Goal: Task Accomplishment & Management: Manage account settings

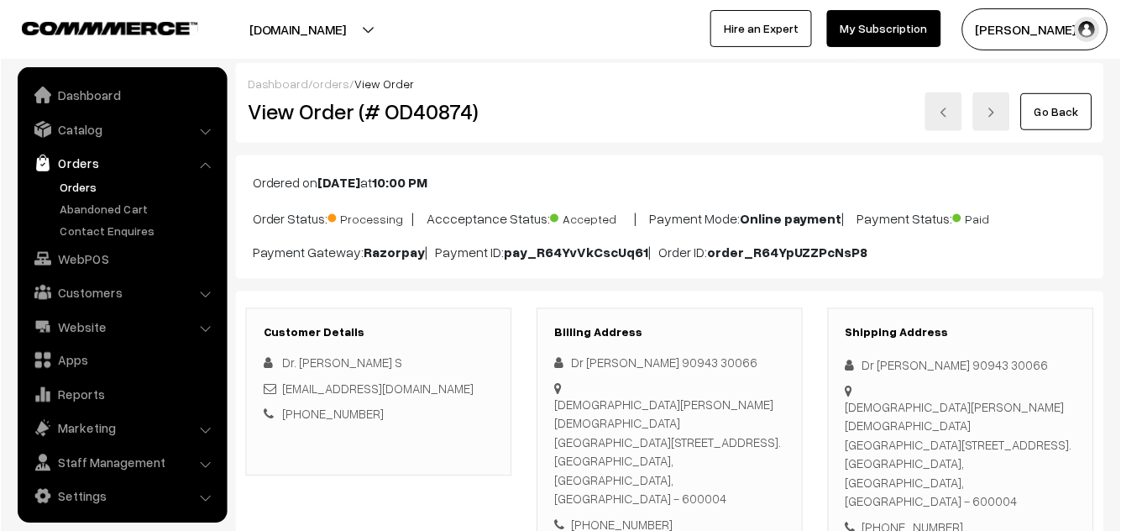
scroll to position [1354, 0]
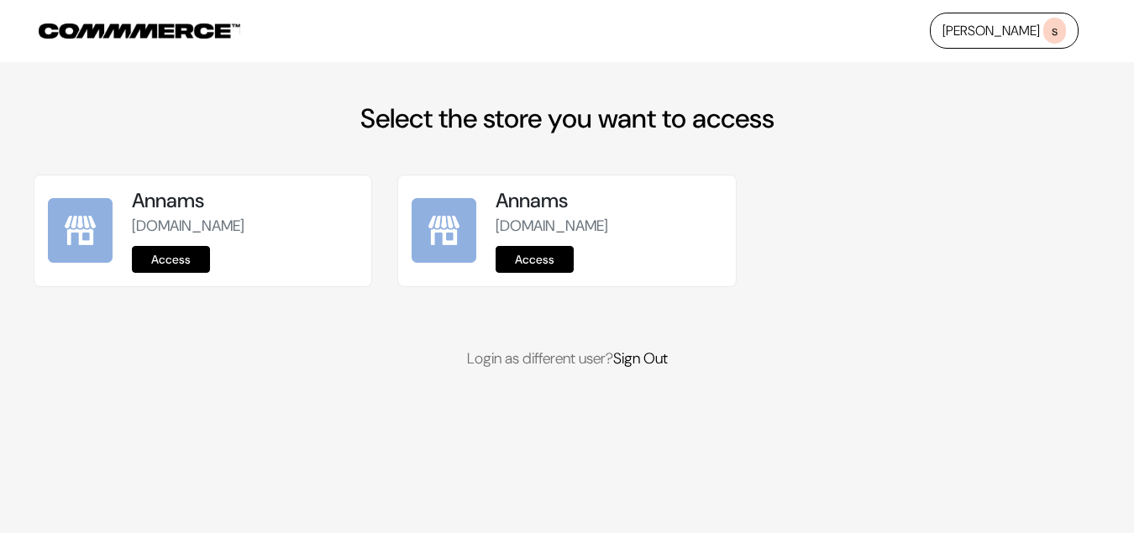
click at [177, 264] on link "Access" at bounding box center [171, 259] width 78 height 27
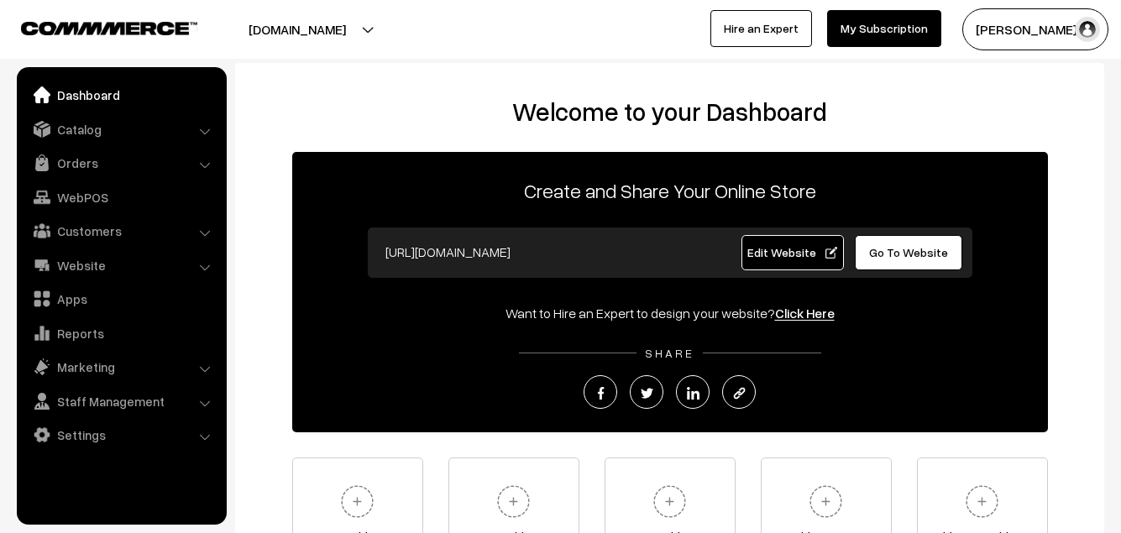
click at [92, 144] on ul "Dashboard Catalog" at bounding box center [122, 296] width 210 height 458
click at [91, 168] on link "Orders" at bounding box center [121, 163] width 200 height 30
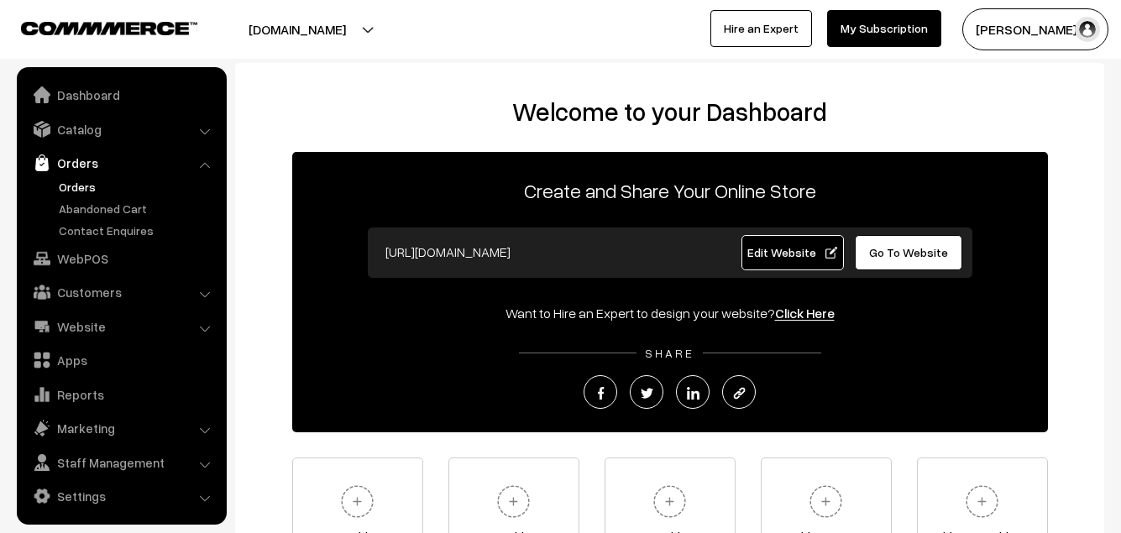
click at [81, 191] on link "Orders" at bounding box center [138, 187] width 166 height 18
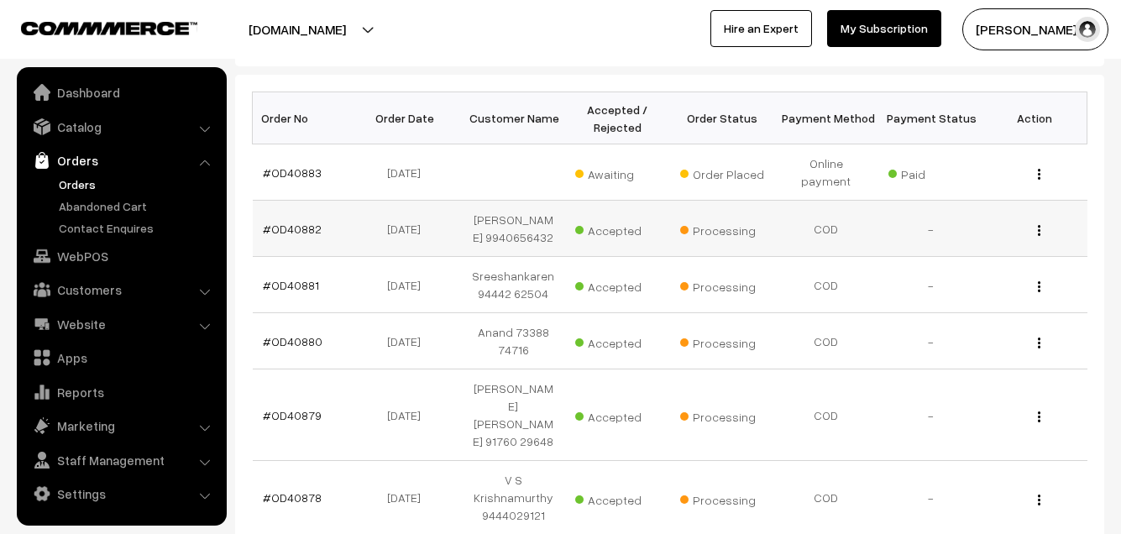
scroll to position [252, 0]
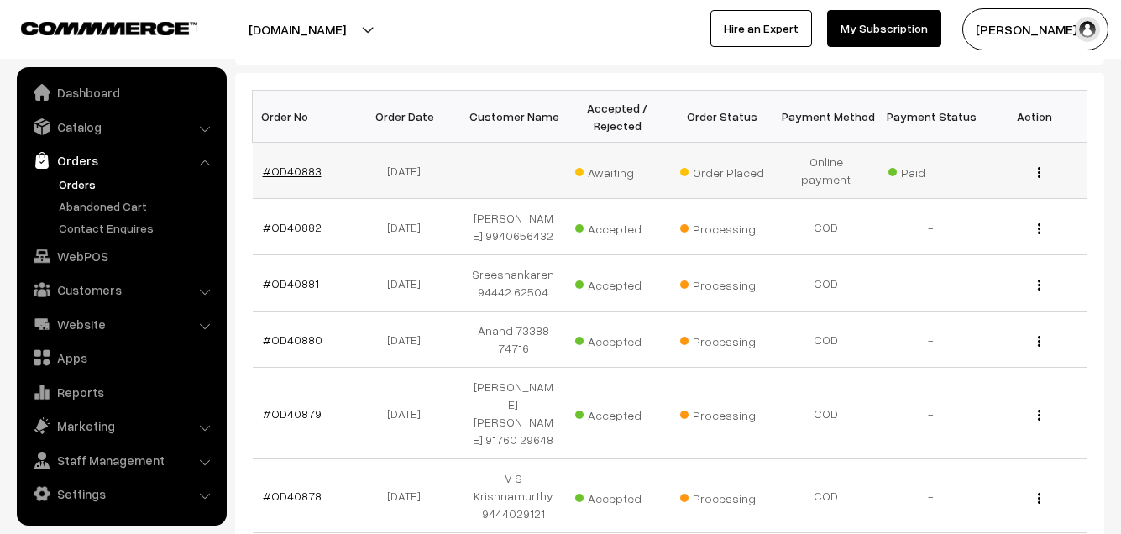
click at [305, 164] on link "#OD40883" at bounding box center [292, 171] width 59 height 14
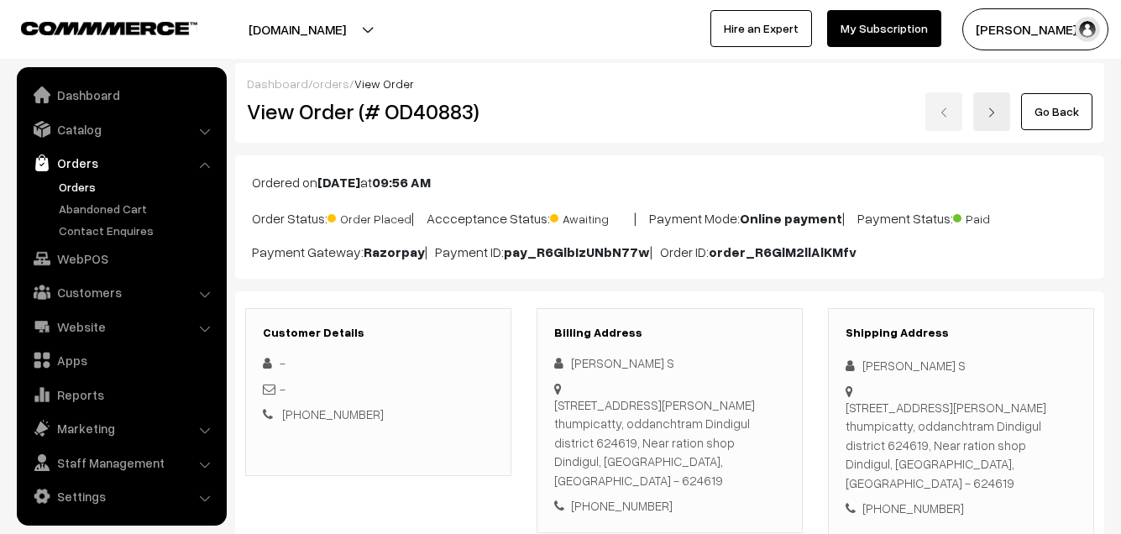
scroll to position [3, 0]
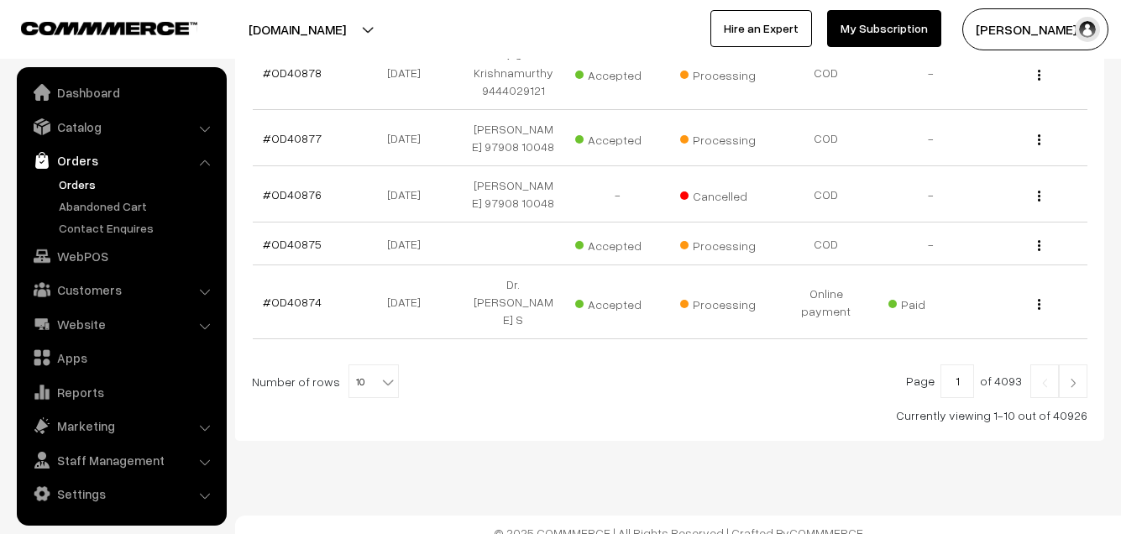
scroll to position [678, 0]
click at [350, 371] on span "10" at bounding box center [373, 380] width 49 height 34
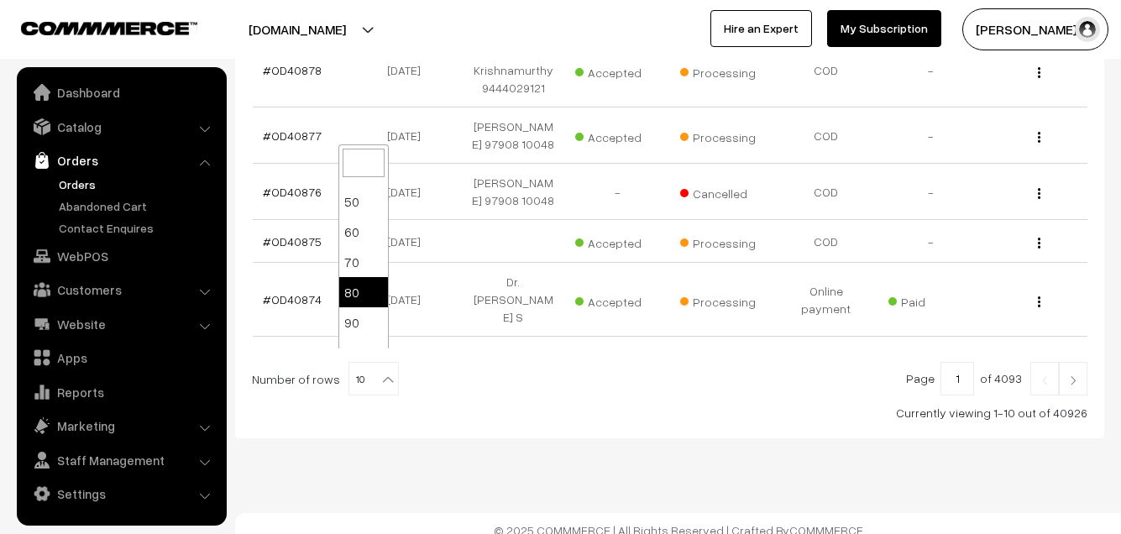
scroll to position [50, 0]
select select "80"
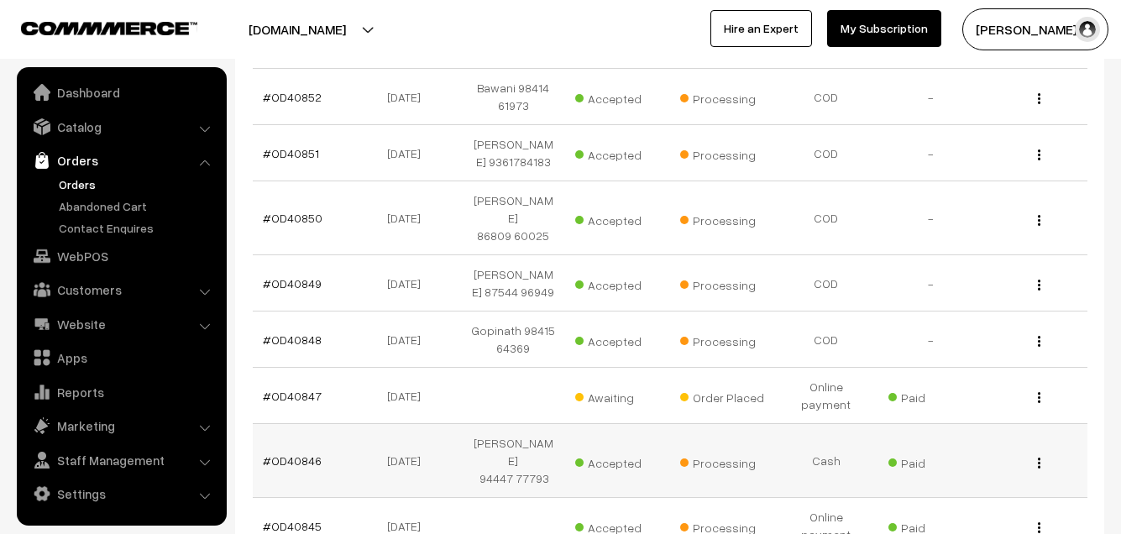
scroll to position [2267, 0]
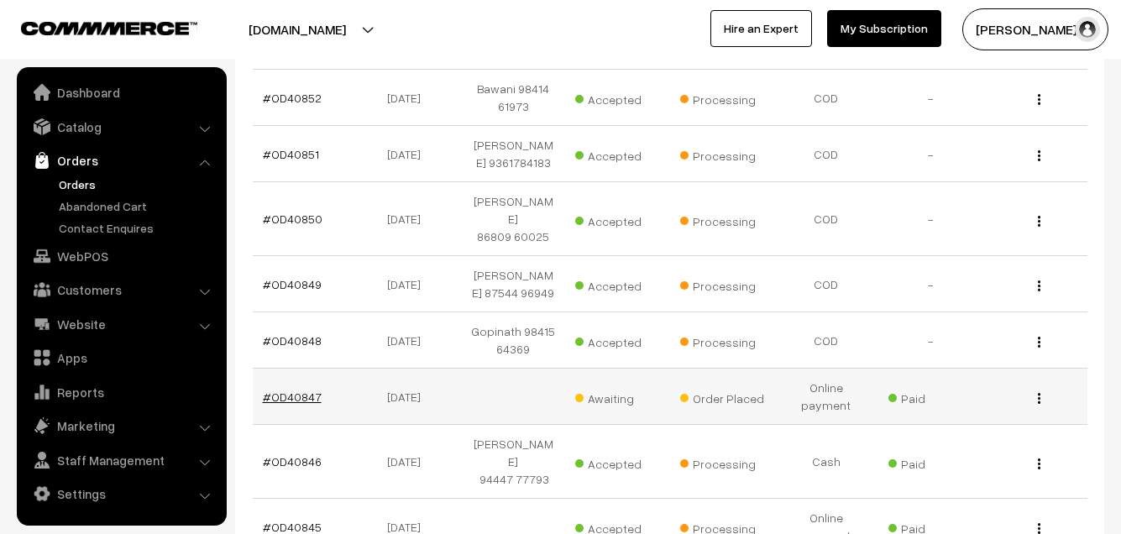
click at [310, 390] on link "#OD40847" at bounding box center [292, 397] width 59 height 14
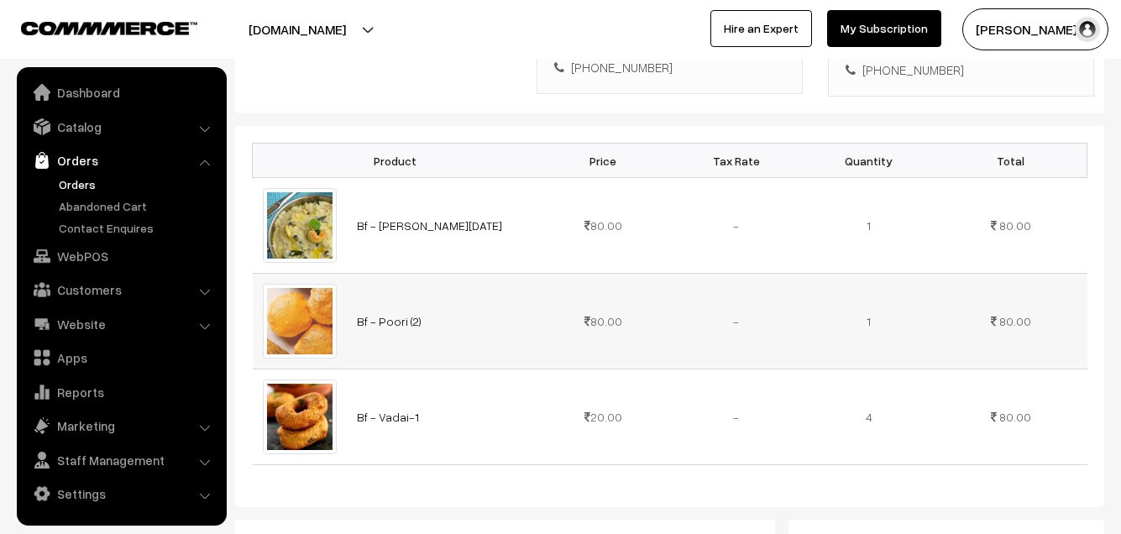
scroll to position [168, 0]
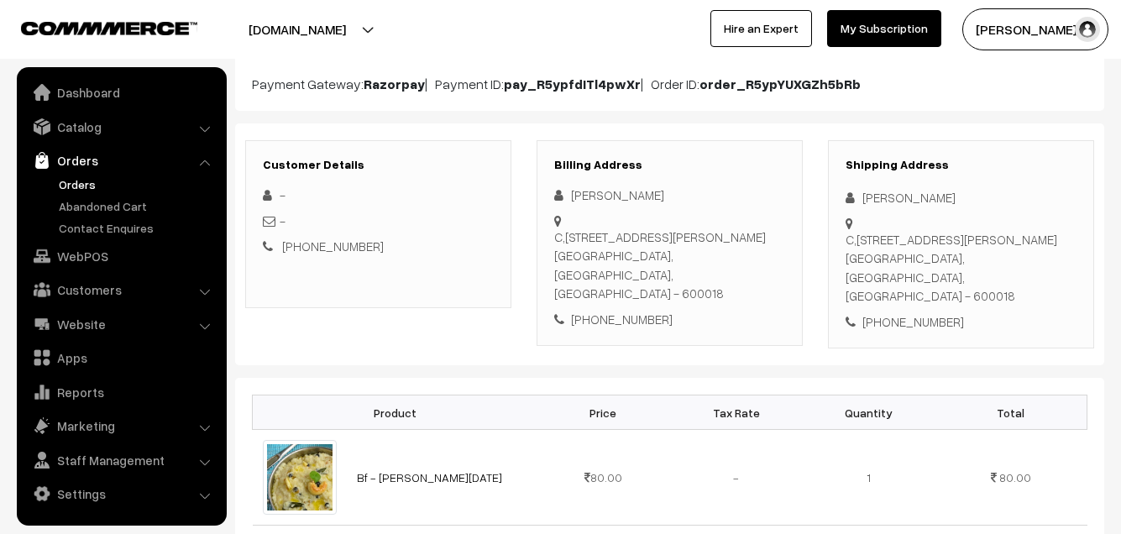
click at [70, 183] on link "Orders" at bounding box center [138, 184] width 166 height 18
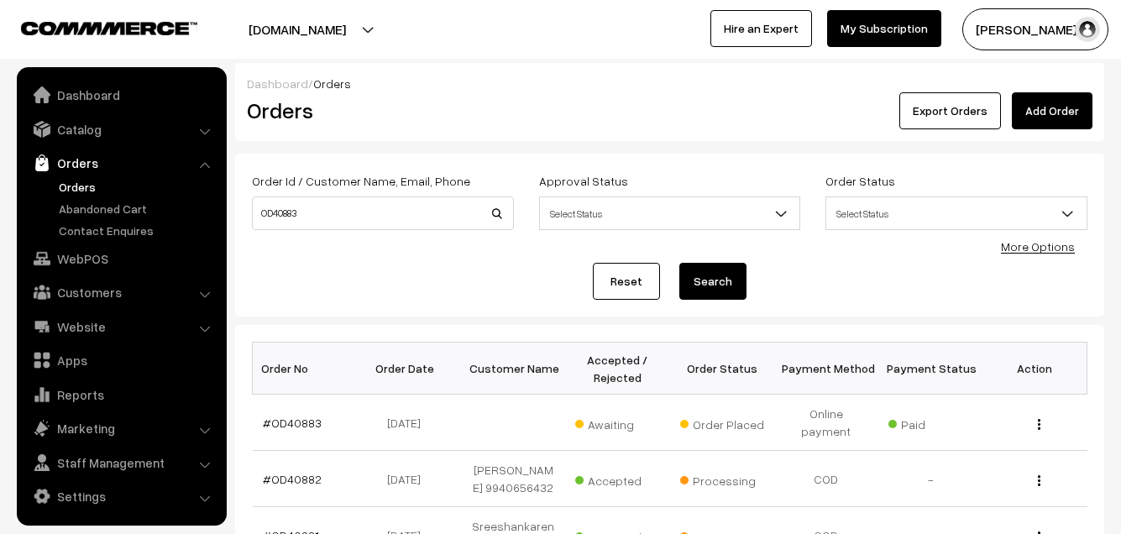
scroll to position [3, 0]
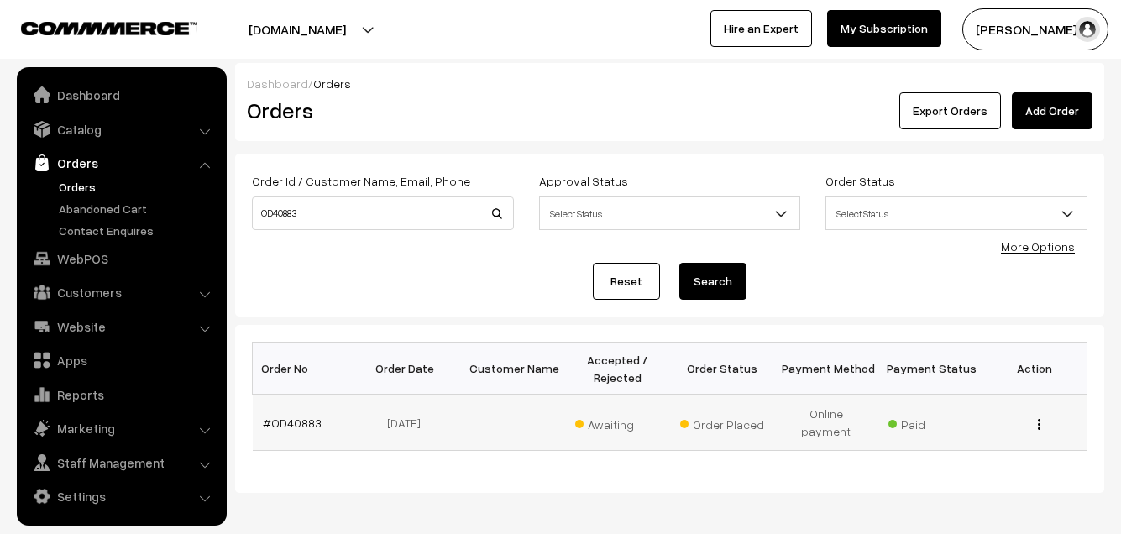
scroll to position [3, 0]
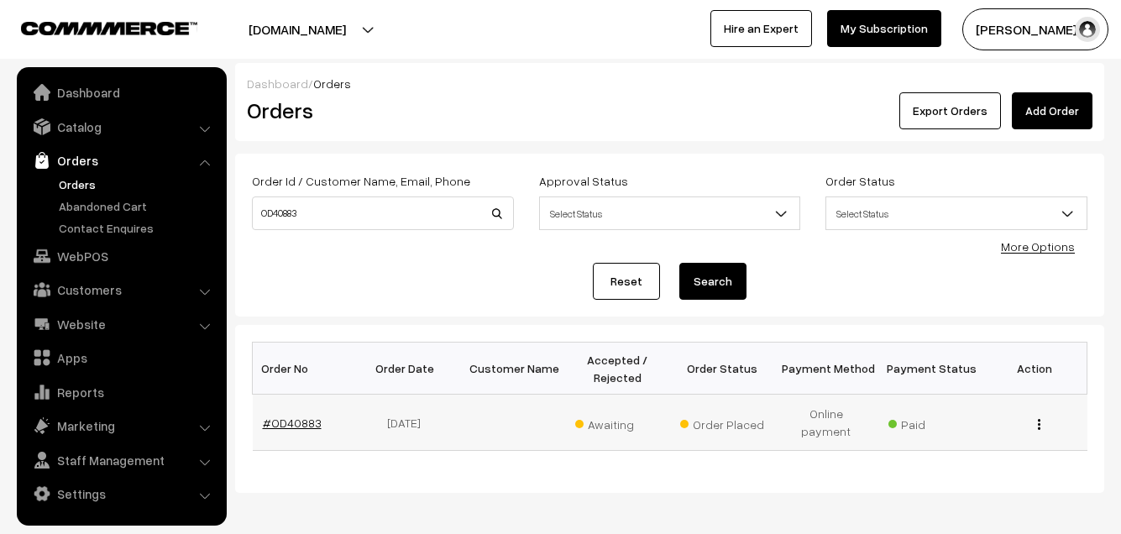
click at [278, 418] on link "#OD40883" at bounding box center [292, 423] width 59 height 14
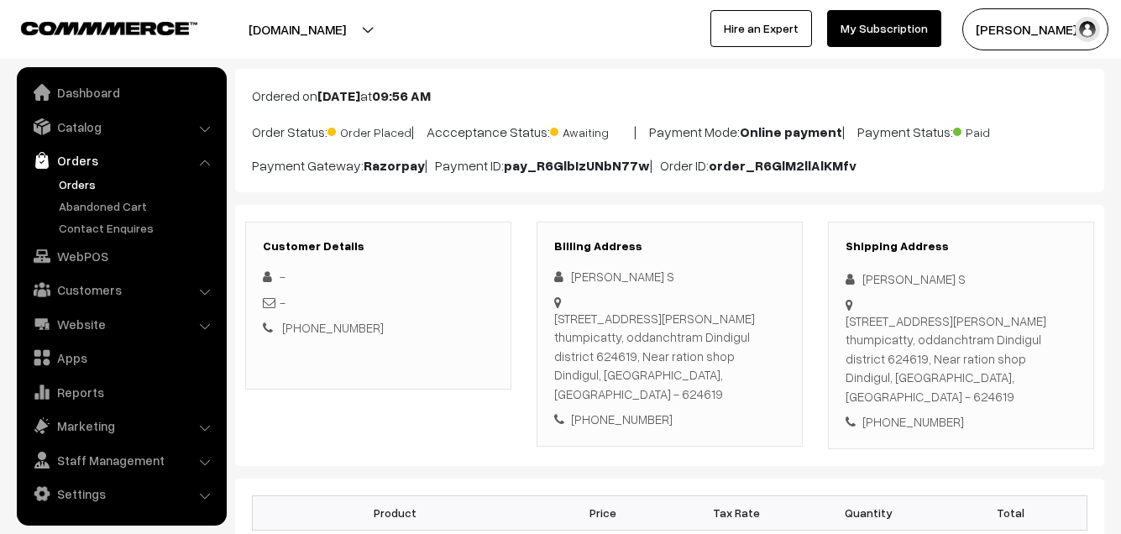
scroll to position [84, 0]
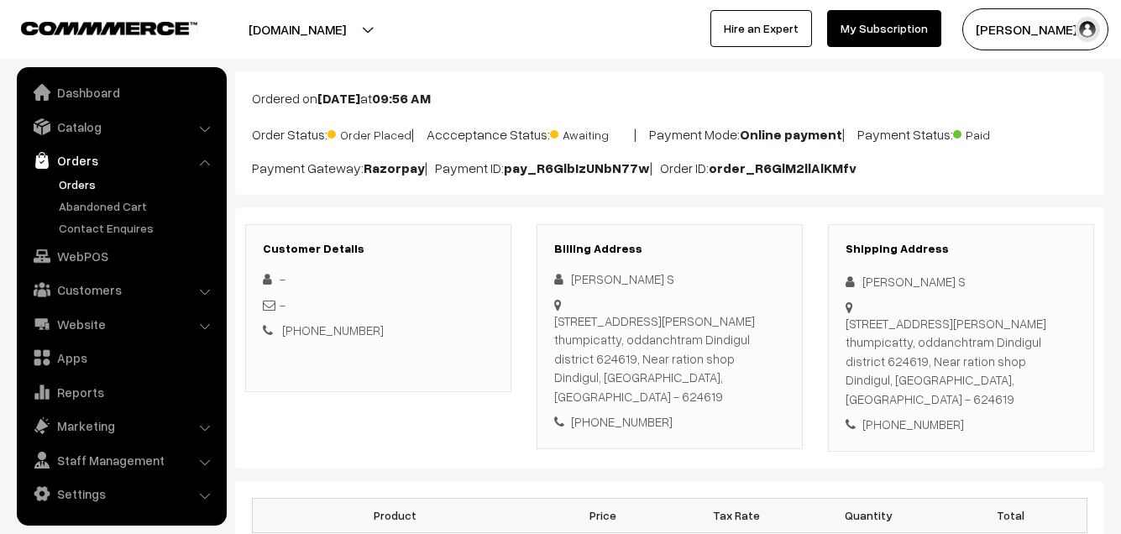
click at [74, 183] on link "Orders" at bounding box center [138, 184] width 166 height 18
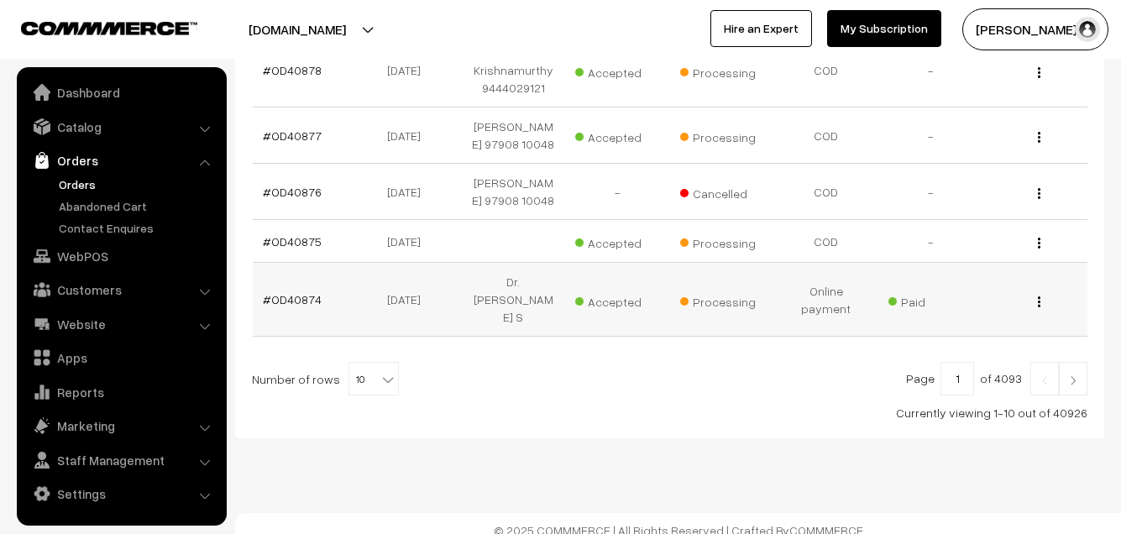
scroll to position [678, 0]
click at [365, 366] on span "10" at bounding box center [373, 380] width 49 height 34
select select "100"
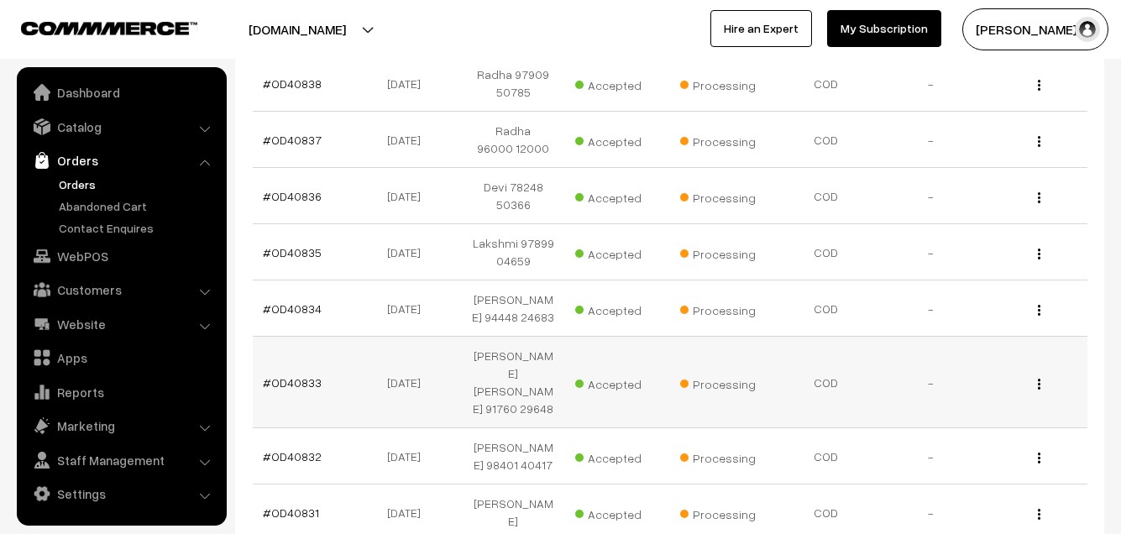
scroll to position [3107, 0]
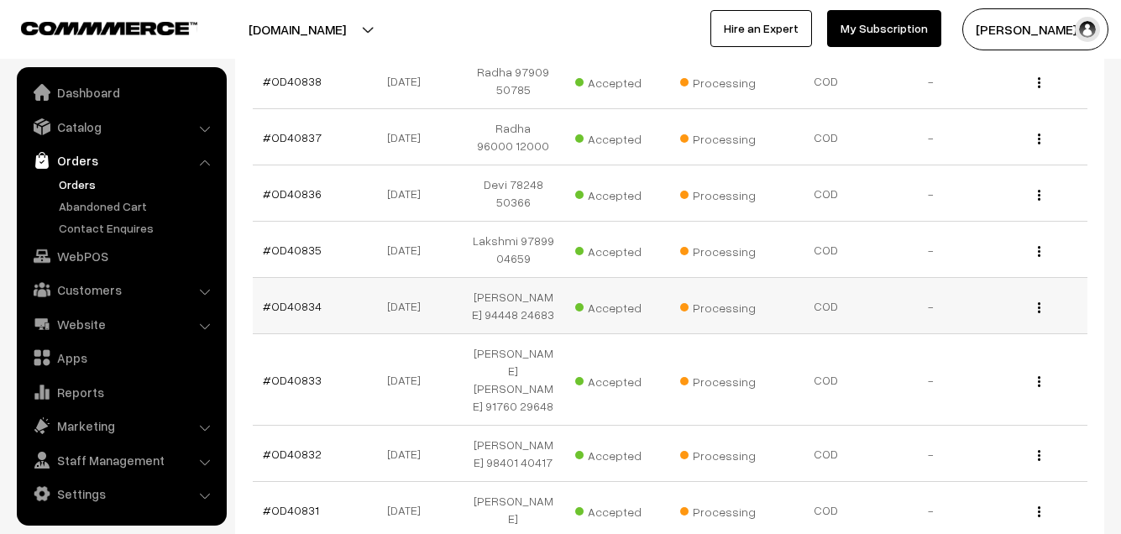
click at [312, 278] on td "#OD40834" at bounding box center [305, 306] width 104 height 56
click at [102, 255] on link "WebPOS" at bounding box center [121, 256] width 200 height 30
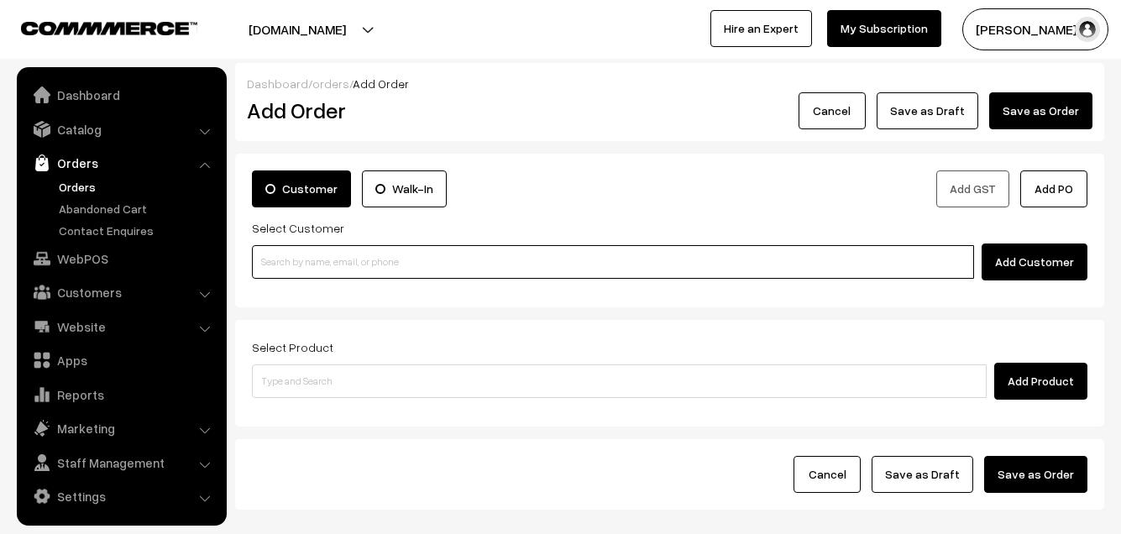
scroll to position [3, 0]
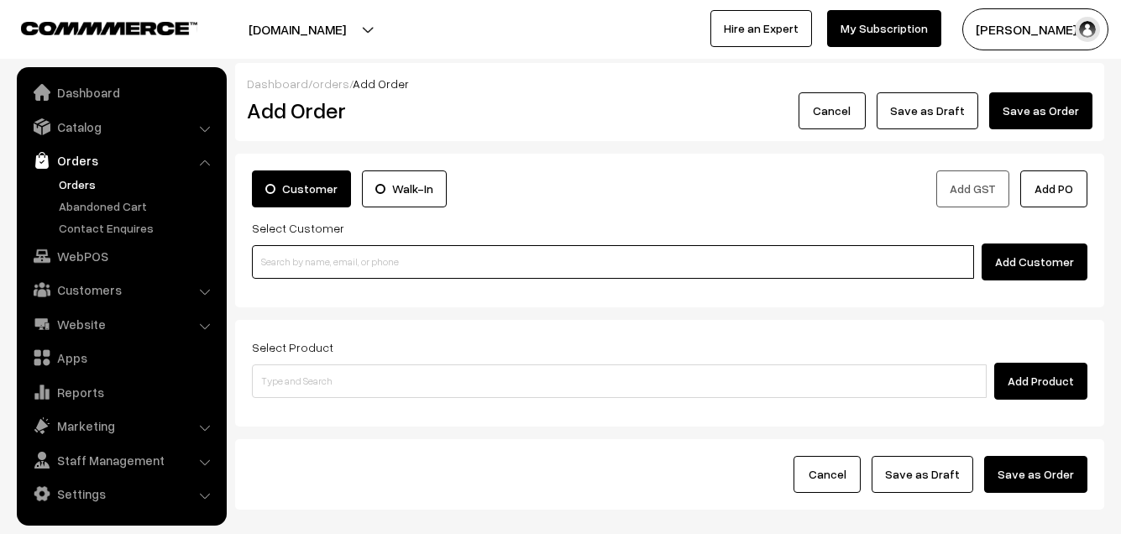
click at [291, 253] on input at bounding box center [613, 262] width 722 height 34
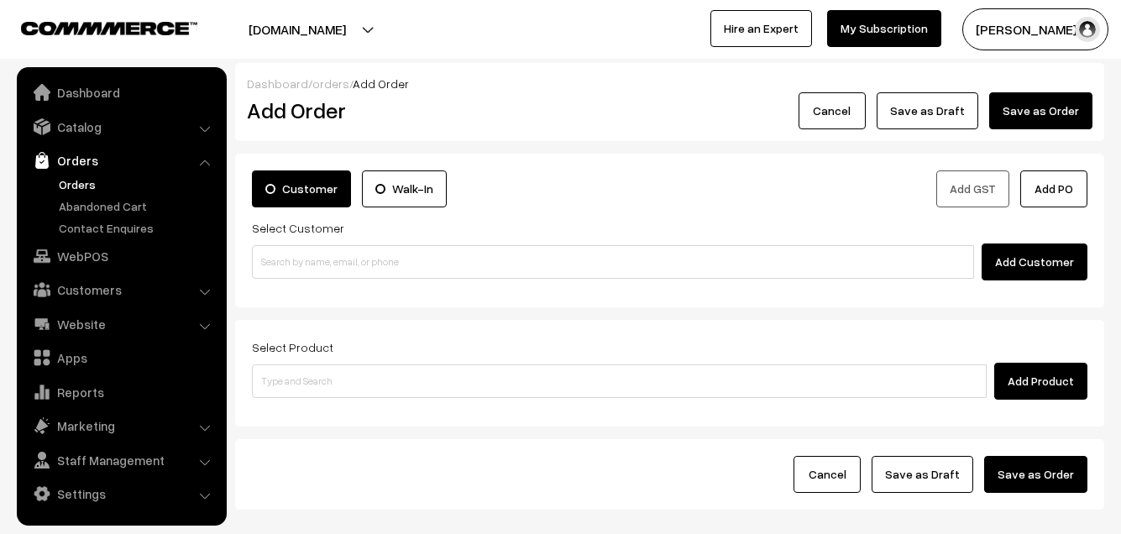
click at [80, 180] on link "Orders" at bounding box center [138, 184] width 166 height 18
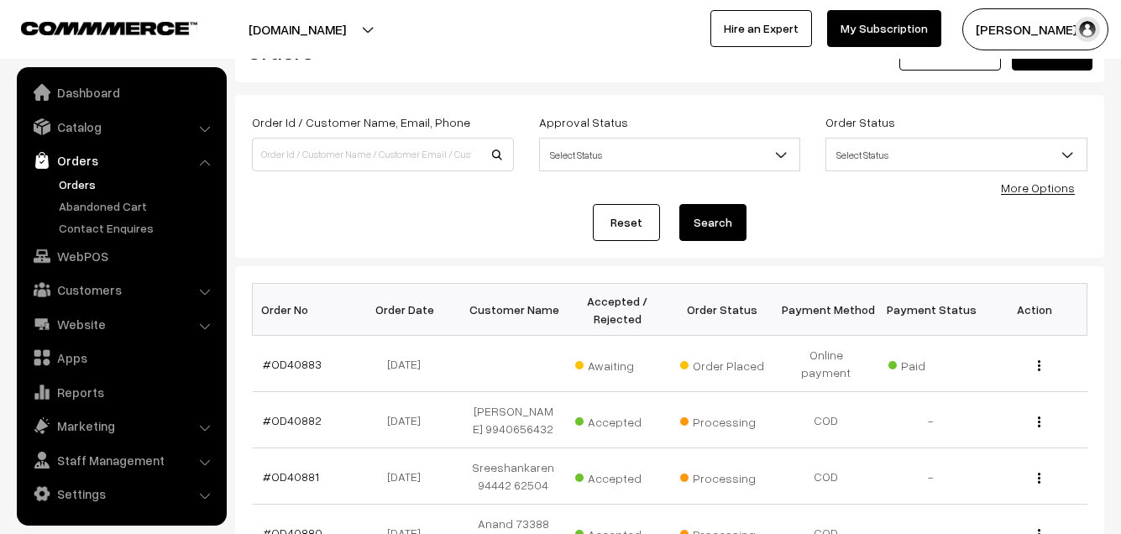
scroll to position [168, 0]
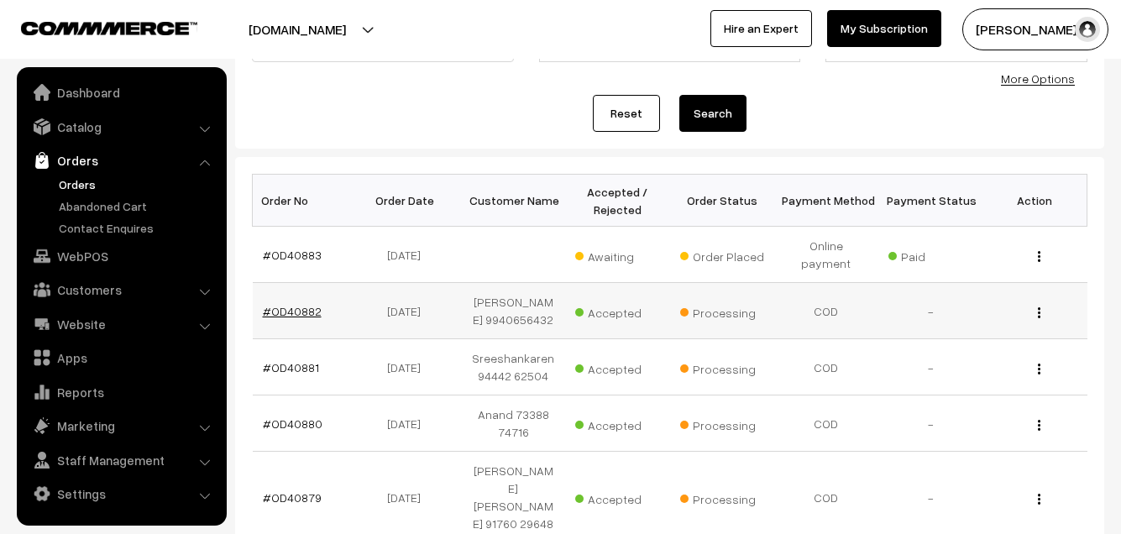
click at [291, 307] on link "#OD40882" at bounding box center [292, 311] width 59 height 14
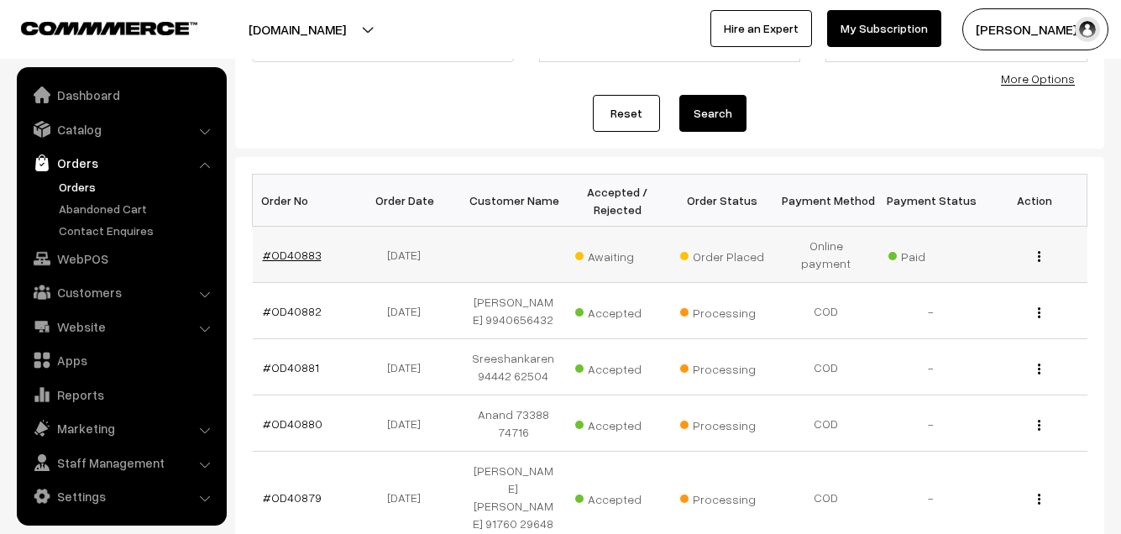
scroll to position [3, 0]
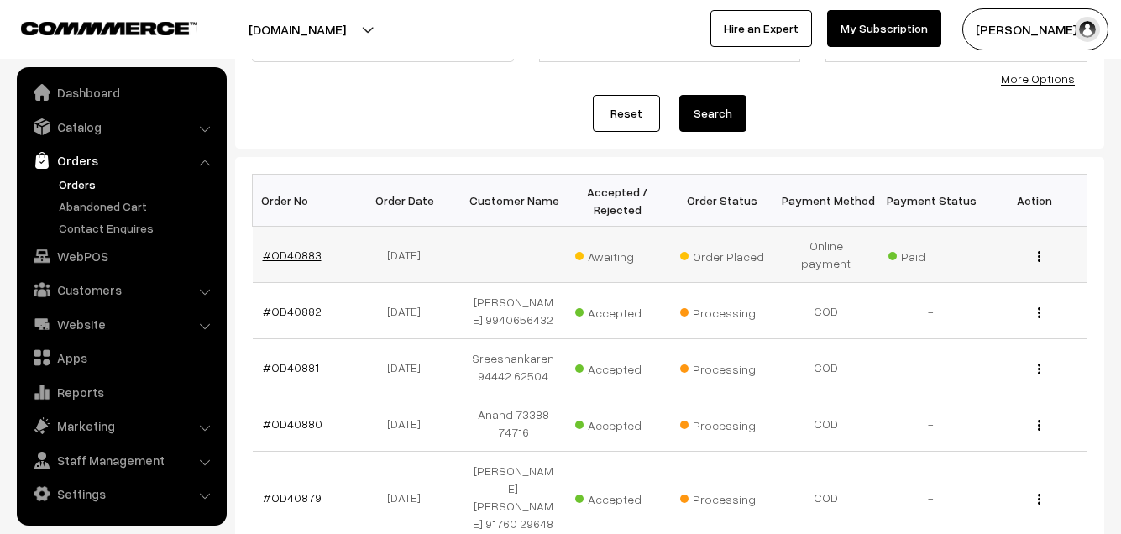
click at [302, 248] on link "#OD40883" at bounding box center [292, 255] width 59 height 14
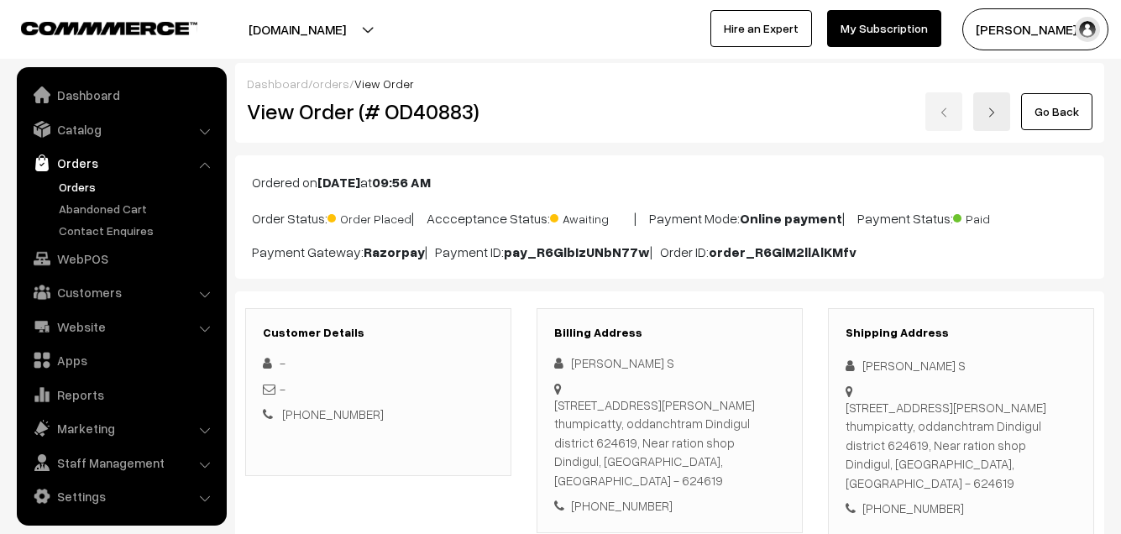
scroll to position [3, 0]
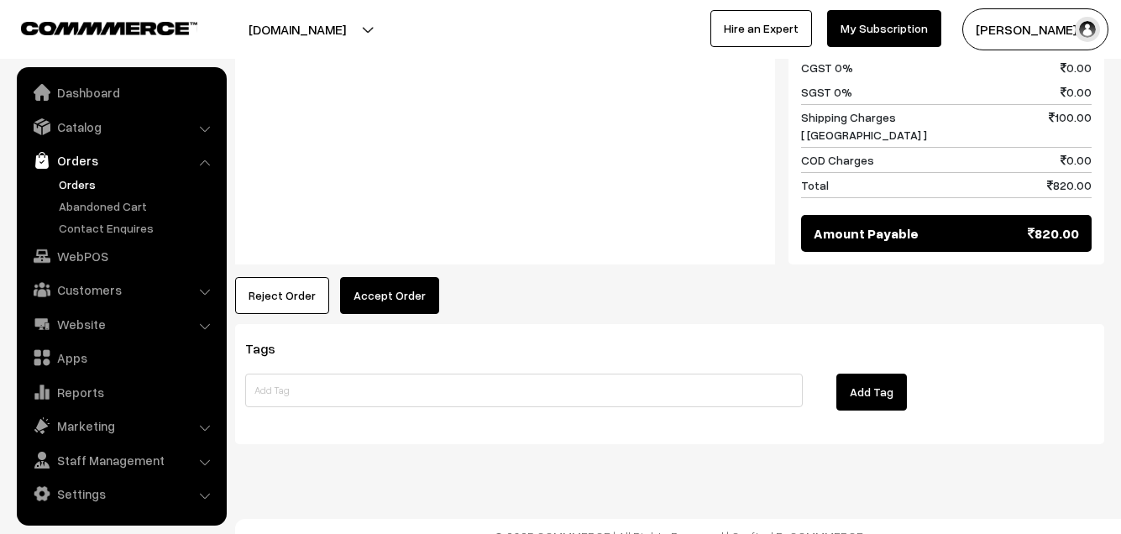
click at [386, 277] on button "Accept Order" at bounding box center [389, 295] width 99 height 37
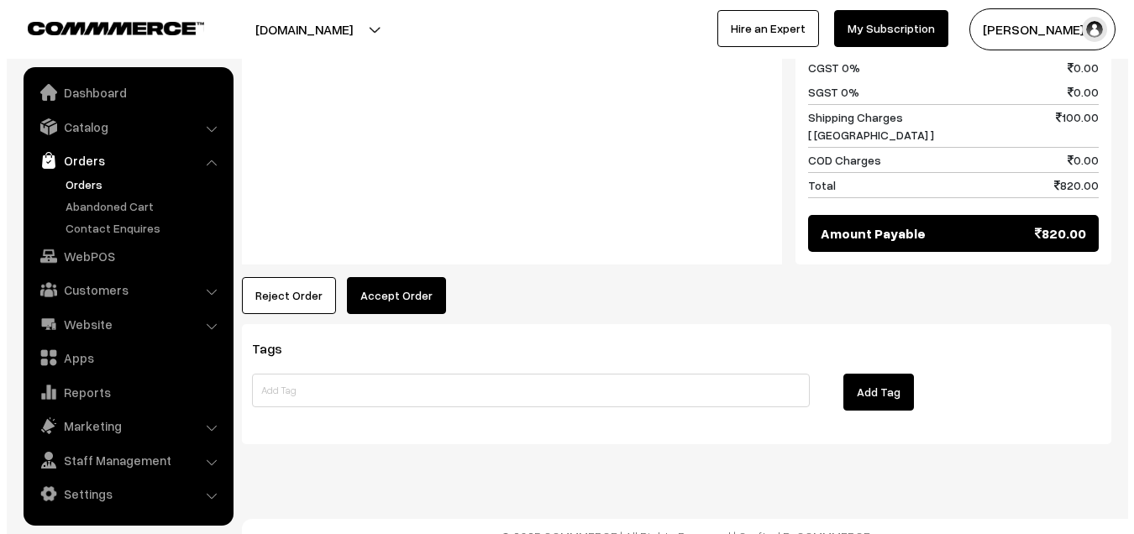
scroll to position [856, 0]
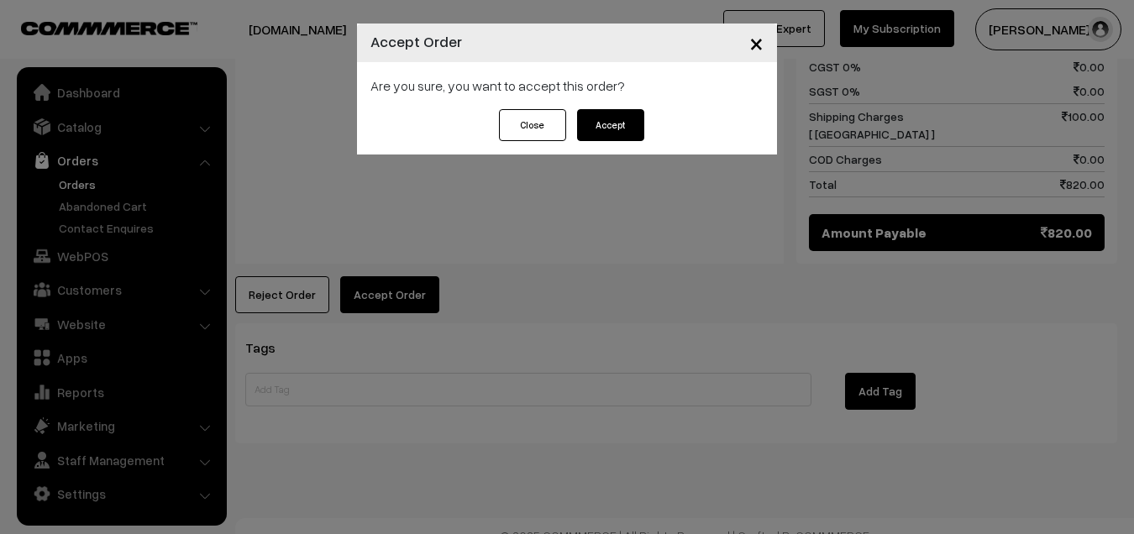
click at [626, 109] on button "Accept" at bounding box center [610, 125] width 67 height 32
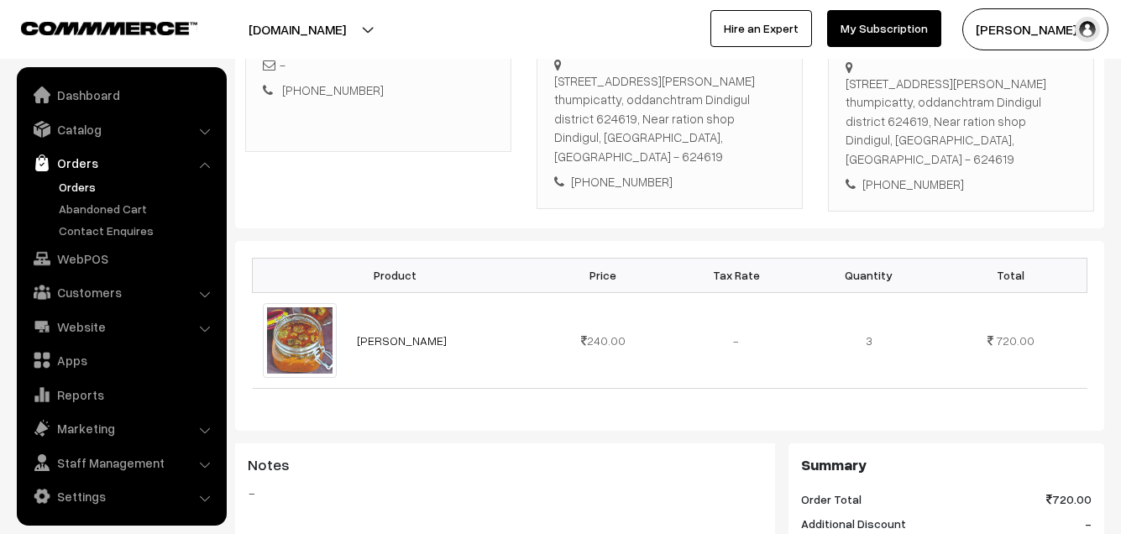
scroll to position [3, 0]
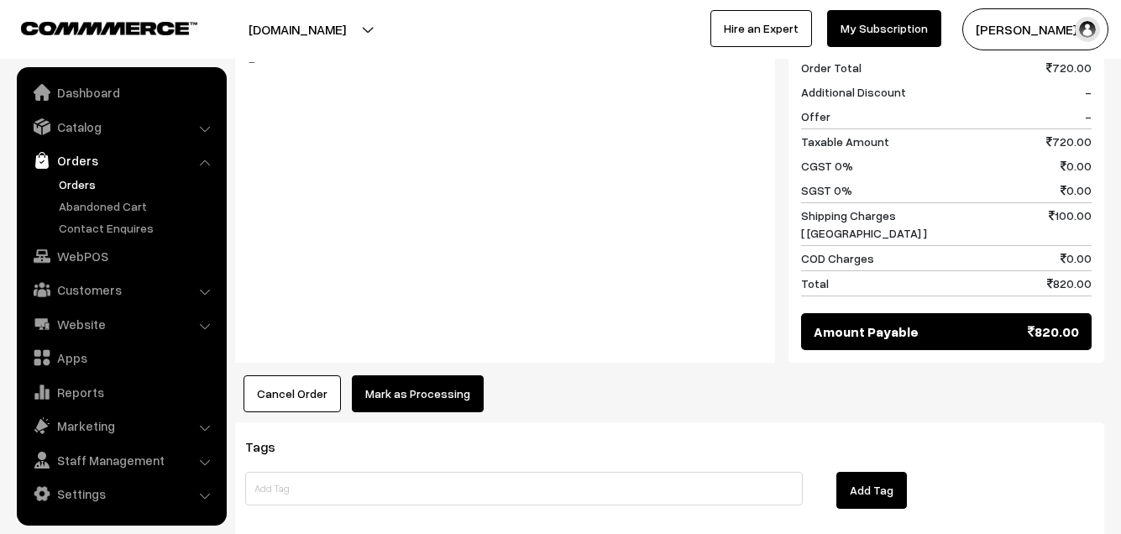
click at [416, 376] on button "Mark as Processing" at bounding box center [418, 393] width 132 height 37
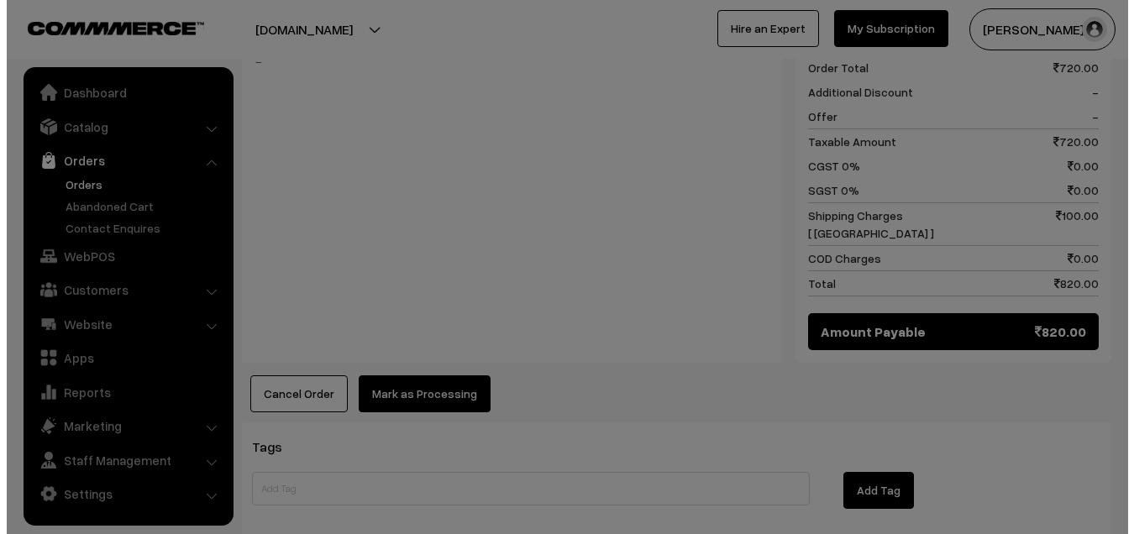
scroll to position [757, 0]
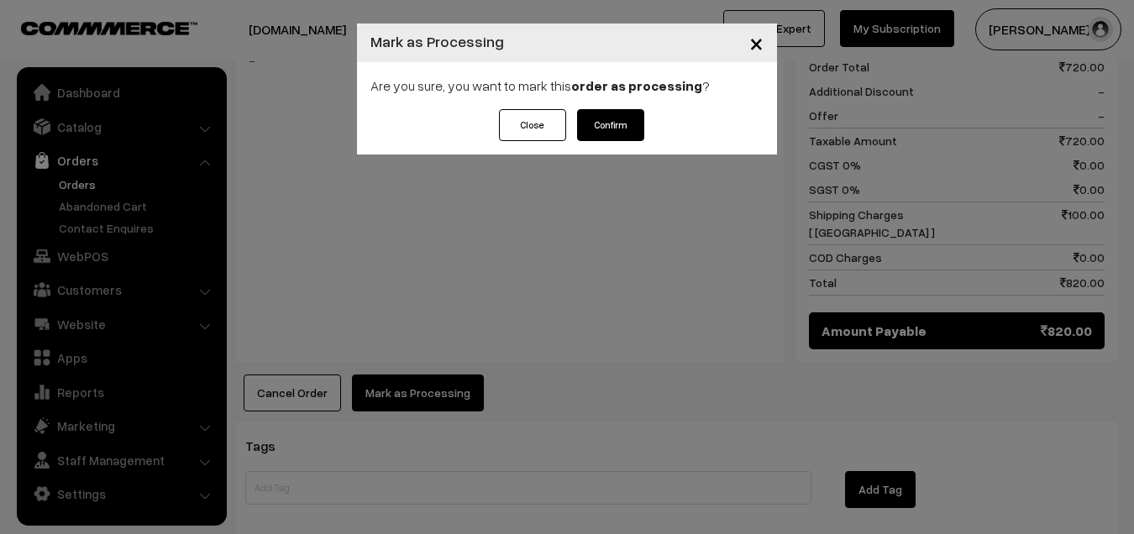
click at [622, 120] on button "Confirm" at bounding box center [610, 125] width 67 height 32
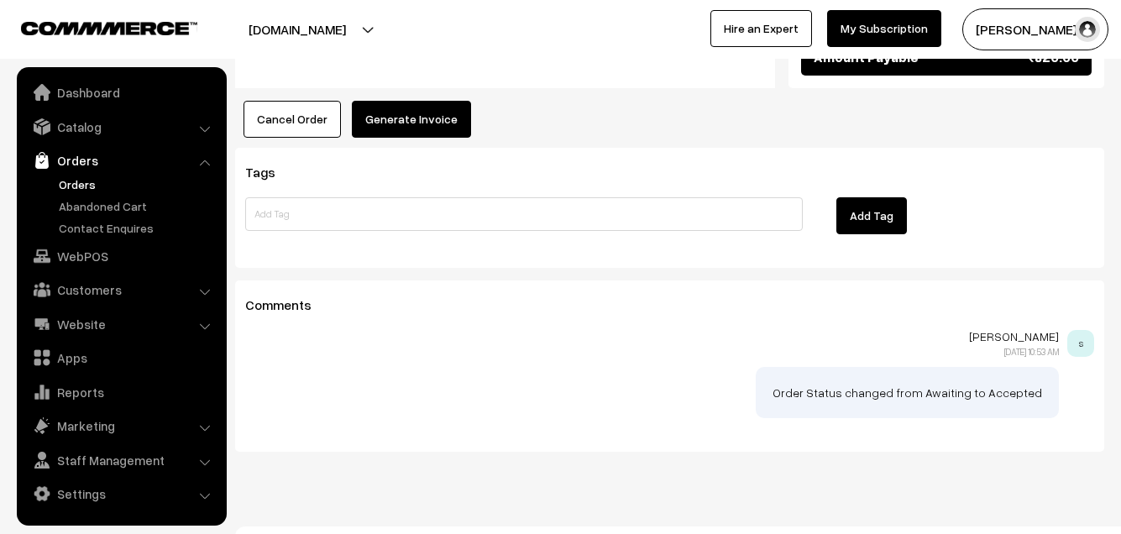
scroll to position [1038, 0]
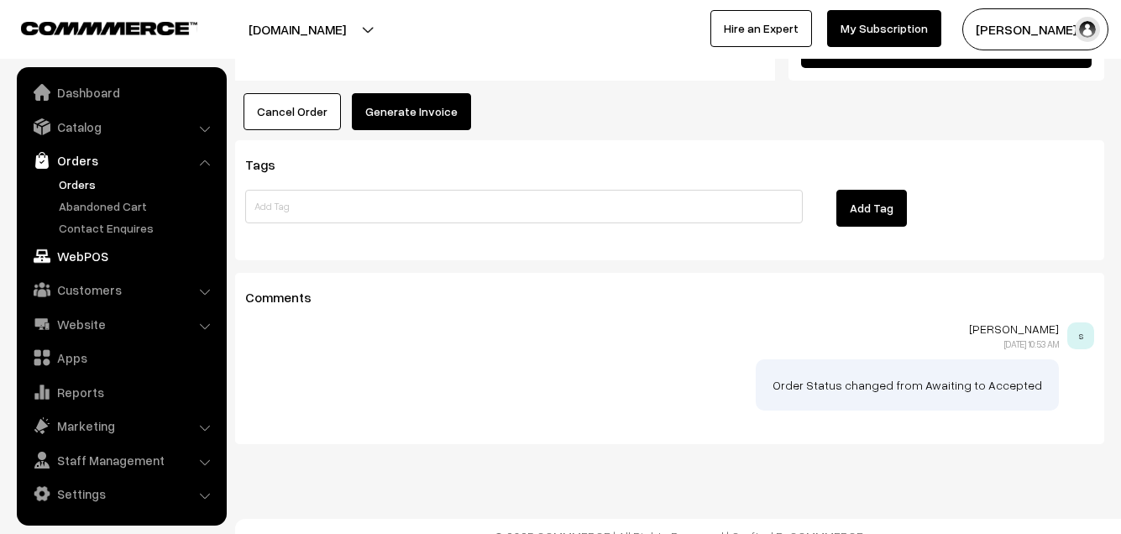
click at [69, 260] on link "WebPOS" at bounding box center [121, 256] width 200 height 30
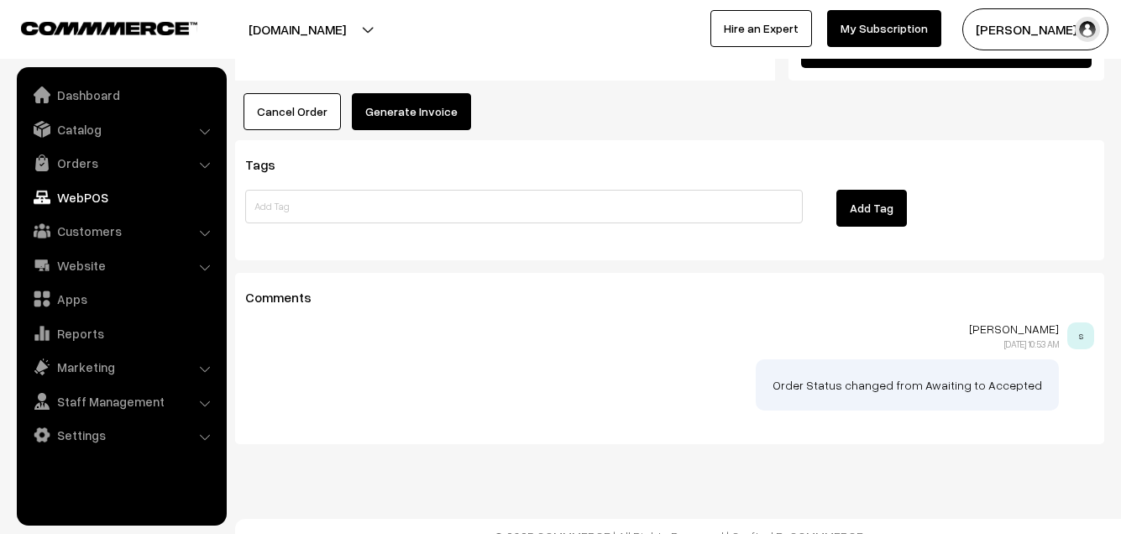
scroll to position [0, 0]
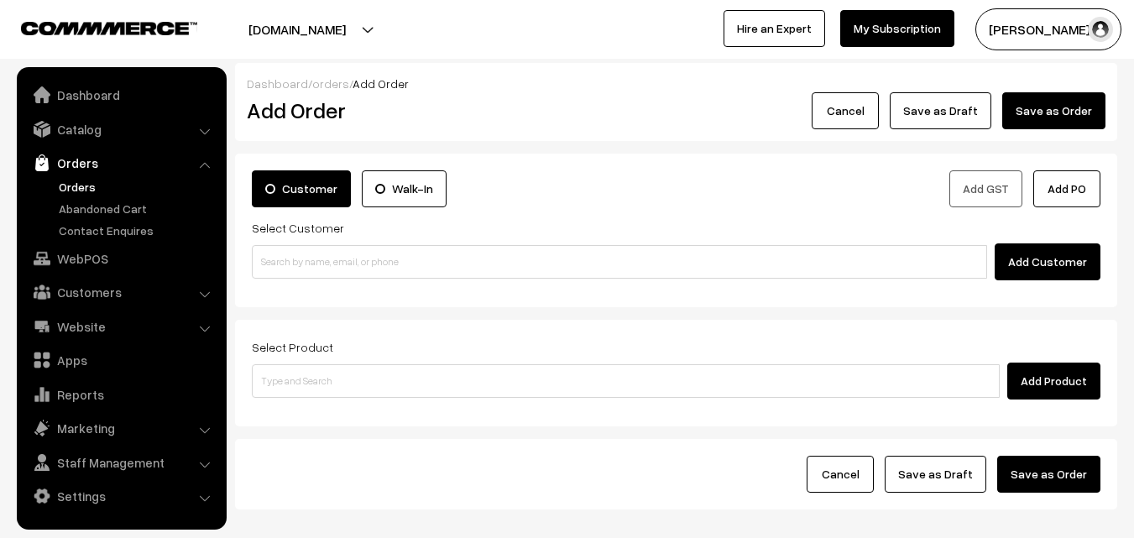
drag, startPoint x: 367, startPoint y: 230, endPoint x: 361, endPoint y: 263, distance: 33.3
click at [366, 244] on div "Select Customer Add Customer" at bounding box center [676, 248] width 849 height 63
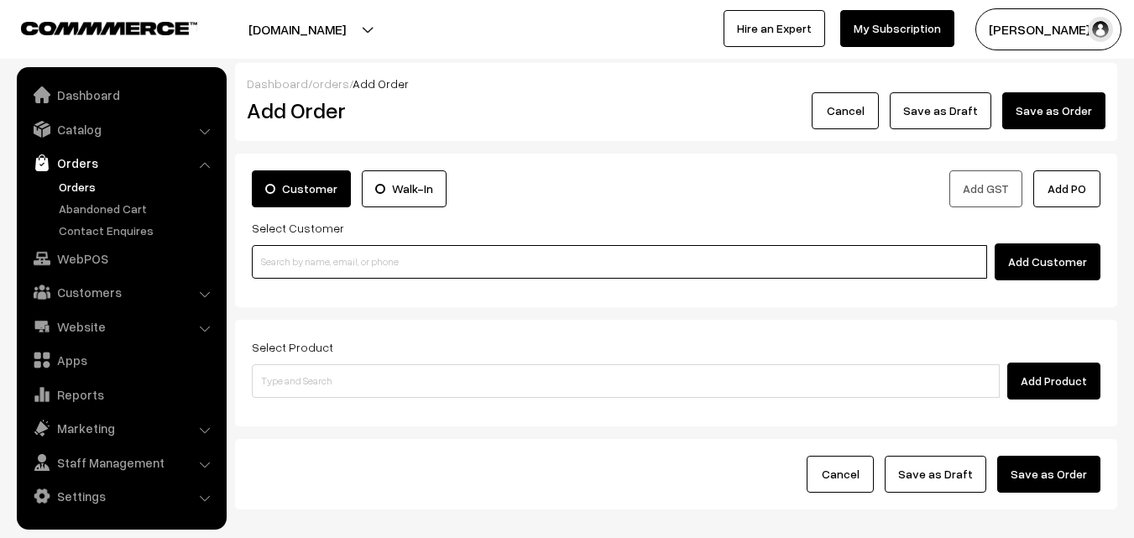
click at [361, 262] on input at bounding box center [620, 262] width 736 height 34
paste input "98840 90227"
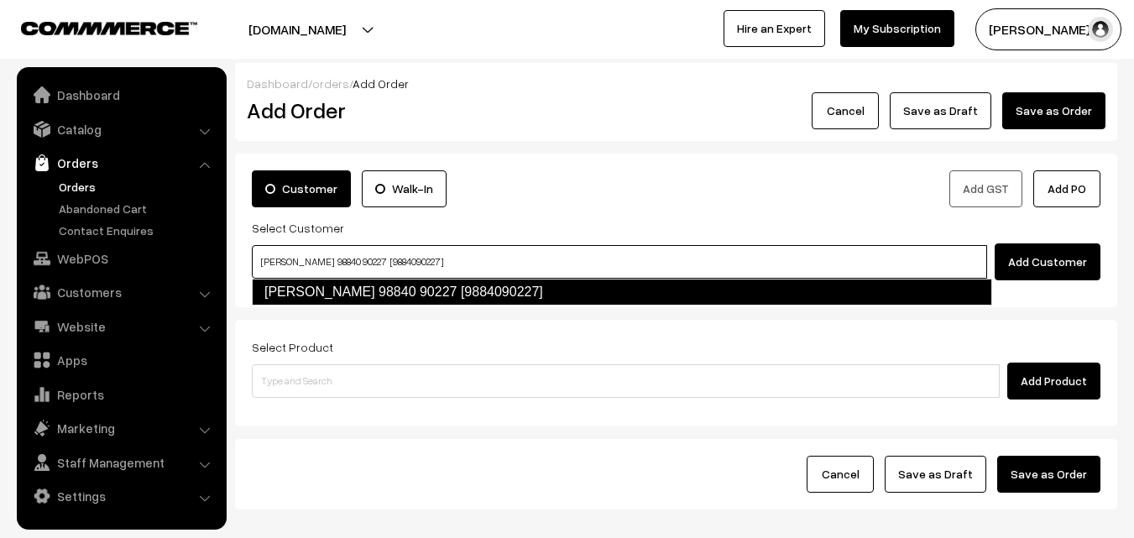
type input "saraswathi 98840 90227 [9884090227]"
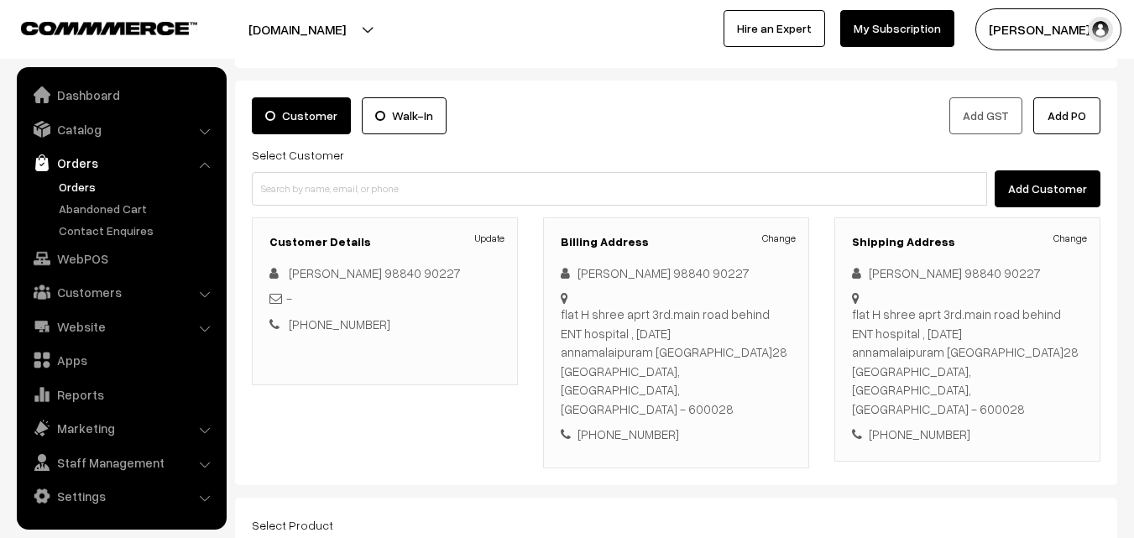
scroll to position [168, 0]
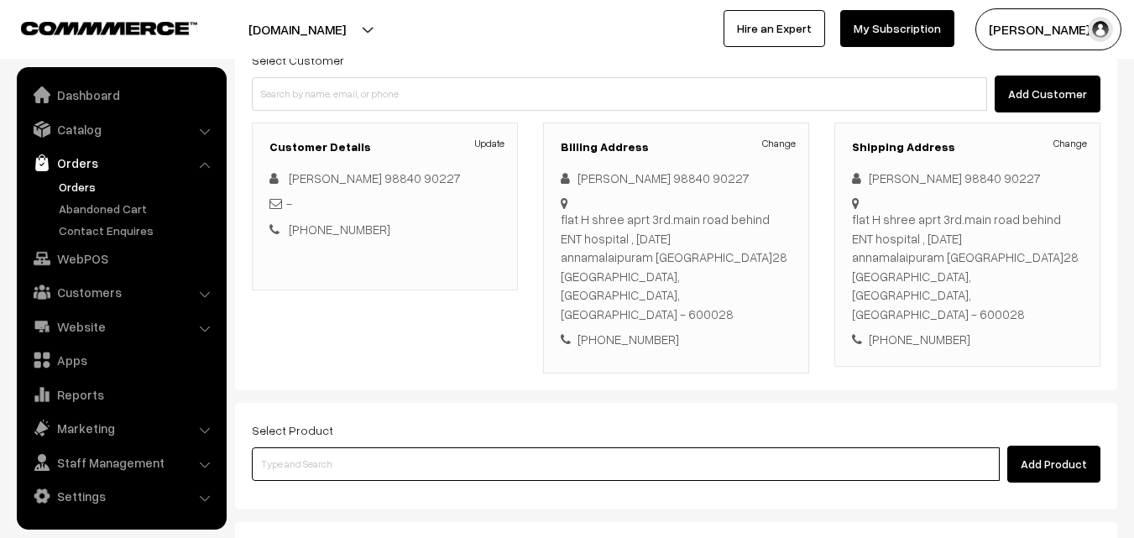
click at [519, 448] on input at bounding box center [626, 465] width 748 height 34
type input "No Products found"
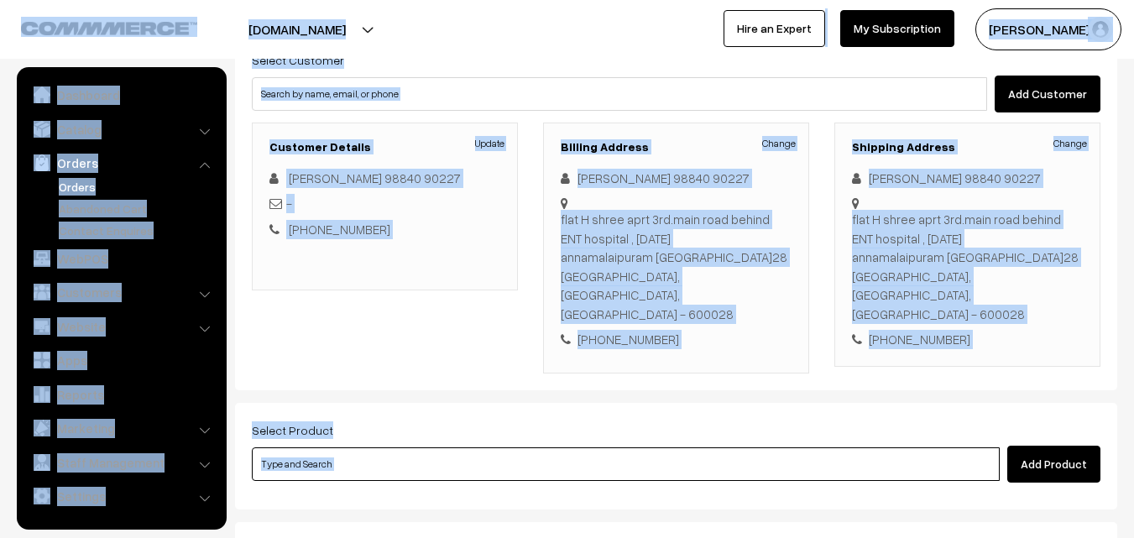
click at [469, 448] on input at bounding box center [626, 465] width 748 height 34
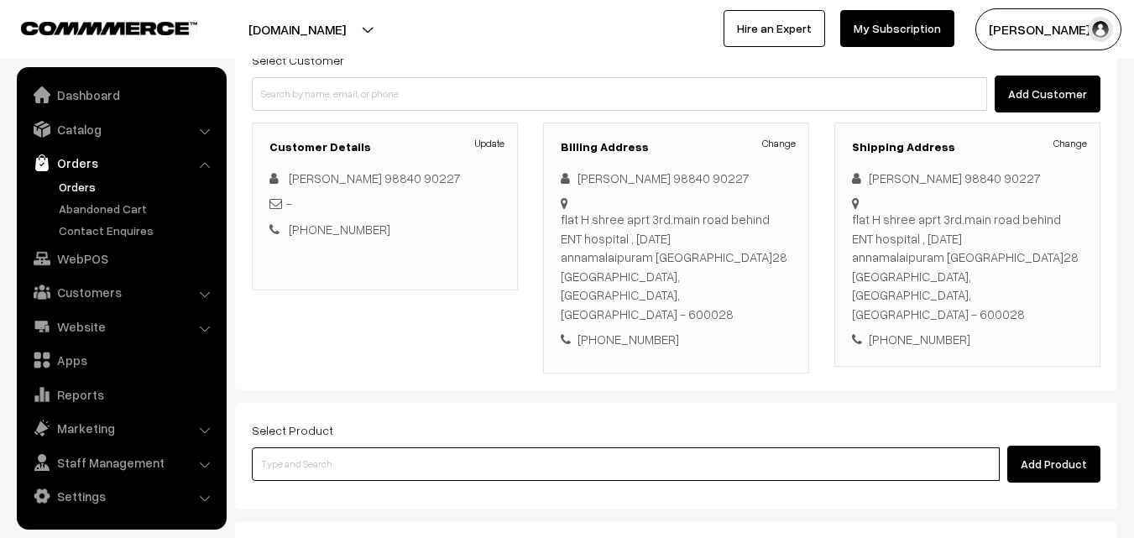
click at [461, 448] on input at bounding box center [626, 465] width 748 height 34
paste input "98840 90227"
type input "98840 90227"
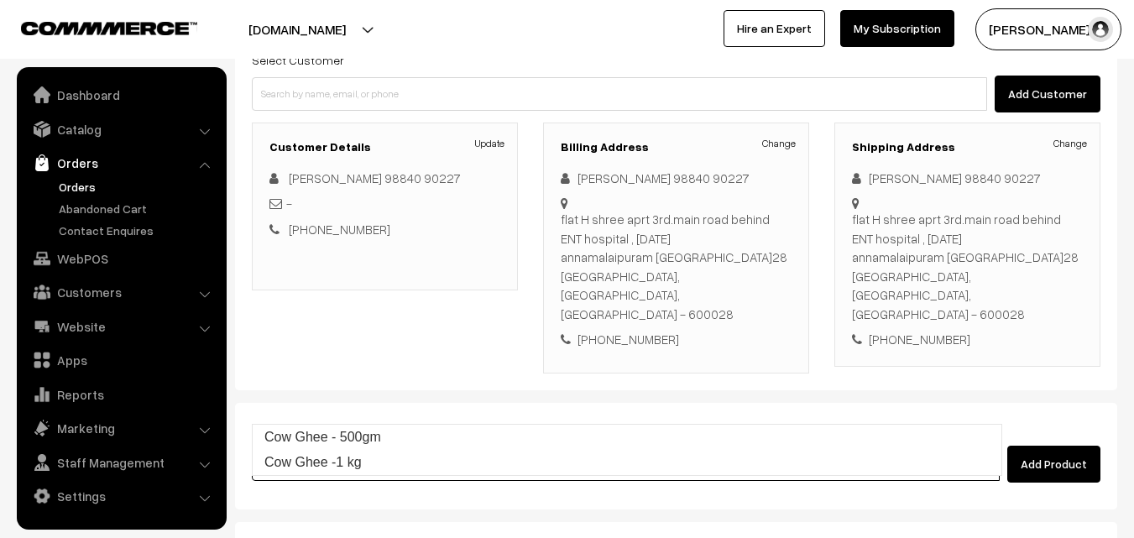
type input "Cow Ghee -1 kg"
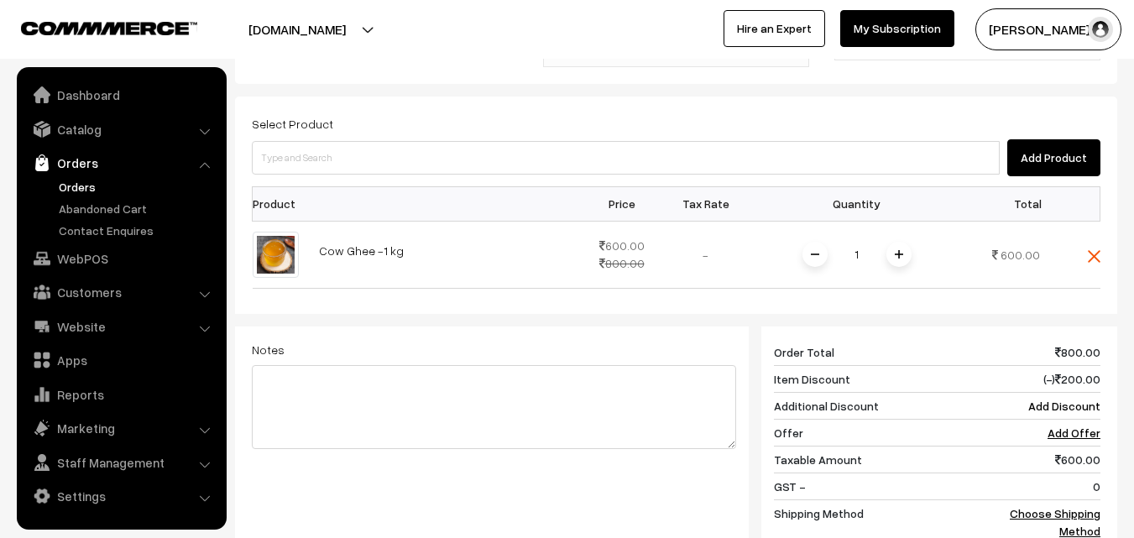
scroll to position [672, 0]
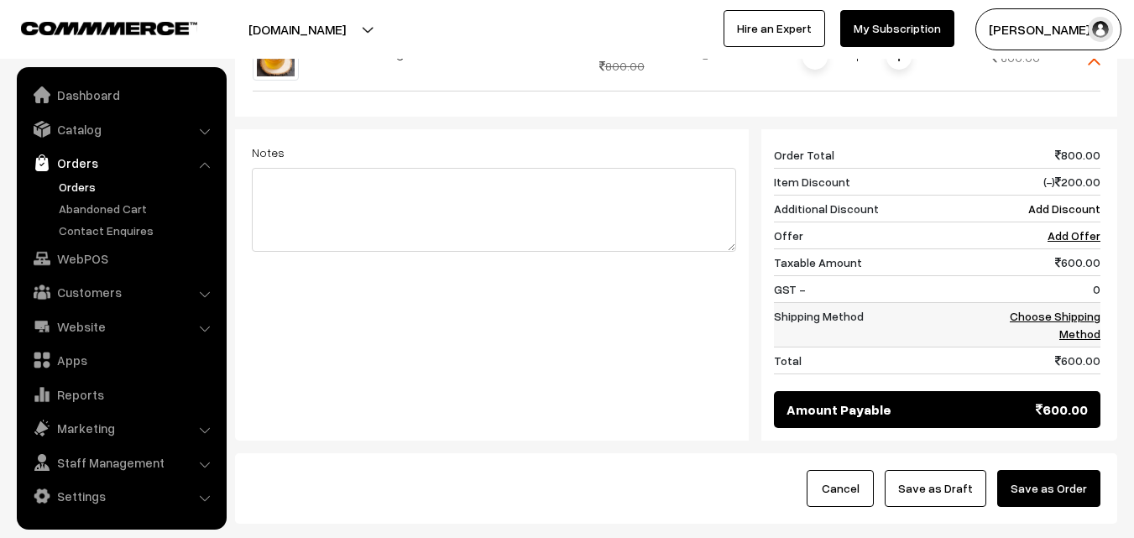
click at [1087, 302] on td "Choose Shipping Method" at bounding box center [1049, 324] width 104 height 45
click at [1090, 309] on link "Choose Shipping Method" at bounding box center [1055, 325] width 91 height 32
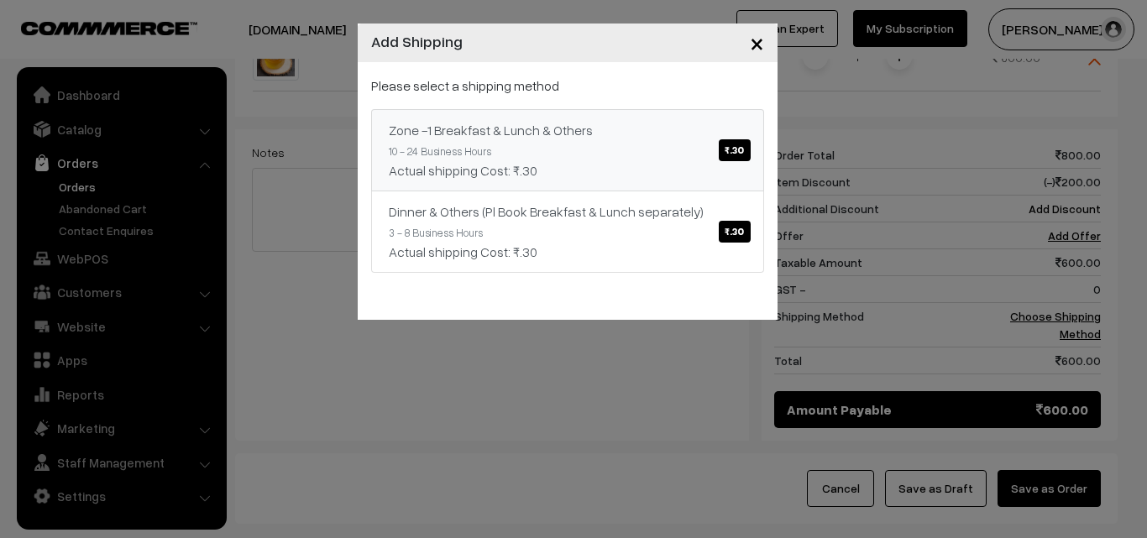
click at [660, 132] on div "Zone -1 Breakfast & Lunch & Others ₹.30" at bounding box center [568, 130] width 358 height 20
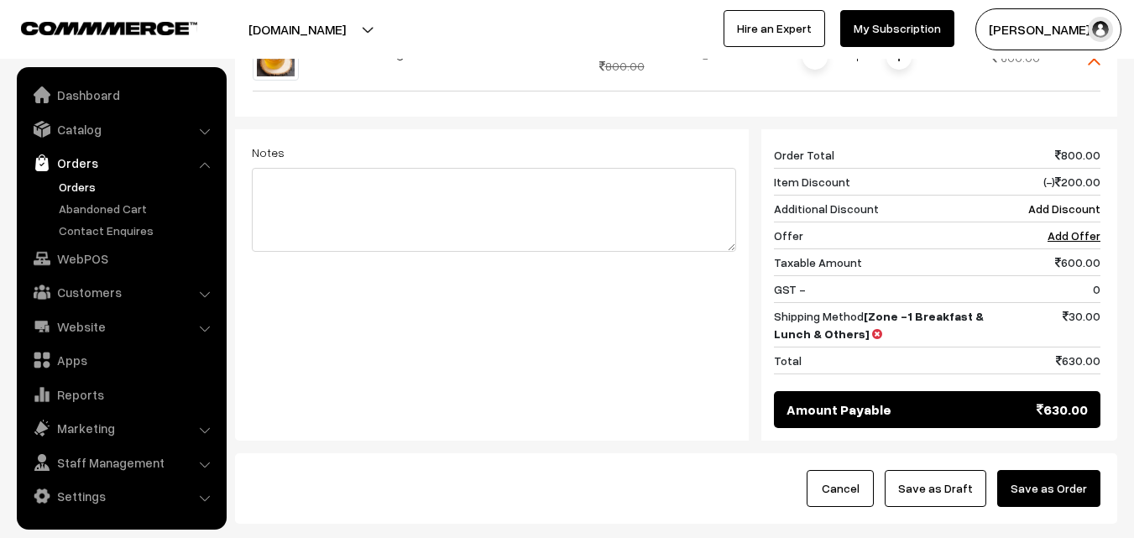
click at [931, 453] on div "Cancel Save as Draft Save as Order" at bounding box center [676, 488] width 882 height 71
click at [940, 470] on button "Save as Draft" at bounding box center [936, 488] width 102 height 37
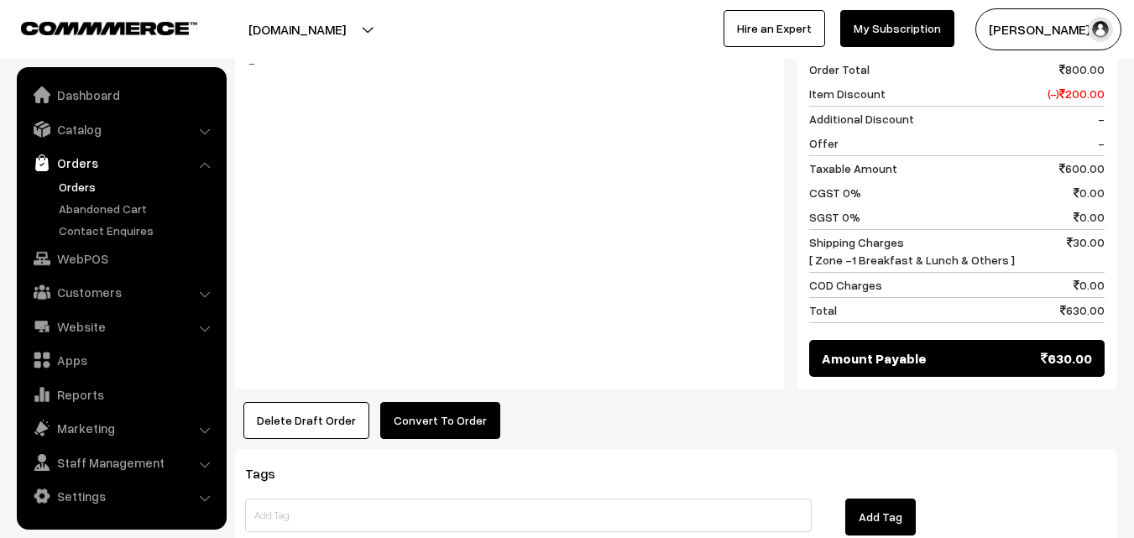
click at [434, 402] on button "Convert To Order" at bounding box center [440, 420] width 120 height 37
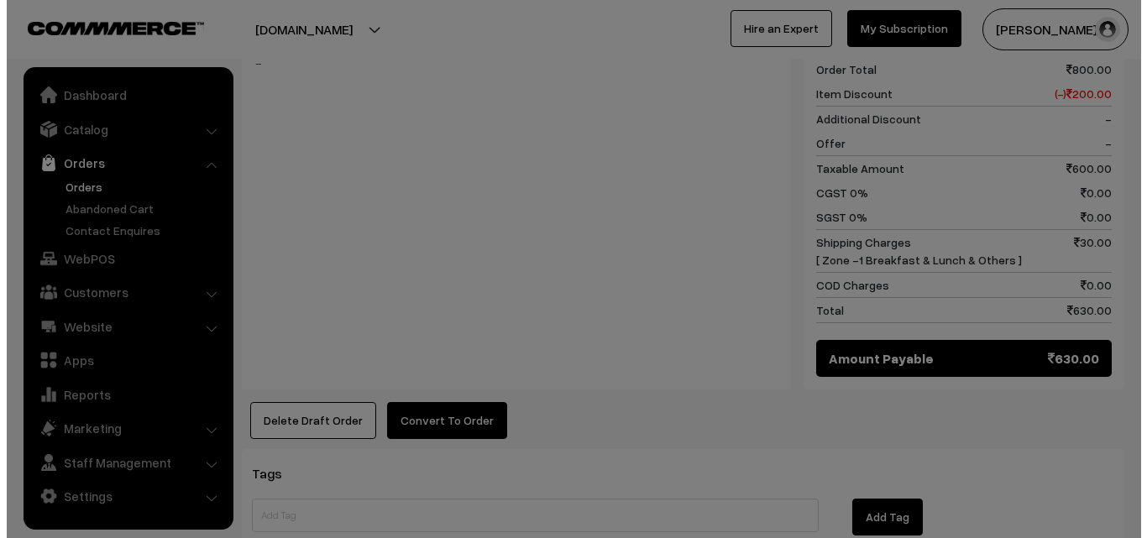
scroll to position [789, 0]
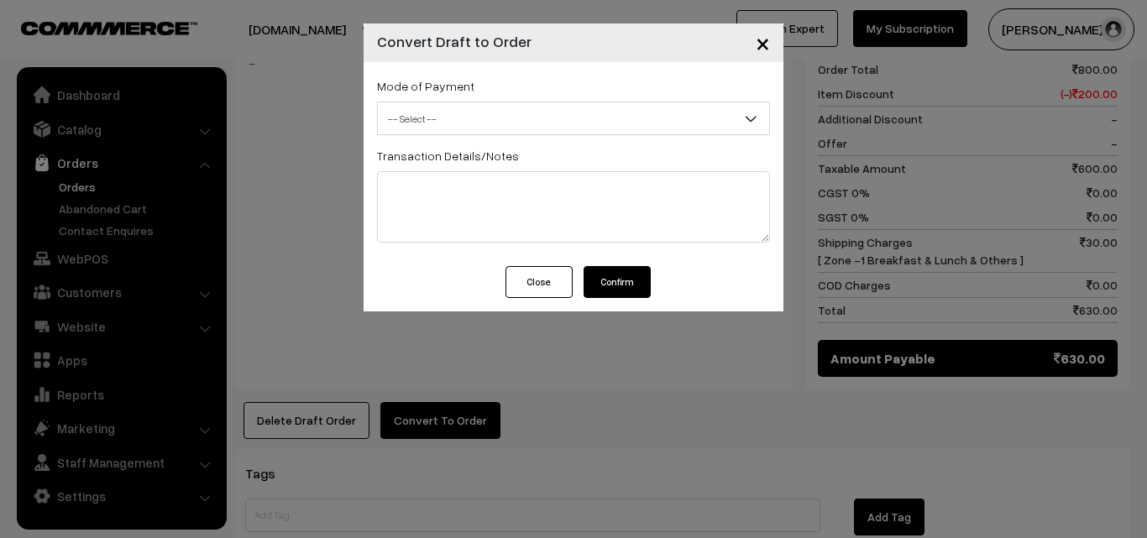
click at [508, 111] on span "-- Select --" at bounding box center [573, 118] width 391 height 29
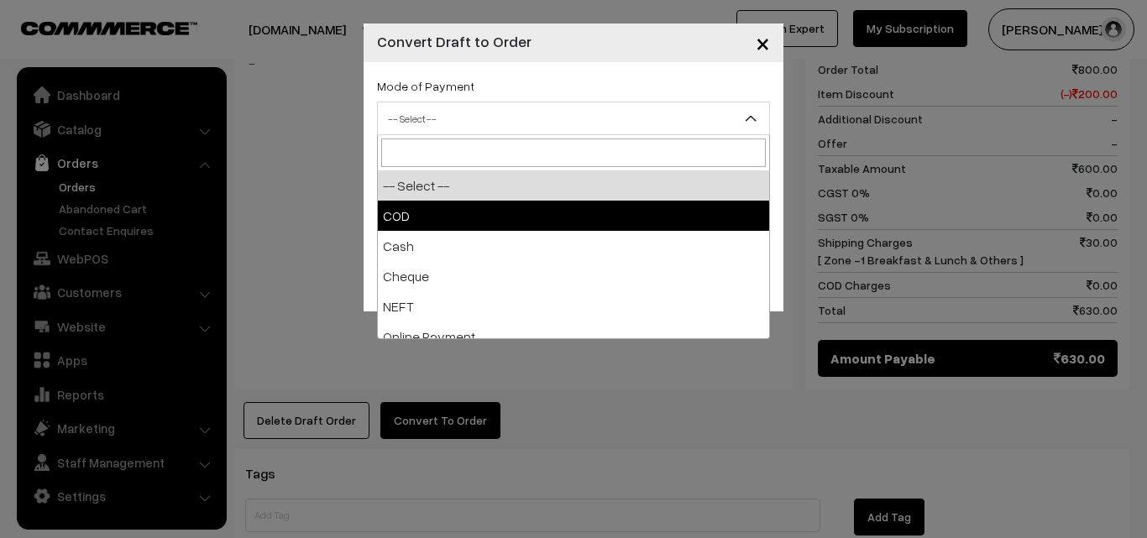
select select "1"
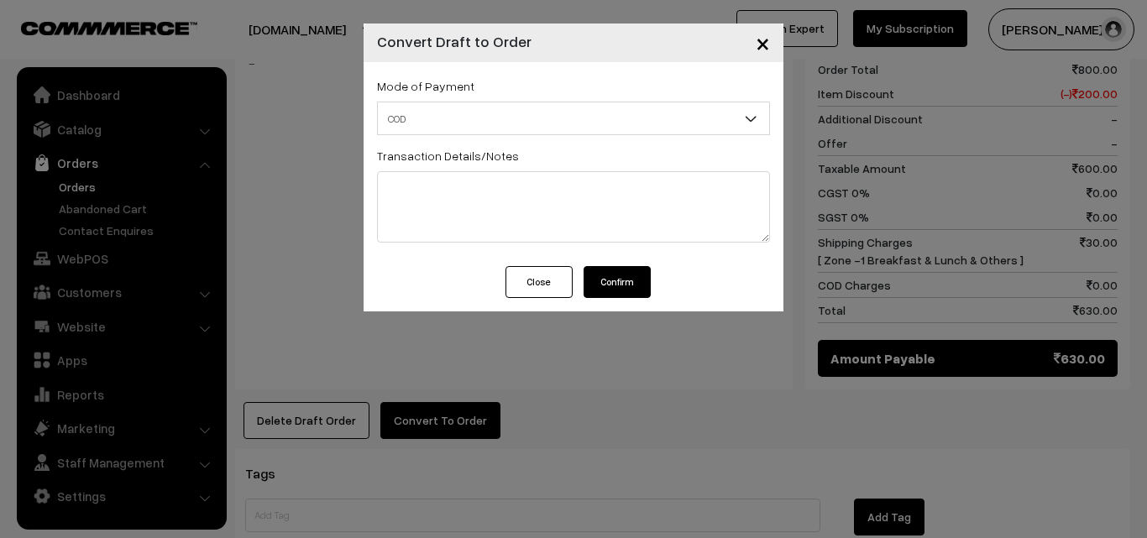
click at [600, 282] on button "Confirm" at bounding box center [617, 282] width 67 height 32
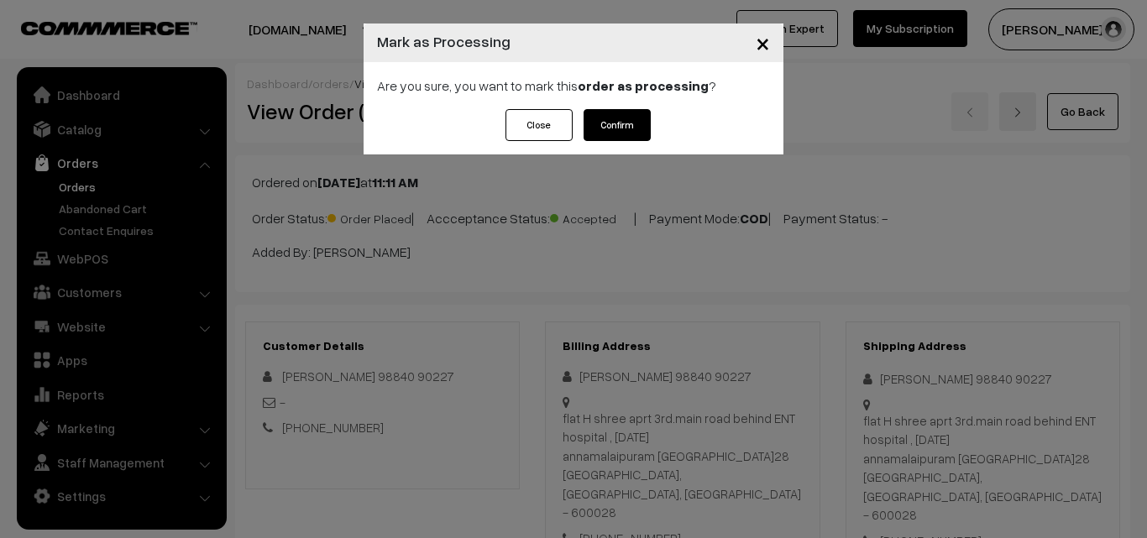
scroll to position [789, 0]
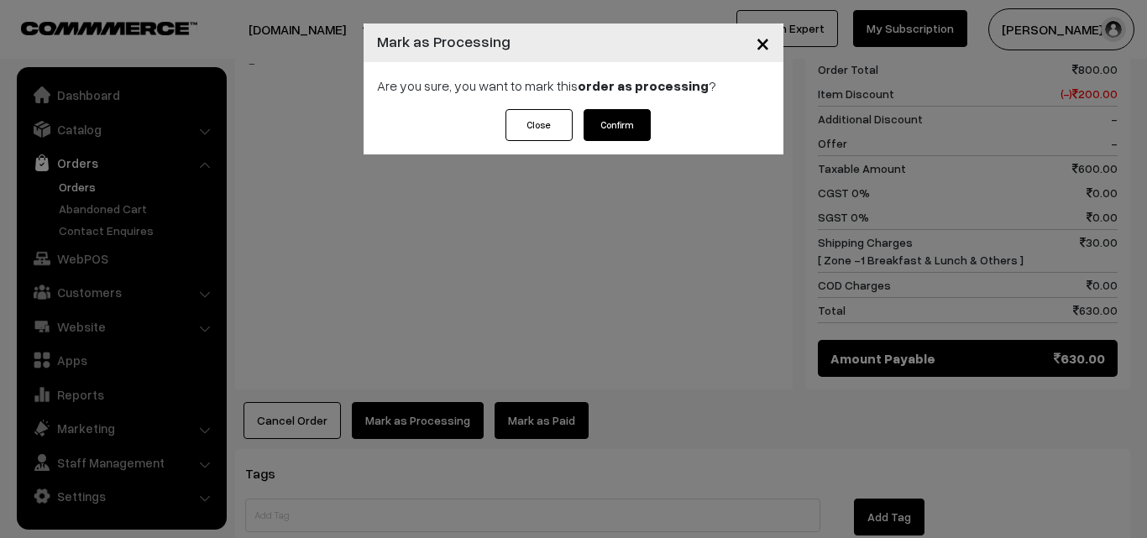
click at [636, 108] on div "Are you sure, you want to mark this order as processing ?" at bounding box center [574, 85] width 420 height 47
click at [617, 146] on div "Close Confirm" at bounding box center [574, 131] width 420 height 45
click at [621, 137] on button "Confirm" at bounding box center [617, 125] width 67 height 32
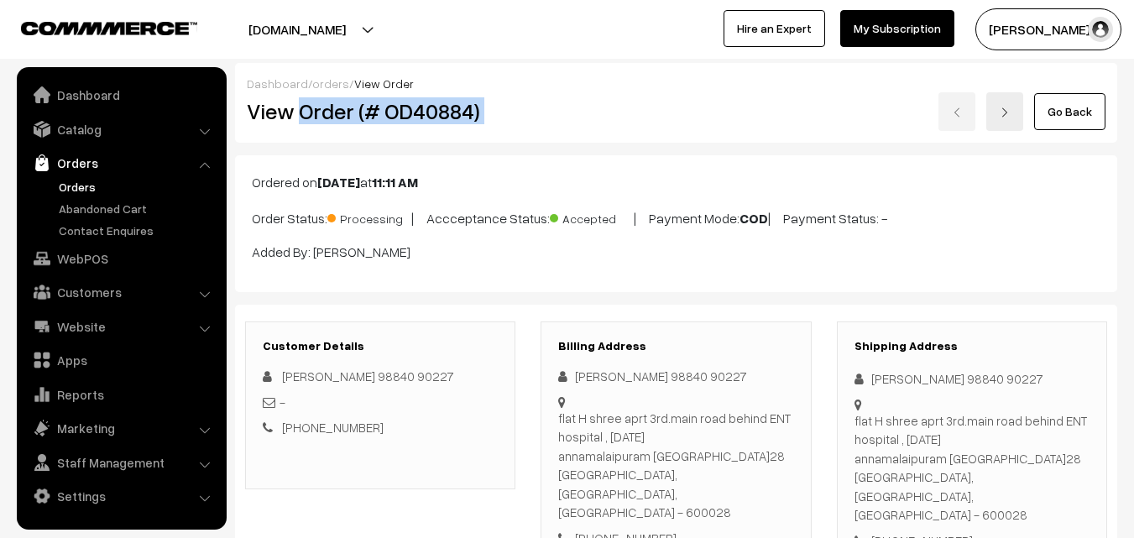
drag, startPoint x: 297, startPoint y: 114, endPoint x: 603, endPoint y: 147, distance: 307.4
click at [566, 113] on div "View Order (# OD40884) Go Back" at bounding box center [676, 111] width 884 height 39
copy div "Order (# OD40884)"
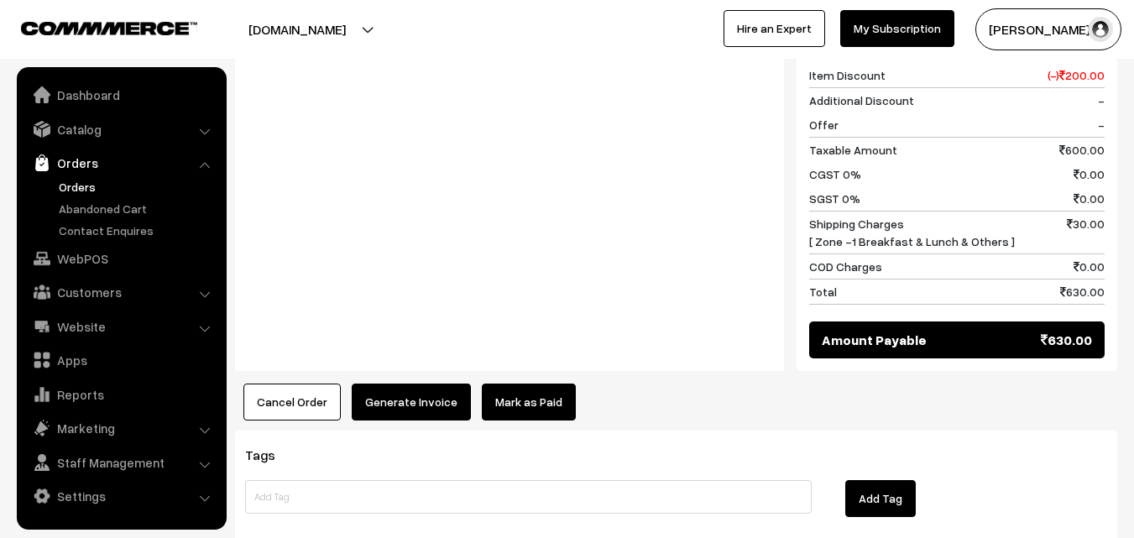
scroll to position [840, 0]
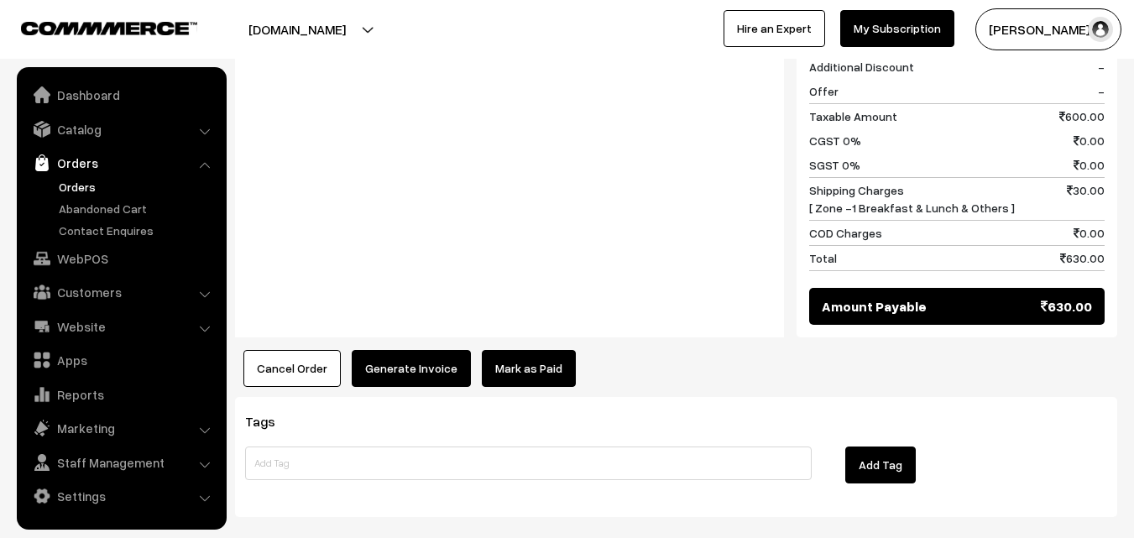
click at [420, 397] on div "Tags Add Tag" at bounding box center [676, 457] width 882 height 120
click at [427, 350] on button "Generate Invoice" at bounding box center [411, 368] width 119 height 37
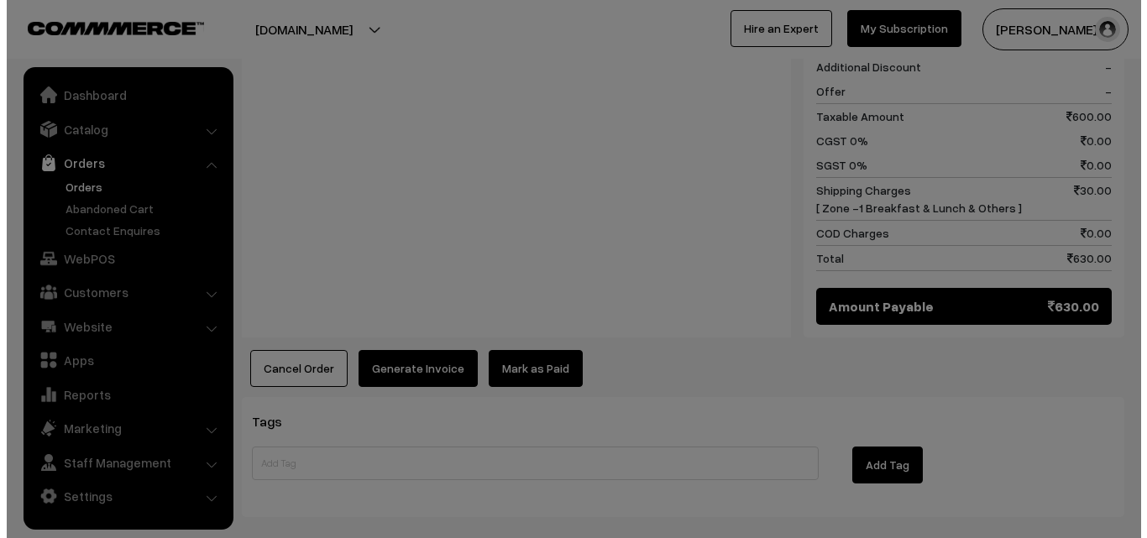
scroll to position [840, 0]
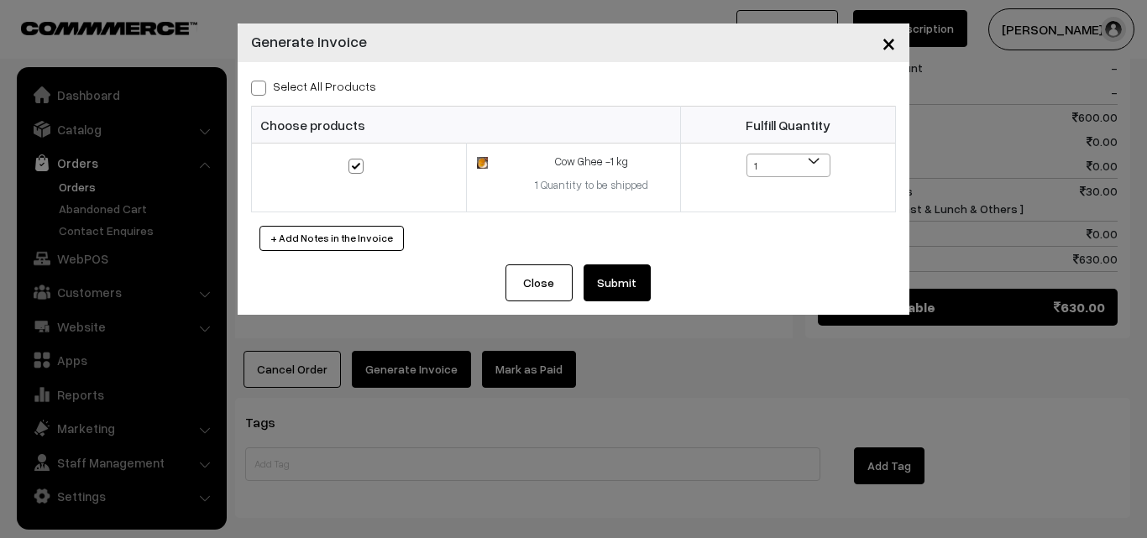
click at [614, 275] on button "Submit" at bounding box center [617, 282] width 67 height 37
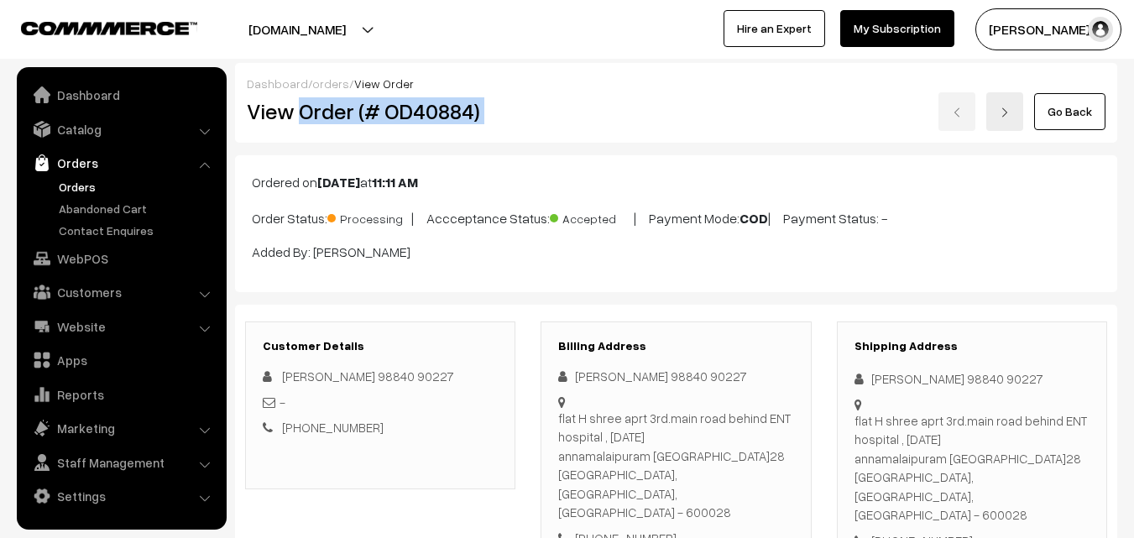
drag, startPoint x: 297, startPoint y: 108, endPoint x: 643, endPoint y: 107, distance: 345.9
click at [643, 107] on div "View Order (# OD40884) Go Back" at bounding box center [676, 111] width 884 height 39
copy div "Order (# OD40884)"
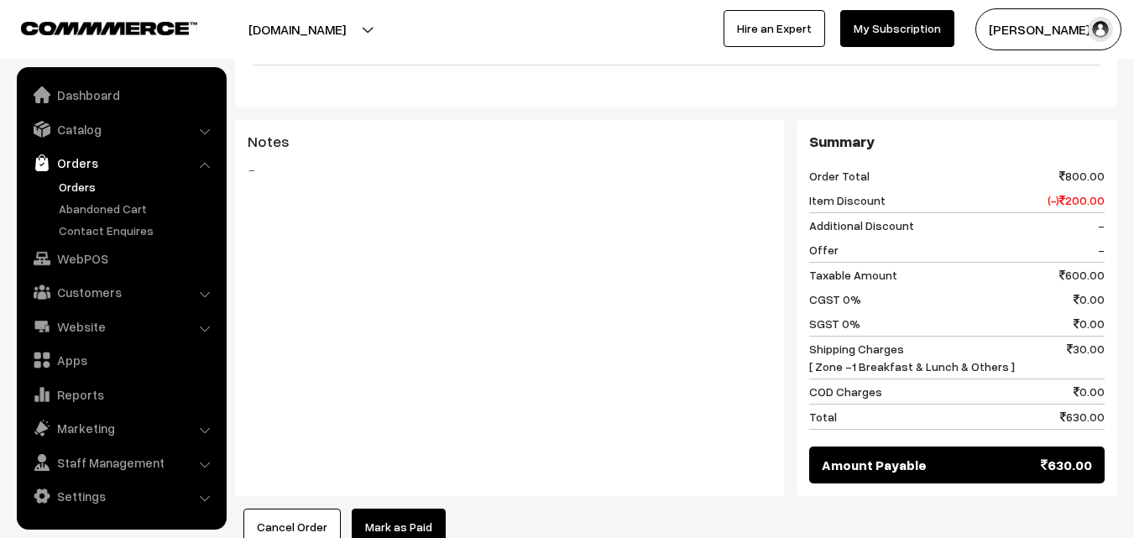
scroll to position [840, 0]
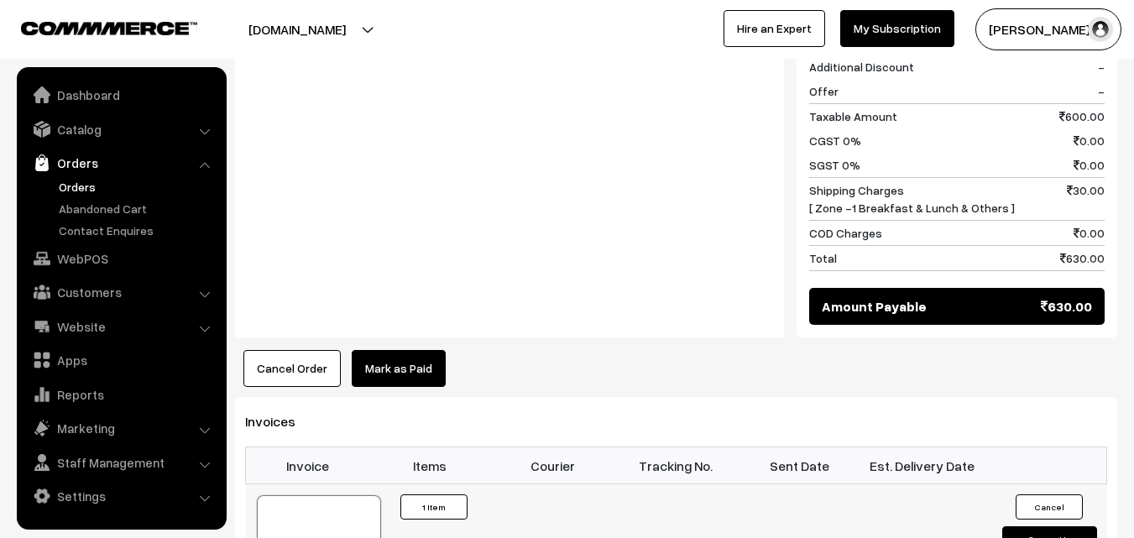
click at [331, 495] on div at bounding box center [319, 537] width 124 height 84
click at [306, 495] on div at bounding box center [319, 537] width 124 height 84
click at [84, 269] on link "WebPOS" at bounding box center [121, 258] width 200 height 30
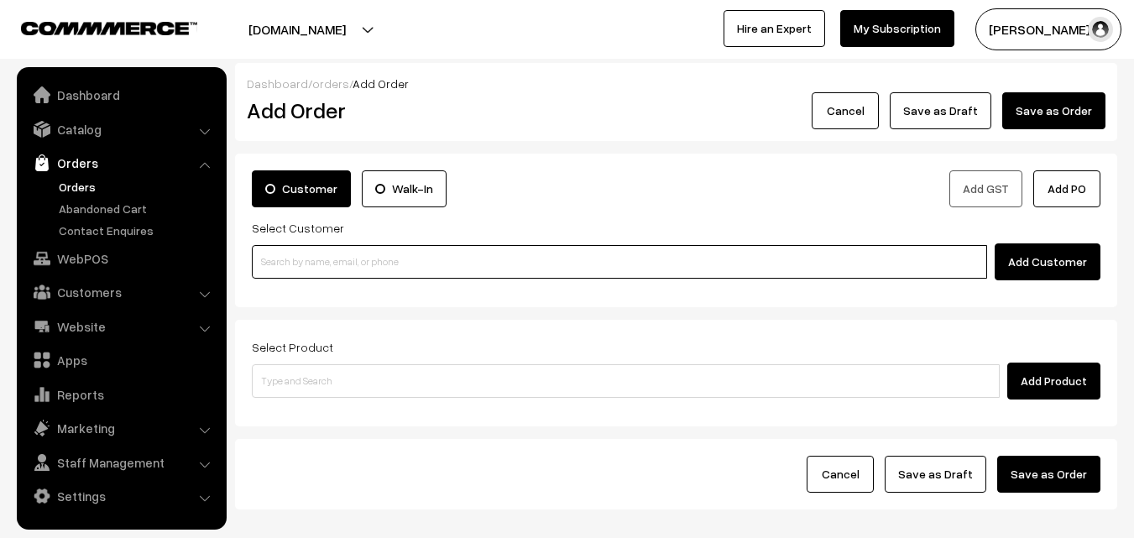
click at [346, 275] on input at bounding box center [620, 262] width 736 height 34
paste input "93810 38324"
click at [291, 252] on input "93810 38324" at bounding box center [620, 262] width 736 height 34
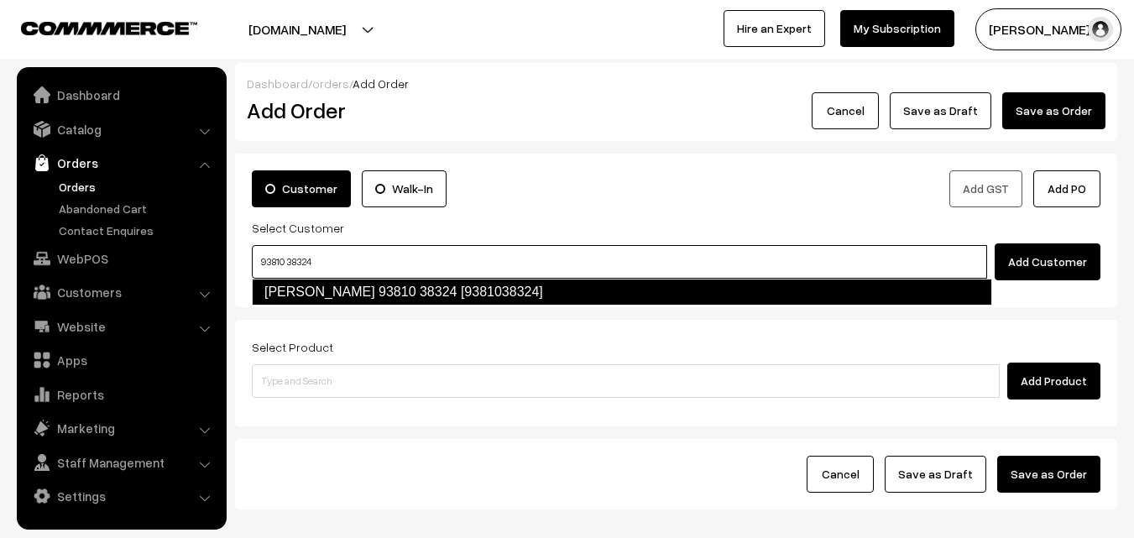
click at [309, 286] on link "[PERSON_NAME] 93810 38324 [9381038324]" at bounding box center [622, 292] width 741 height 27
type input "93810 38324"
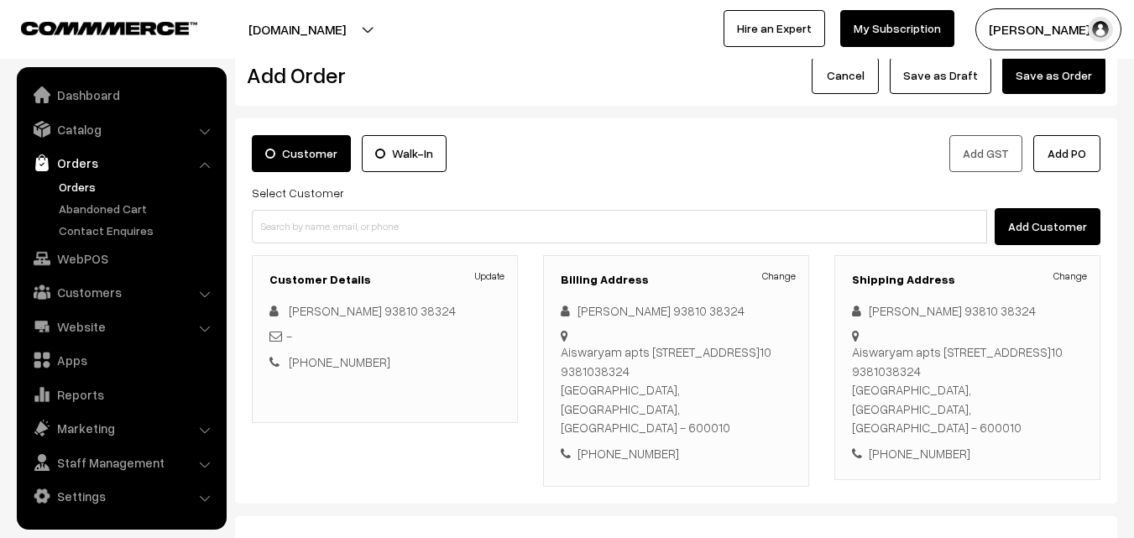
scroll to position [287, 0]
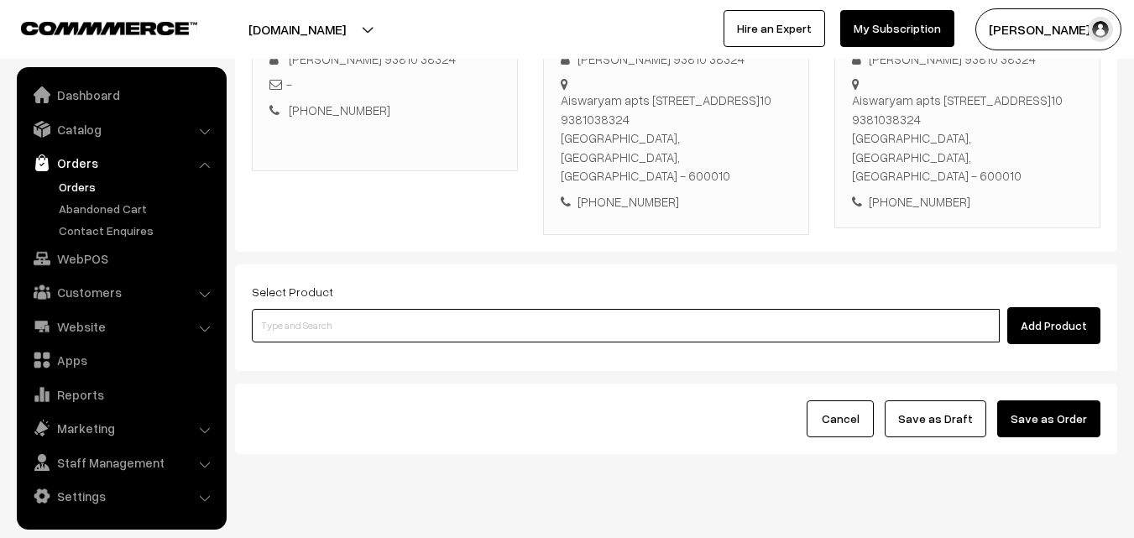
click at [385, 309] on input at bounding box center [626, 326] width 748 height 34
click at [406, 309] on input at bounding box center [626, 326] width 748 height 34
click at [411, 309] on input at bounding box center [626, 326] width 748 height 34
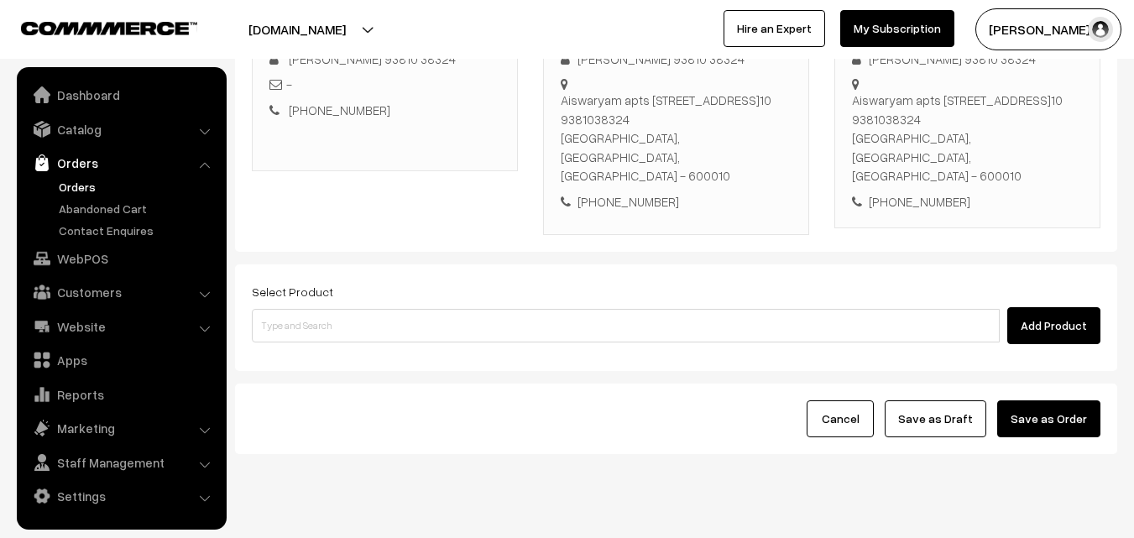
click at [897, 403] on div "Cancel Save as Draft Save as Order" at bounding box center [676, 419] width 882 height 71
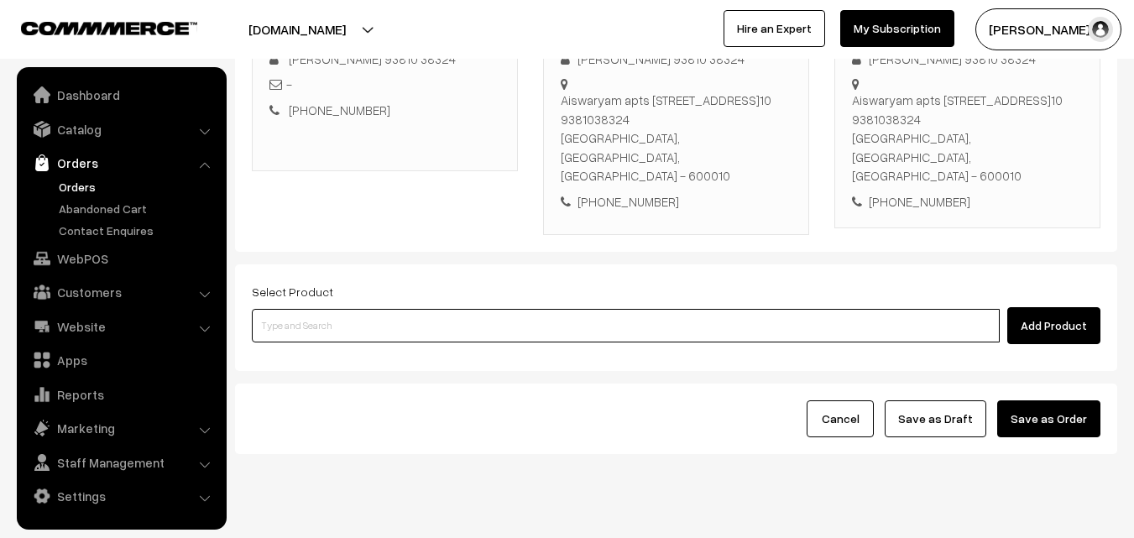
click at [478, 309] on input at bounding box center [626, 326] width 748 height 34
type input "ghee"
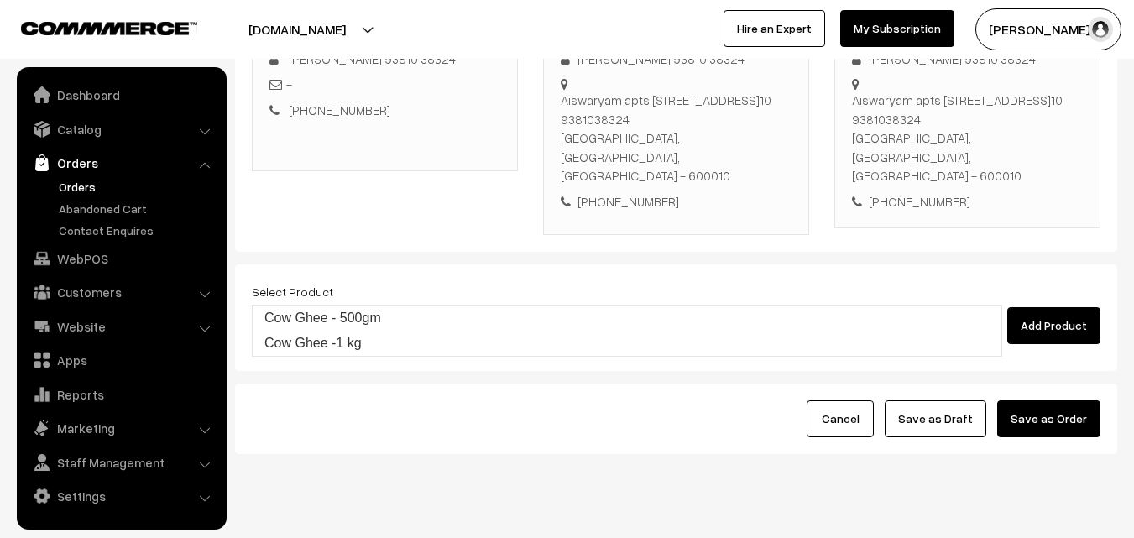
type input "Cow Ghee - 500gm"
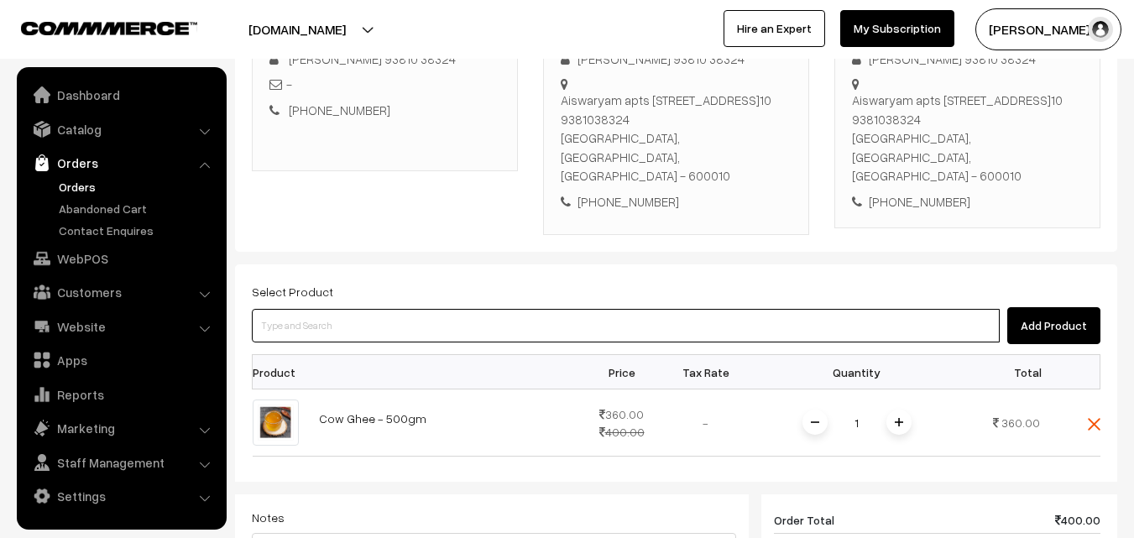
click at [478, 309] on input at bounding box center [626, 326] width 748 height 34
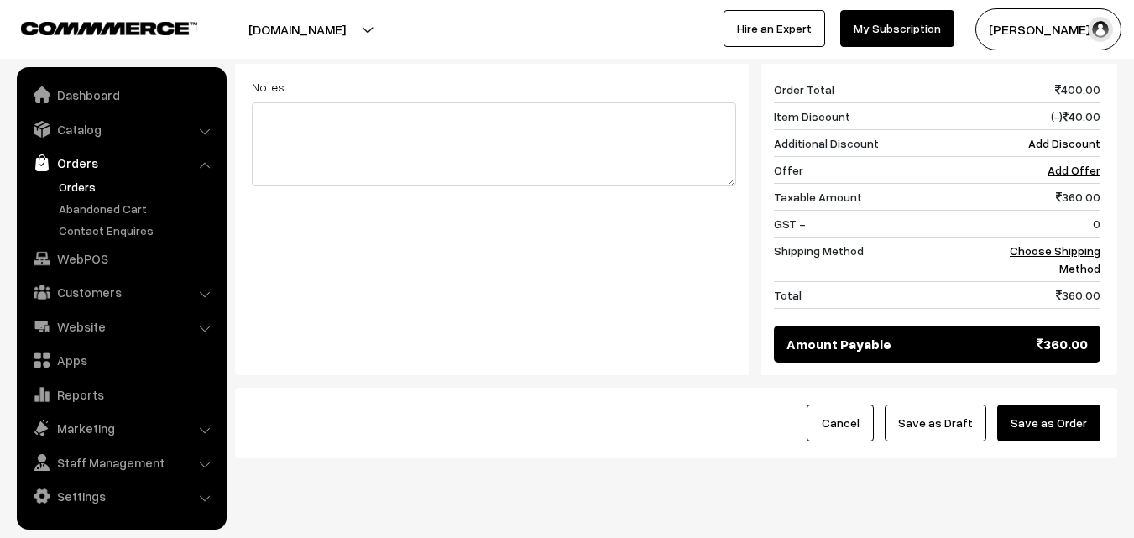
scroll to position [722, 0]
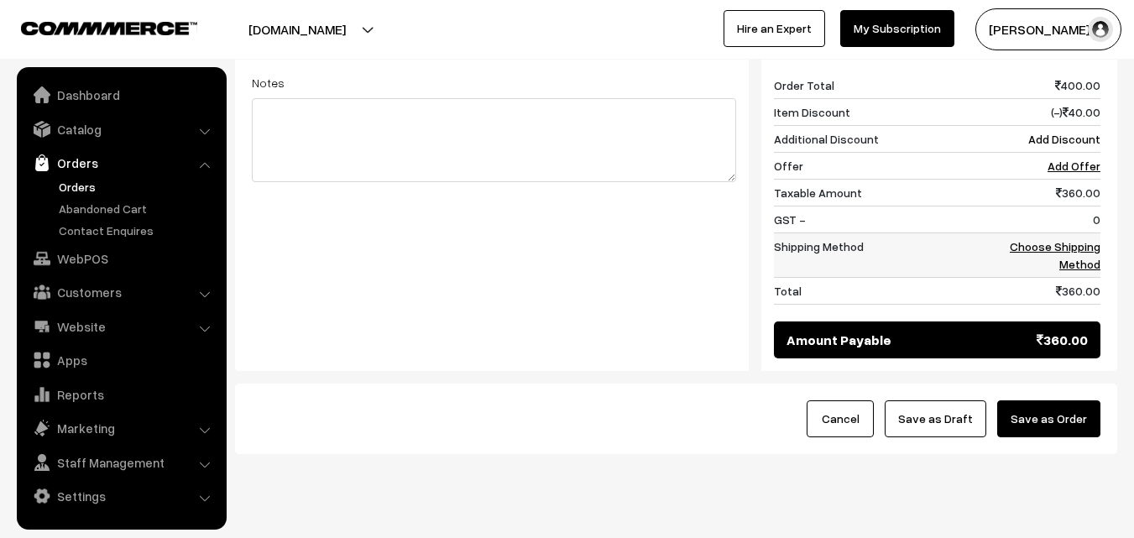
click at [1081, 233] on td "Choose Shipping Method" at bounding box center [1049, 255] width 104 height 45
click at [1079, 239] on link "Choose Shipping Method" at bounding box center [1055, 255] width 91 height 32
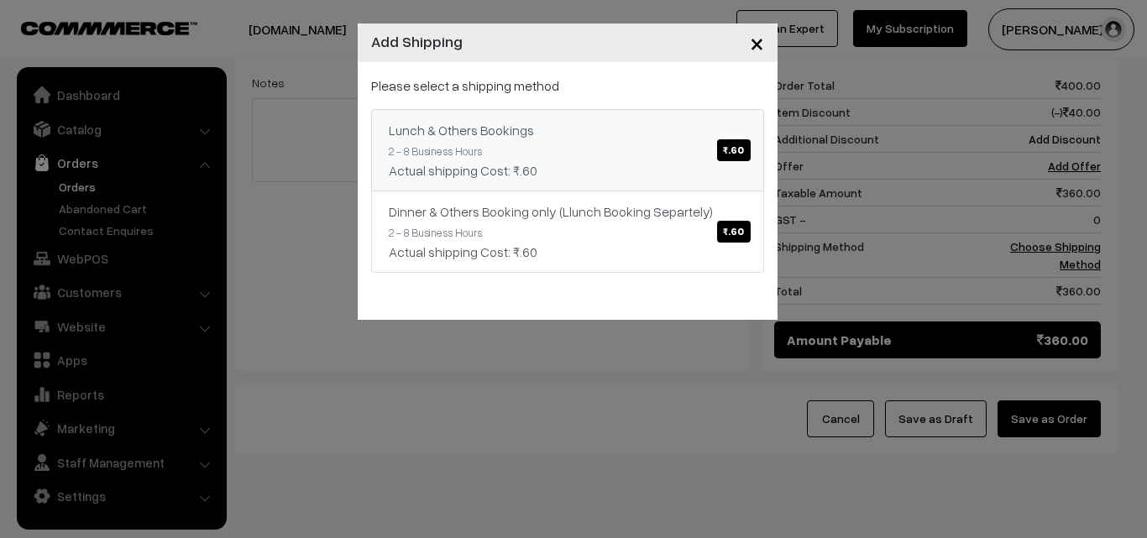
click at [626, 146] on link "Lunch & Others Bookings ₹.60 2 - 8 Business Hours Actual shipping Cost: ₹.60" at bounding box center [567, 150] width 393 height 82
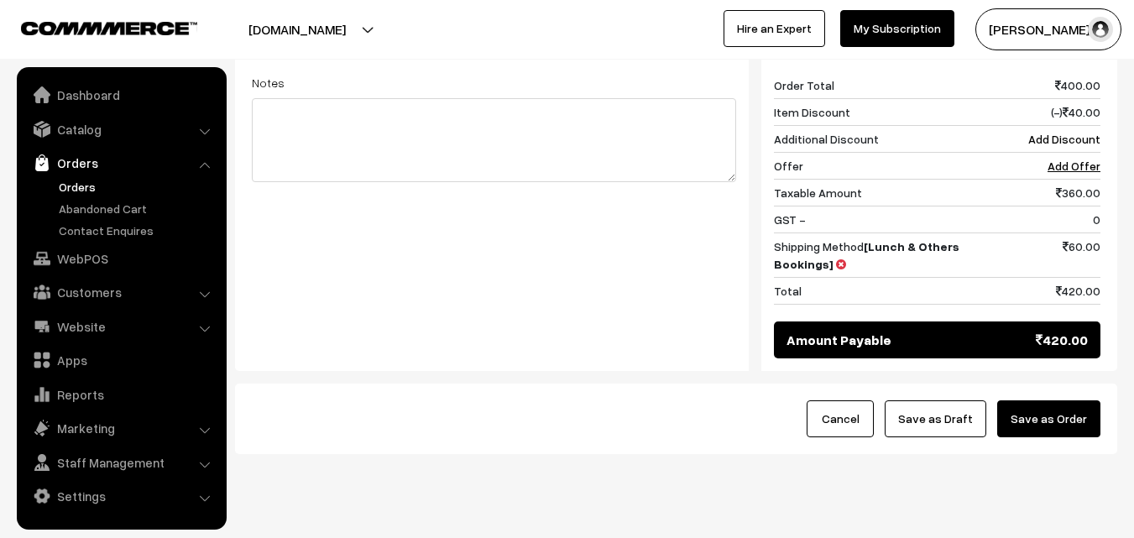
click at [935, 401] on button "Save as Draft" at bounding box center [936, 419] width 102 height 37
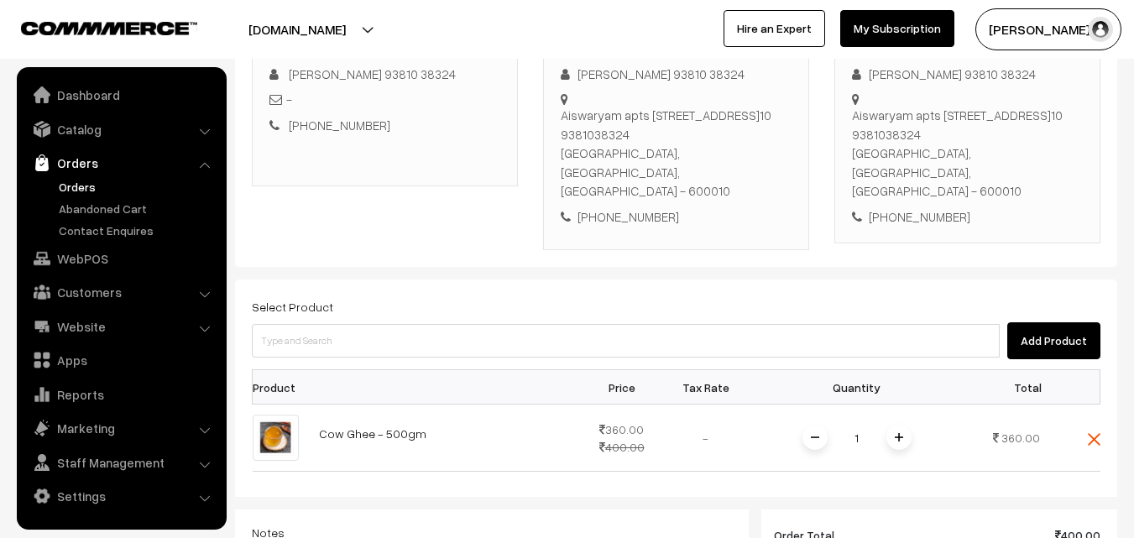
scroll to position [134, 0]
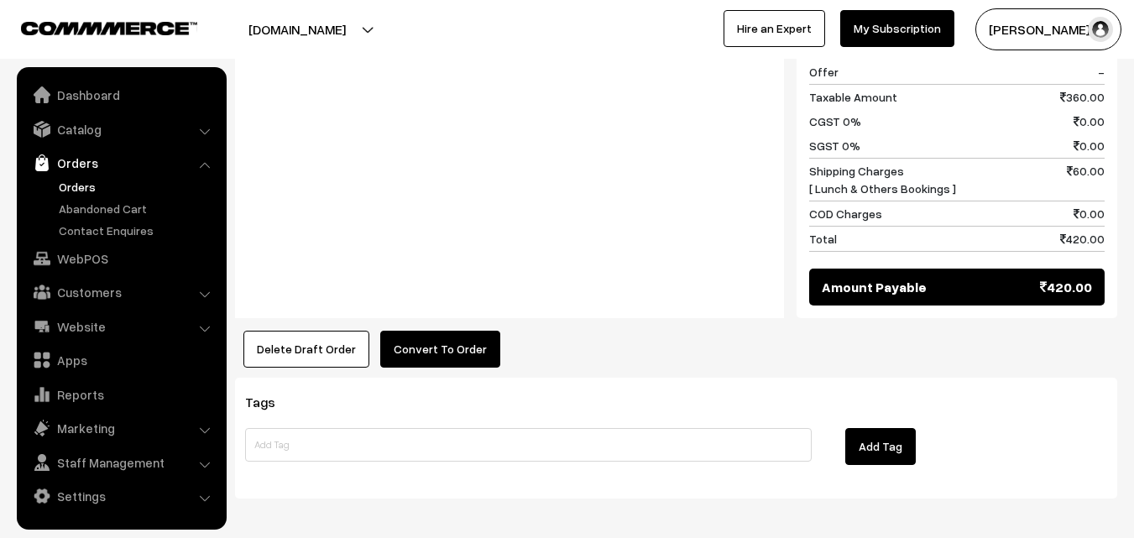
click at [478, 331] on button "Convert To Order" at bounding box center [440, 349] width 120 height 37
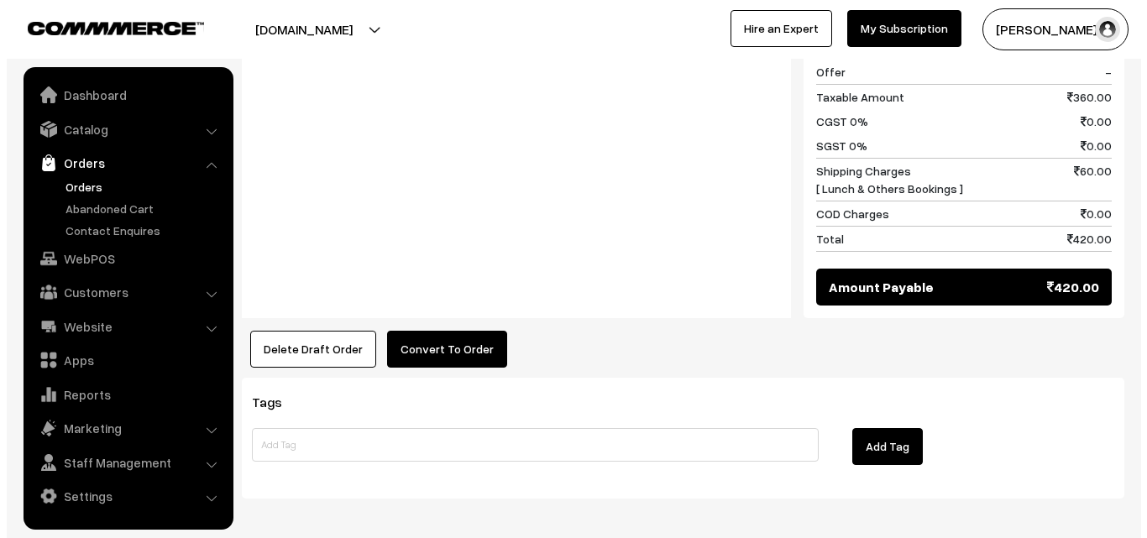
scroll to position [840, 0]
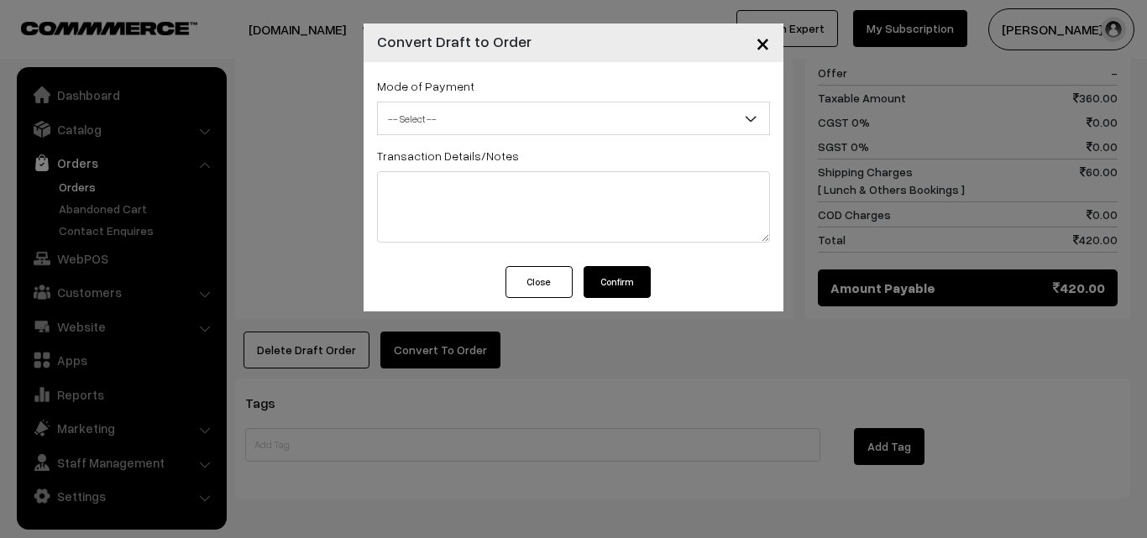
click at [483, 134] on span "-- Select --" at bounding box center [573, 119] width 393 height 34
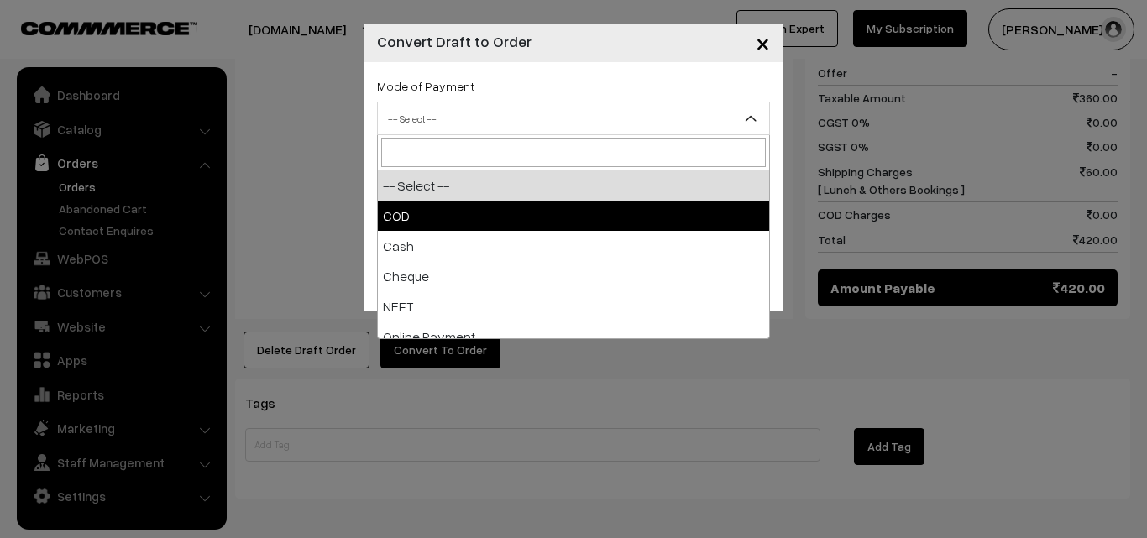
select select "1"
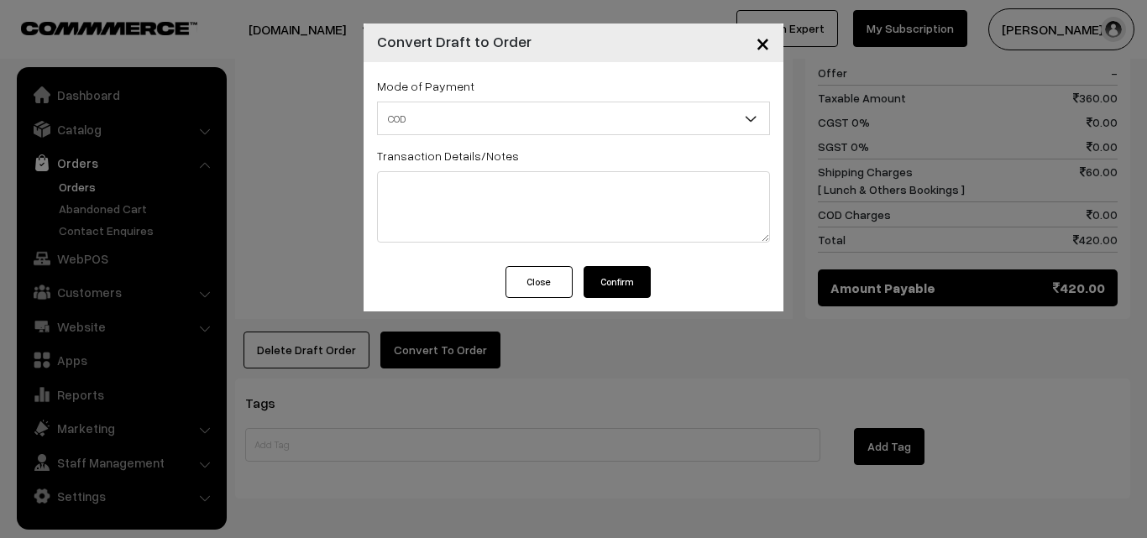
click at [597, 289] on button "Confirm" at bounding box center [617, 282] width 67 height 32
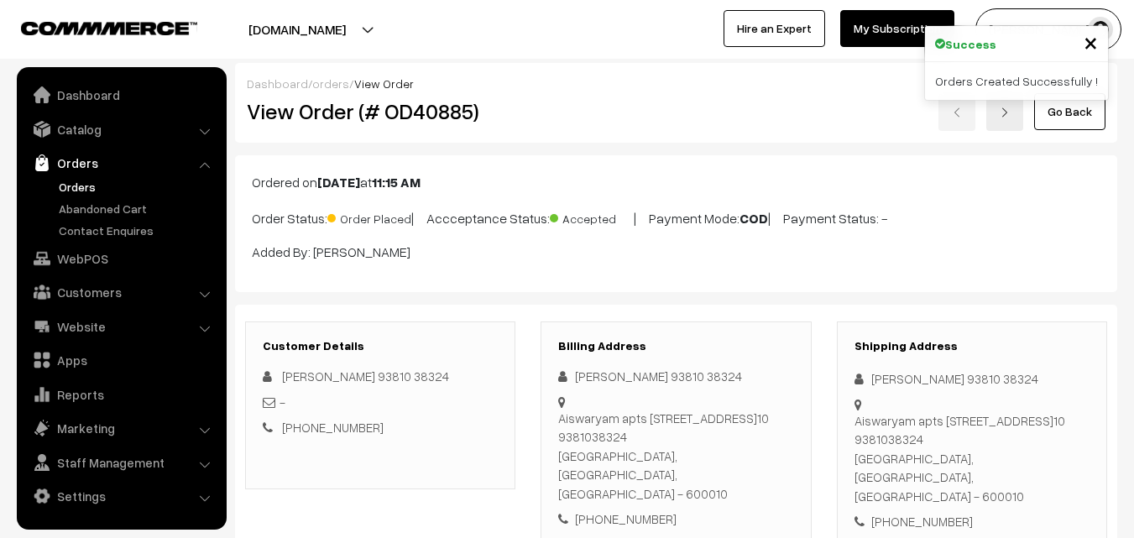
scroll to position [840, 0]
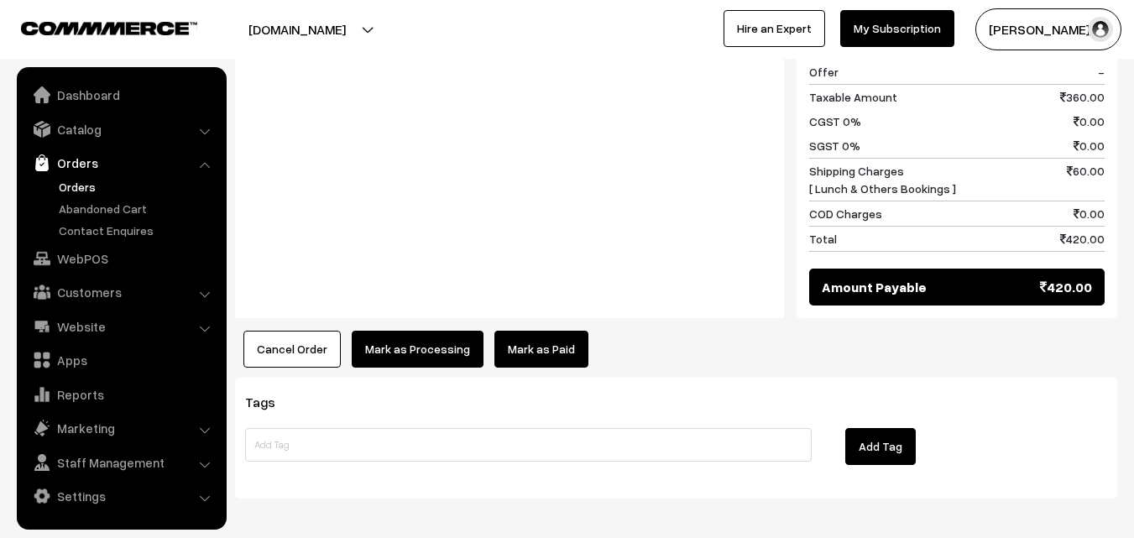
click at [443, 331] on button "Mark as Processing" at bounding box center [418, 349] width 132 height 37
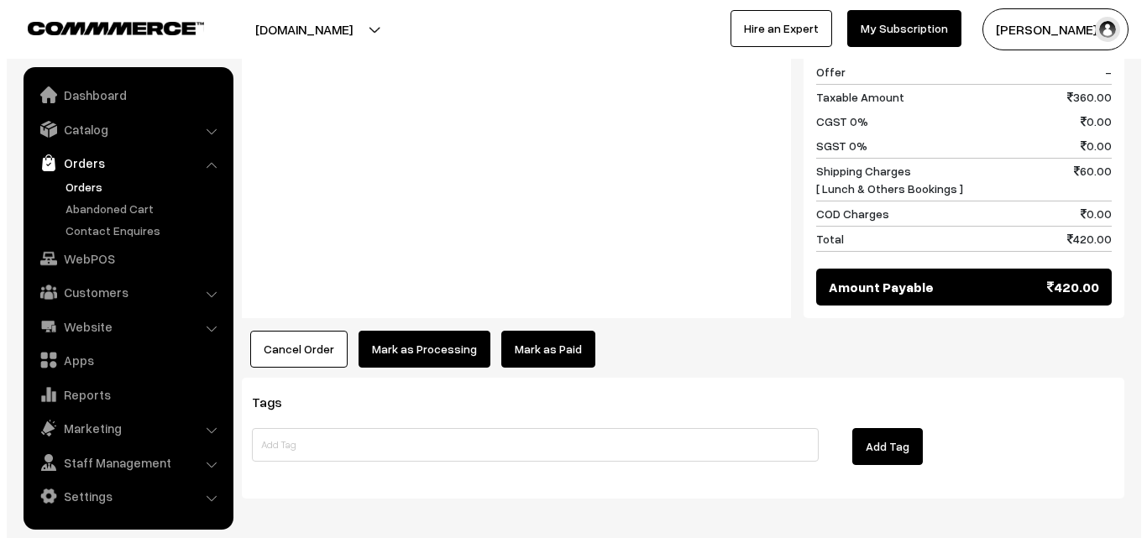
scroll to position [840, 0]
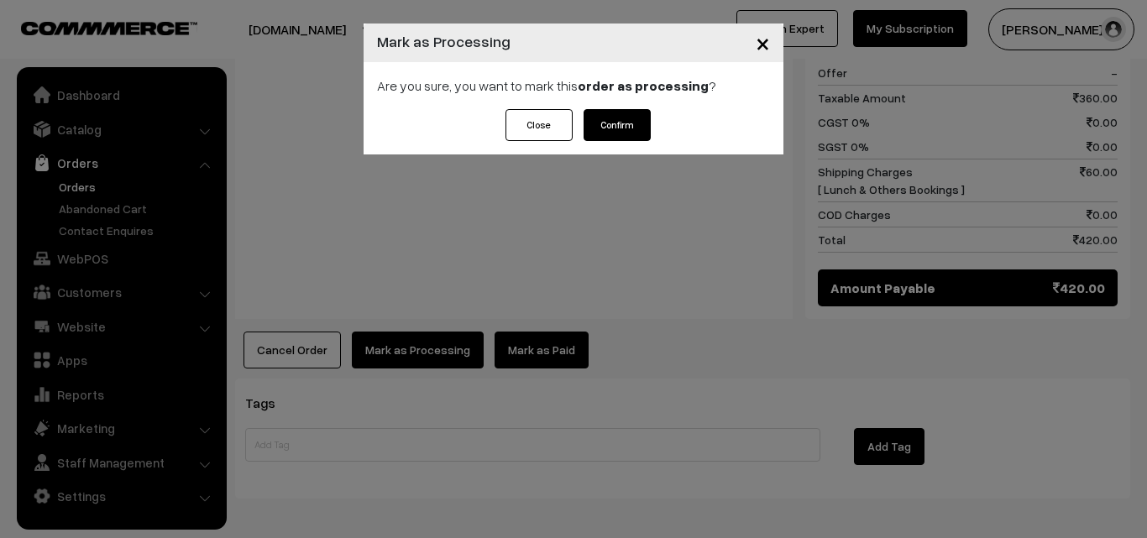
click at [621, 124] on button "Confirm" at bounding box center [617, 125] width 67 height 32
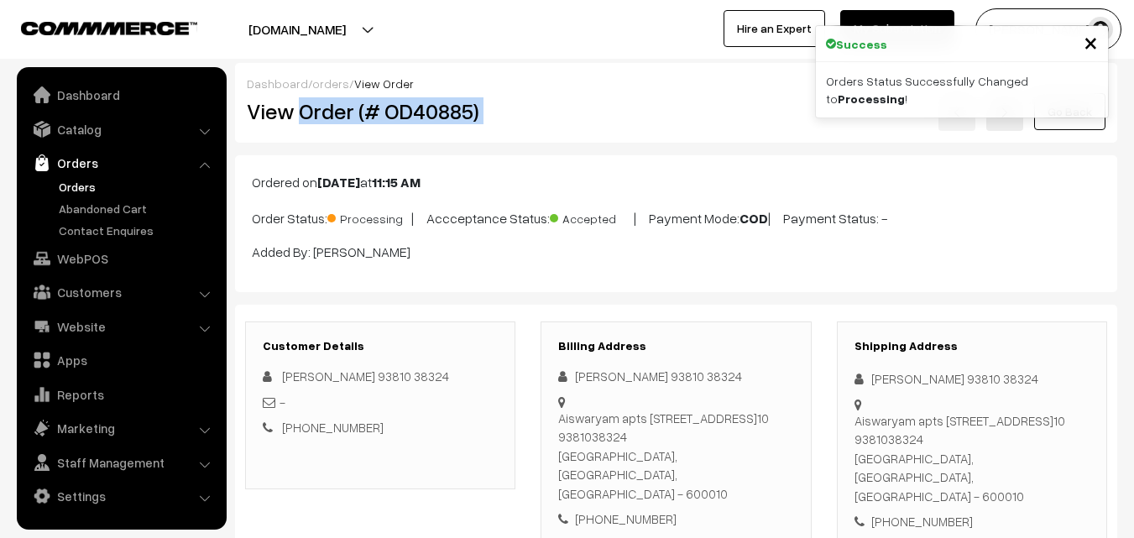
drag, startPoint x: 303, startPoint y: 113, endPoint x: 665, endPoint y: 119, distance: 361.9
click at [665, 119] on div "View Order (# OD40885) Go Back" at bounding box center [676, 111] width 884 height 39
copy div "Order (# OD40885)"
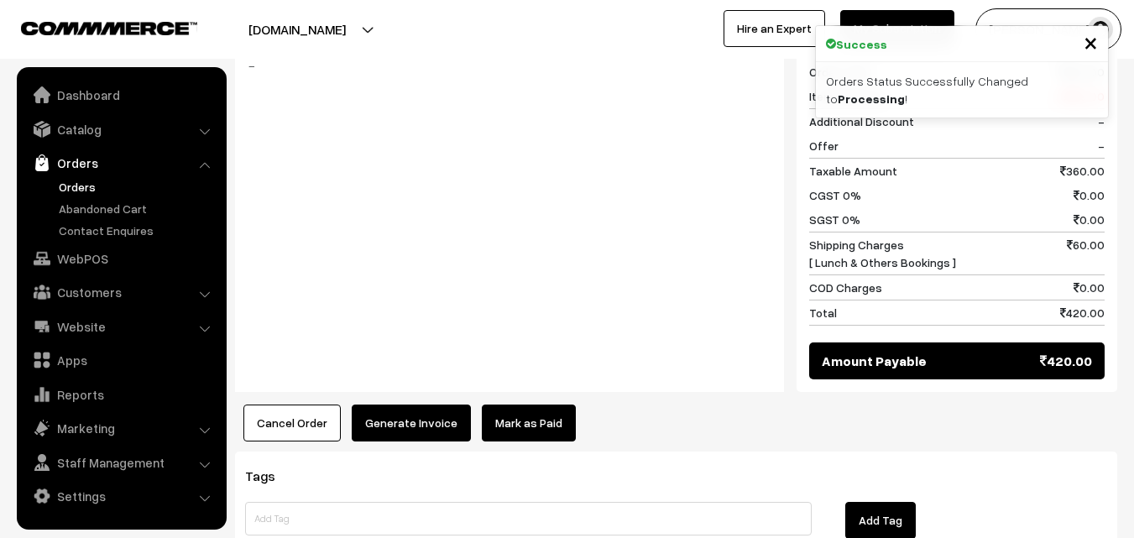
scroll to position [872, 0]
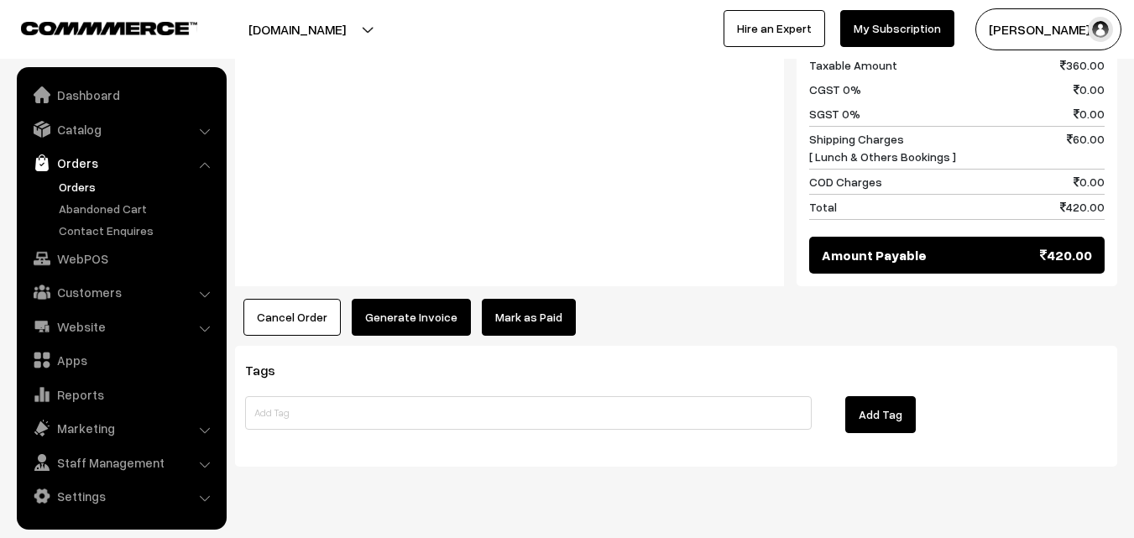
click at [414, 299] on button "Generate Invoice" at bounding box center [411, 317] width 119 height 37
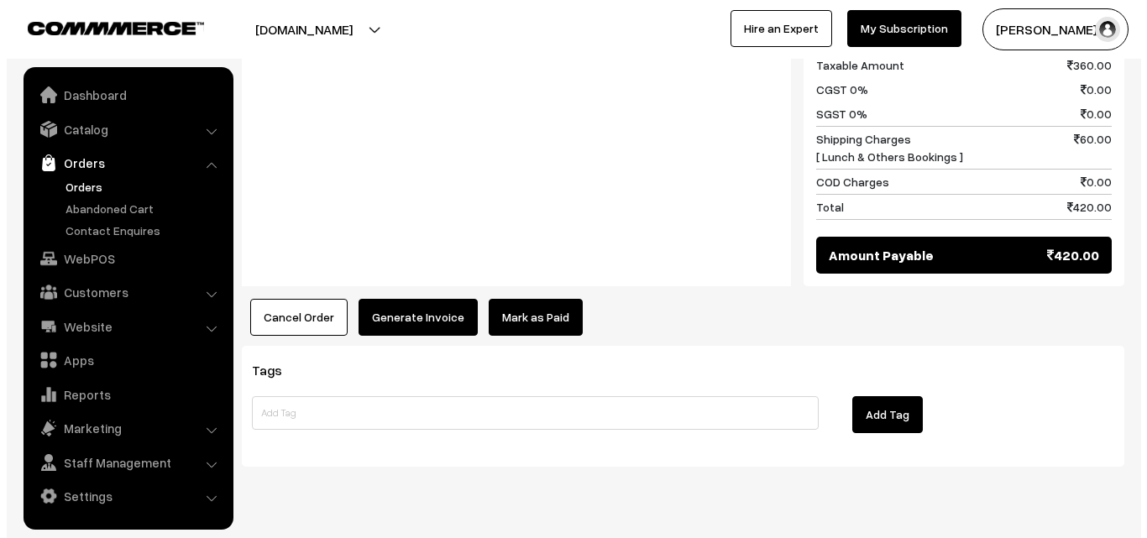
scroll to position [872, 0]
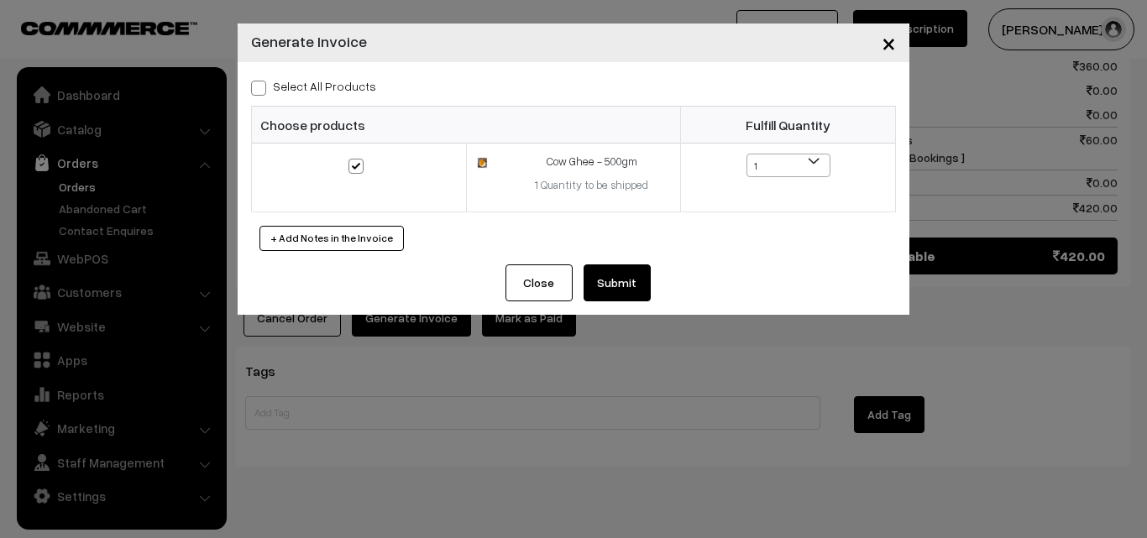
click at [617, 285] on button "Submit" at bounding box center [617, 282] width 67 height 37
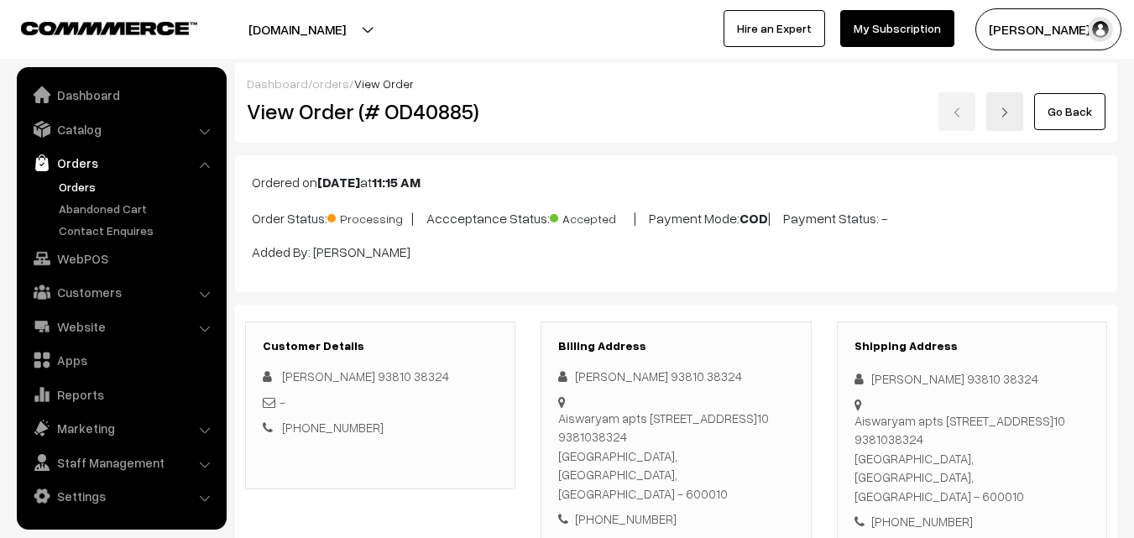
scroll to position [872, 0]
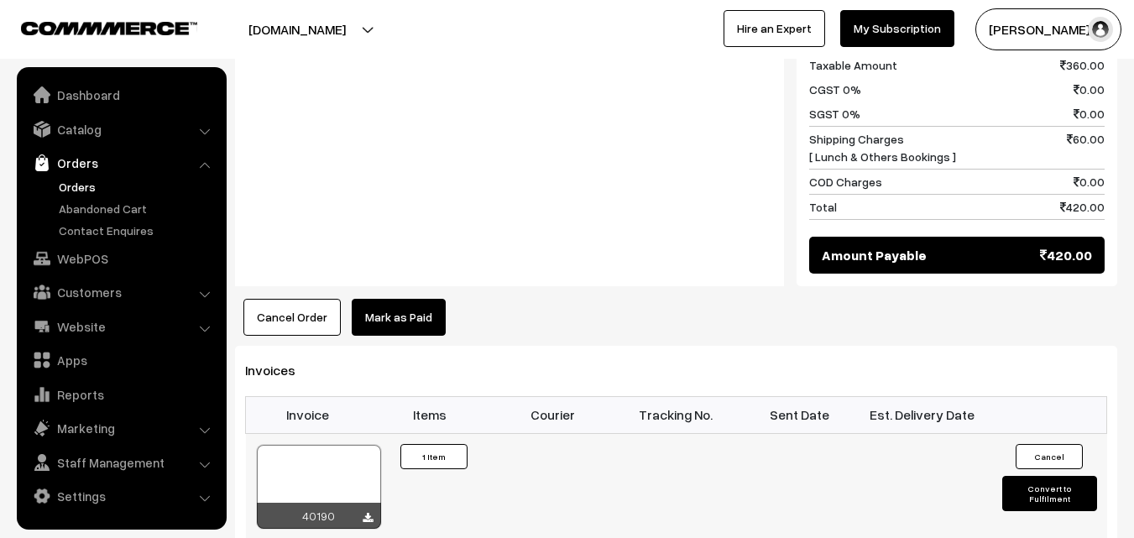
click at [296, 445] on div at bounding box center [319, 487] width 124 height 84
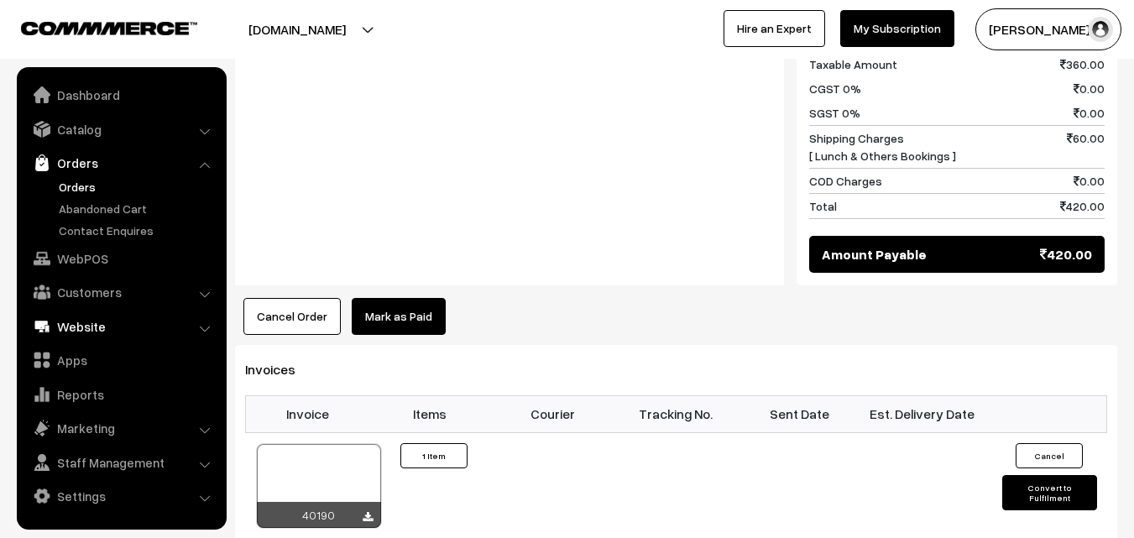
click at [86, 259] on link "WebPOS" at bounding box center [121, 258] width 200 height 30
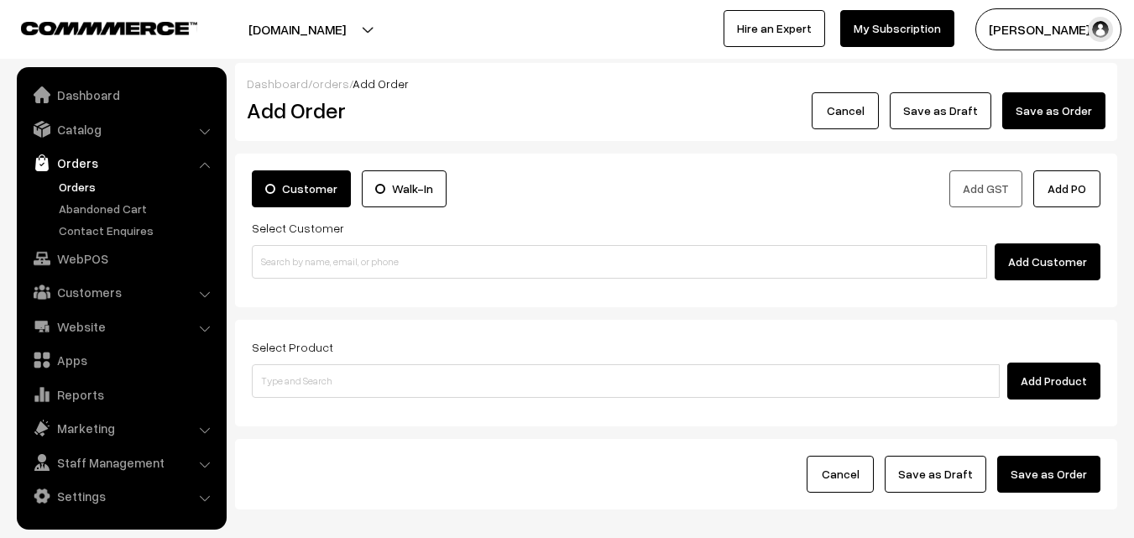
click at [322, 259] on input at bounding box center [620, 262] width 736 height 34
click at [274, 259] on input "93611 36497" at bounding box center [620, 262] width 736 height 34
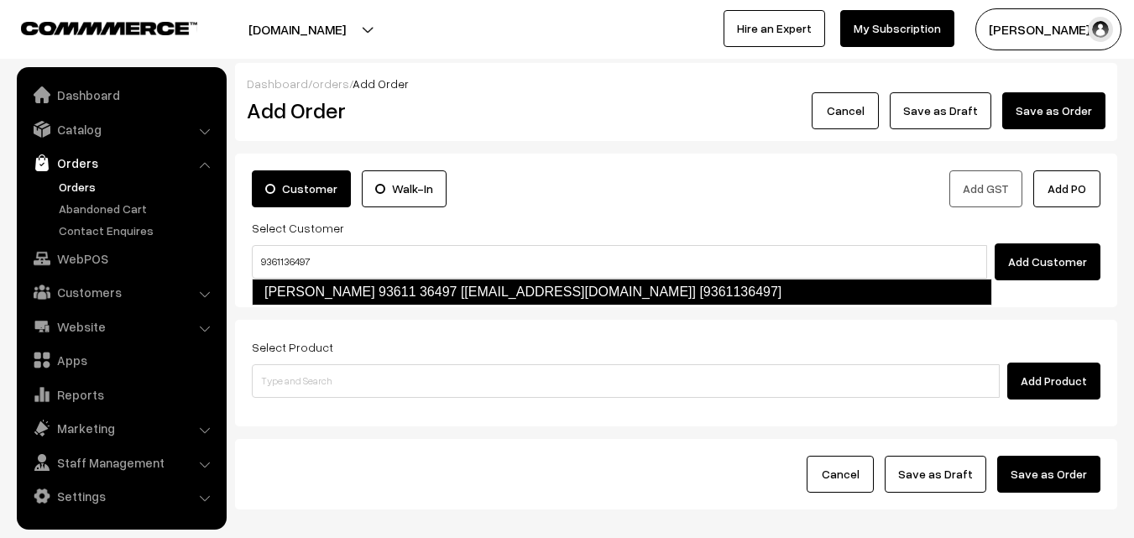
click at [277, 274] on input "9361136497" at bounding box center [620, 262] width 736 height 34
click at [284, 282] on link "Mohana 93611 36497 [test463@gmail.com] [9361136497]" at bounding box center [622, 292] width 741 height 27
type input "9361136497"
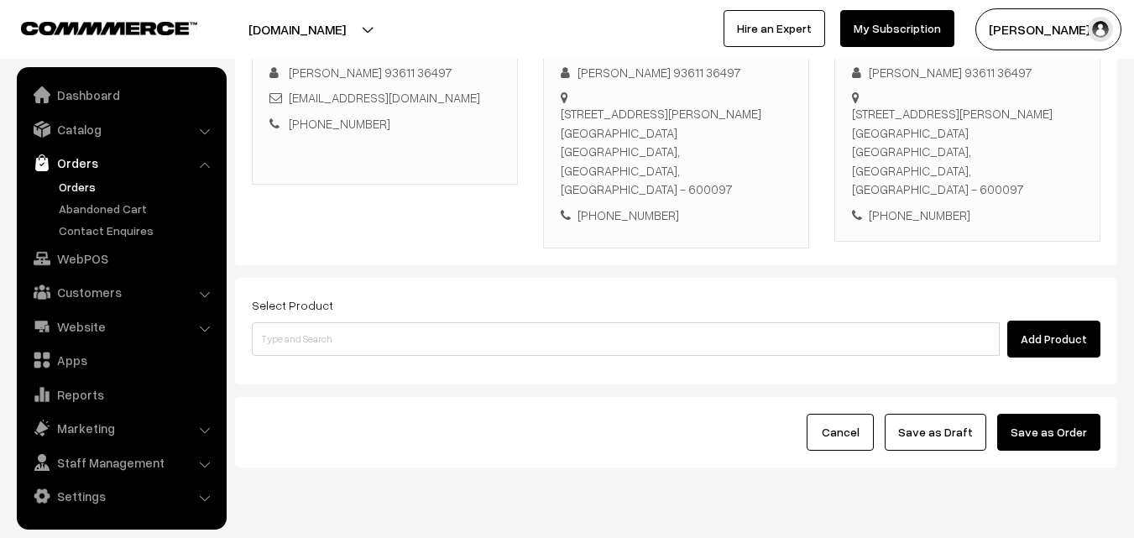
scroll to position [287, 0]
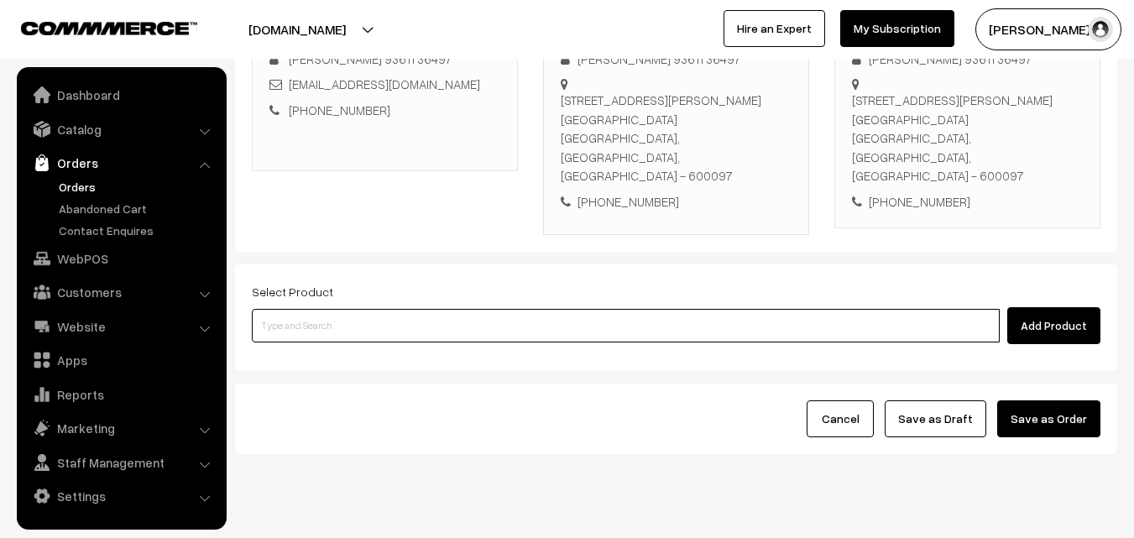
click at [605, 309] on input at bounding box center [626, 326] width 748 height 34
click at [405, 309] on input at bounding box center [626, 326] width 748 height 34
type input "Cow Ghee -1 kg"
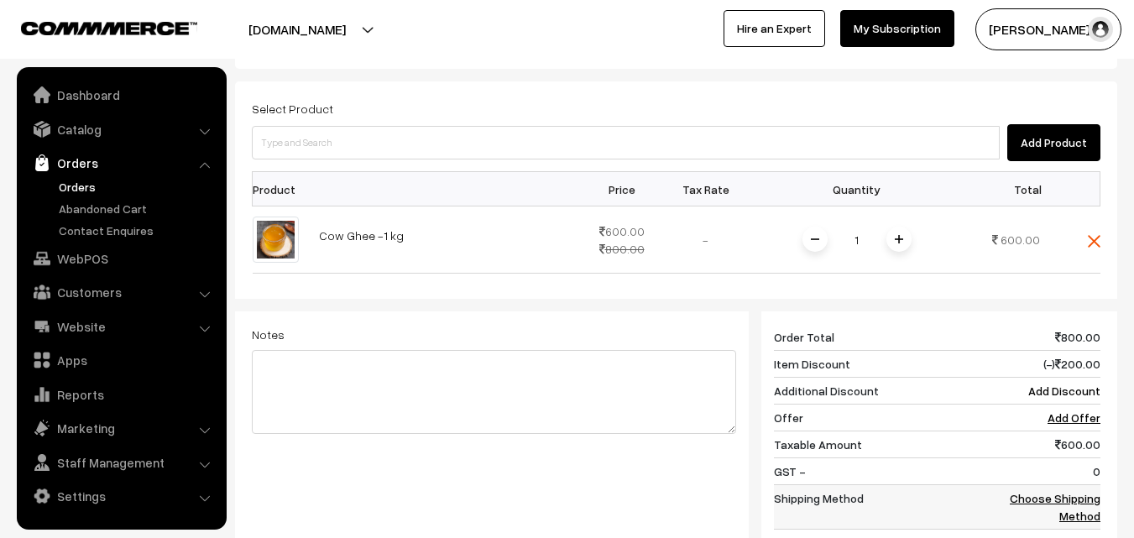
scroll to position [539, 0]
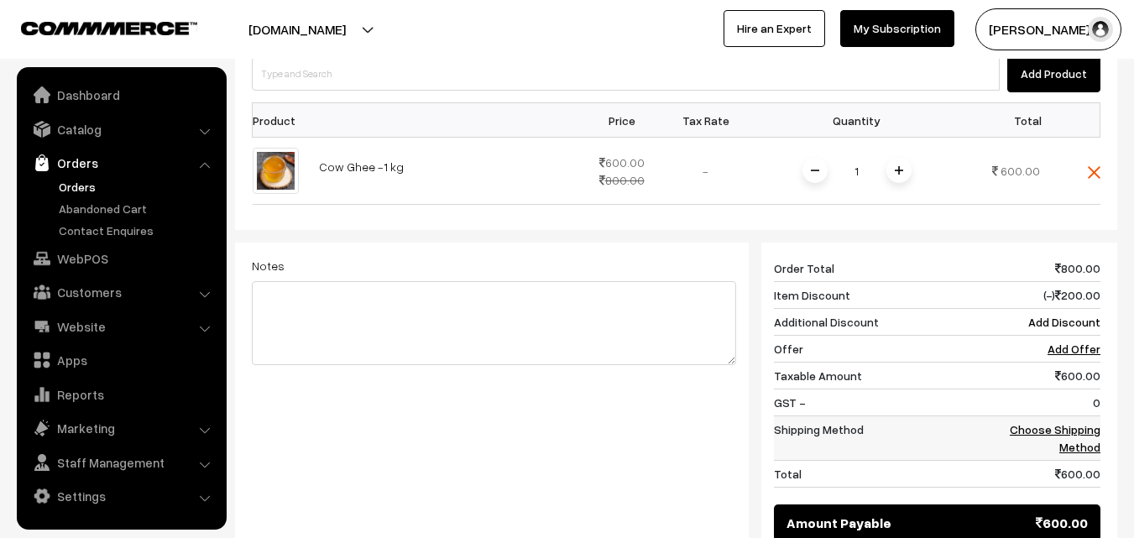
click at [1076, 422] on link "Choose Shipping Method" at bounding box center [1055, 438] width 91 height 32
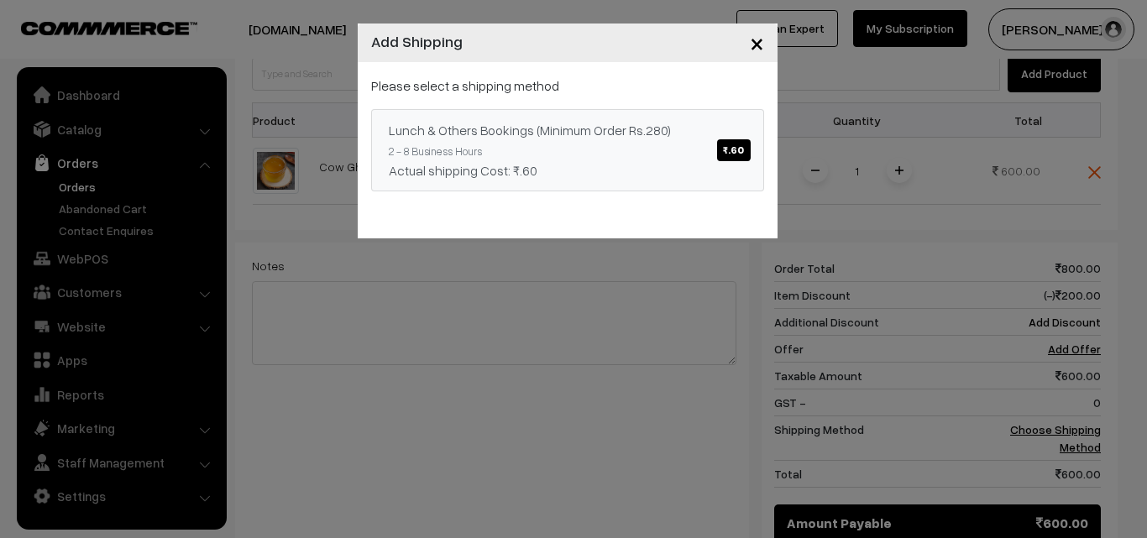
click at [720, 158] on span "₹.60" at bounding box center [733, 150] width 33 height 22
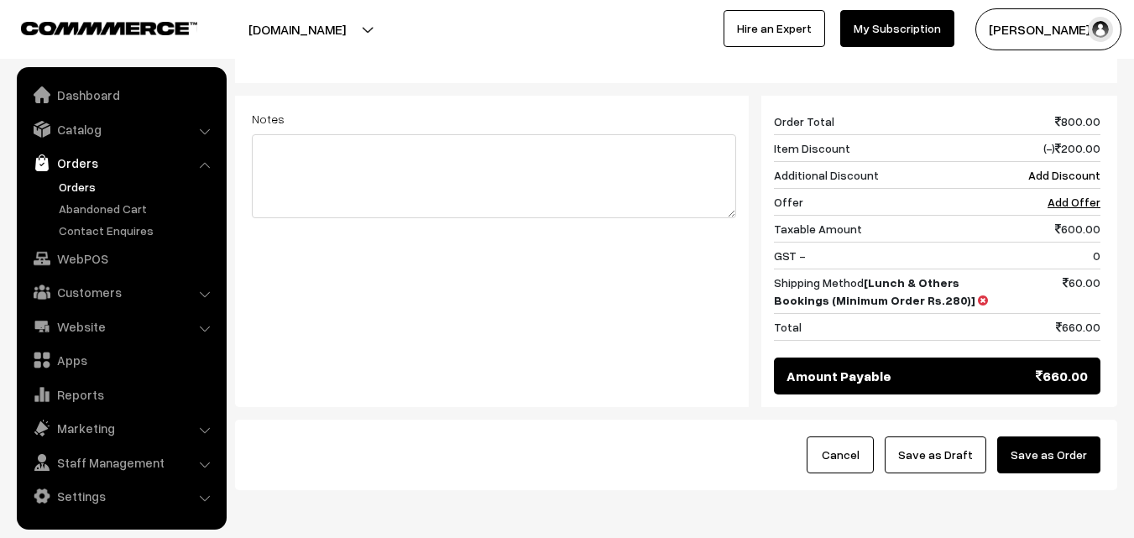
scroll to position [722, 0]
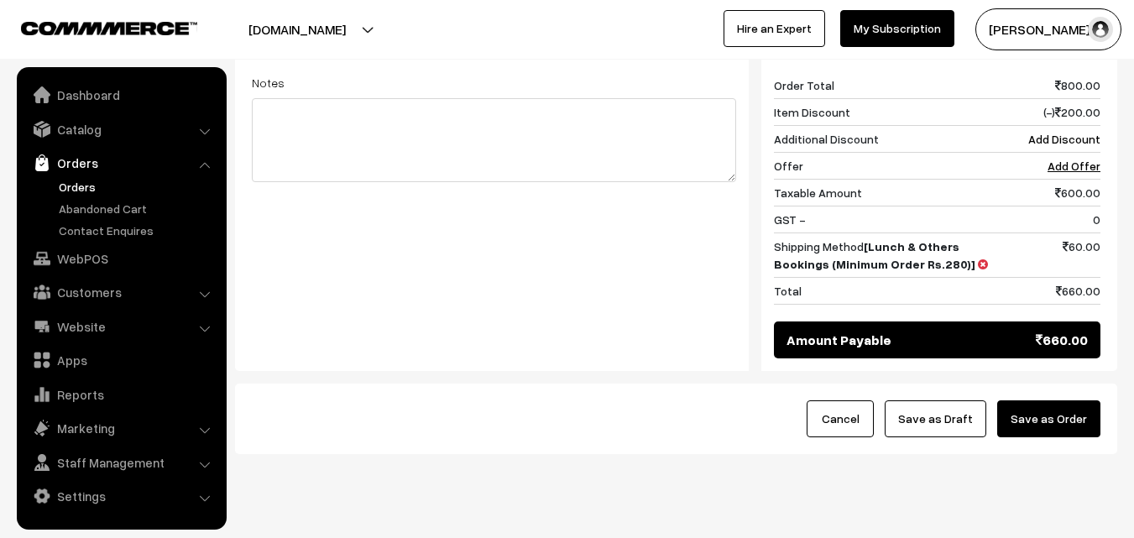
click at [953, 401] on button "Save as Draft" at bounding box center [936, 419] width 102 height 37
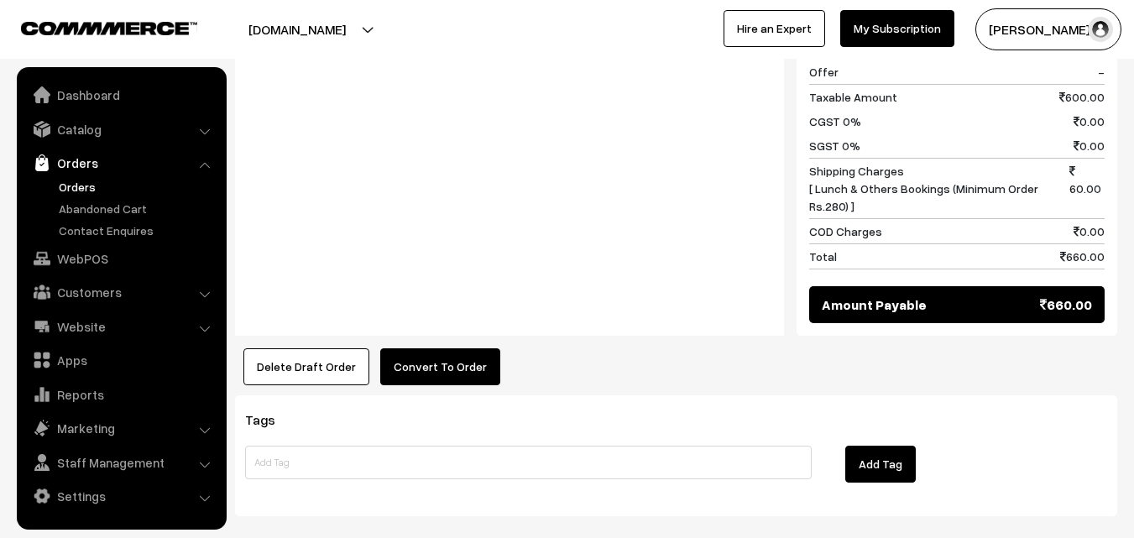
click at [429, 348] on button "Convert To Order" at bounding box center [440, 366] width 120 height 37
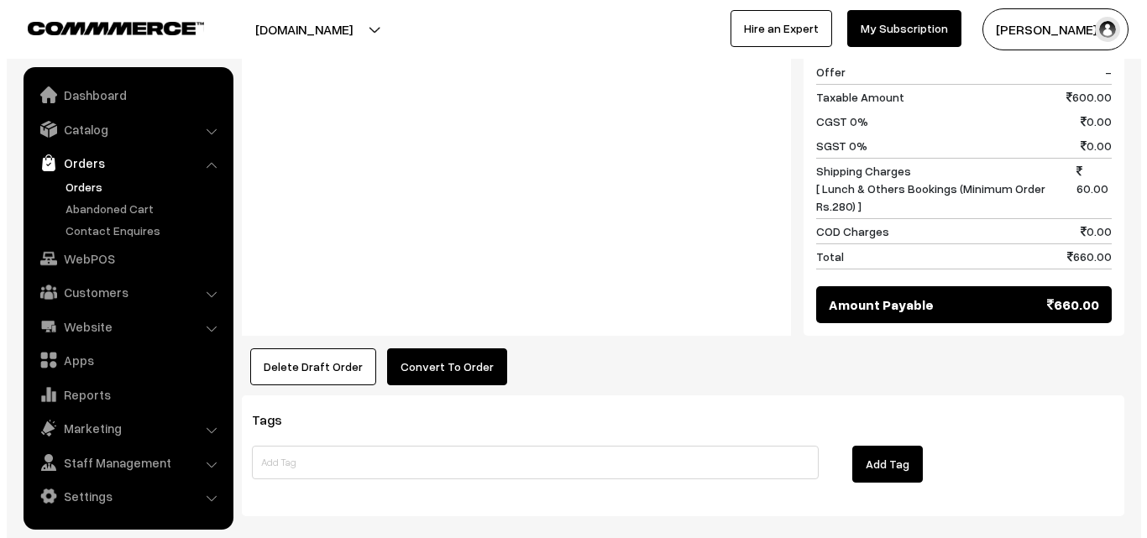
scroll to position [840, 0]
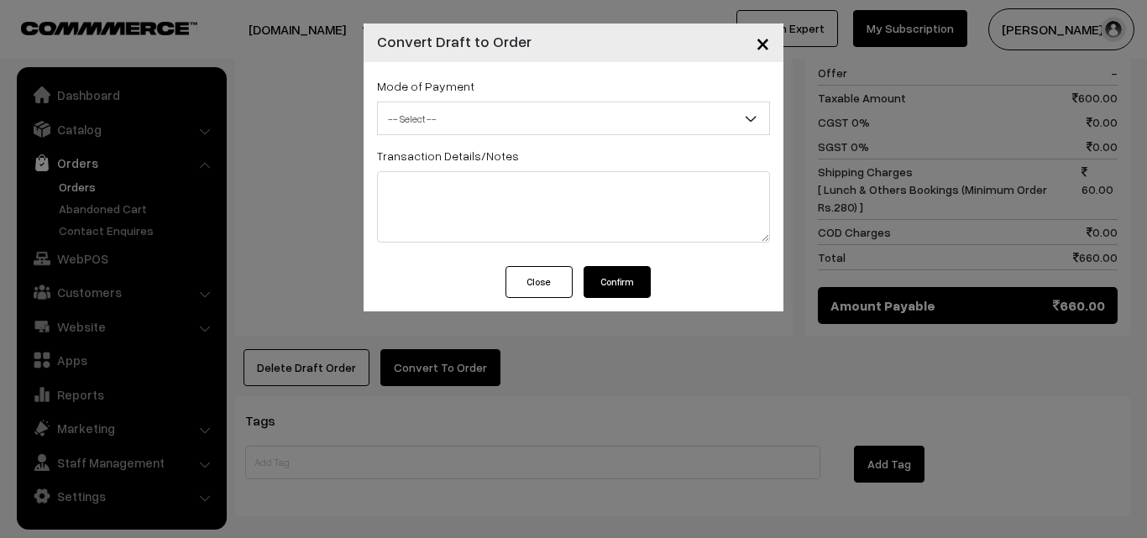
click at [452, 119] on span "-- Select --" at bounding box center [573, 118] width 391 height 29
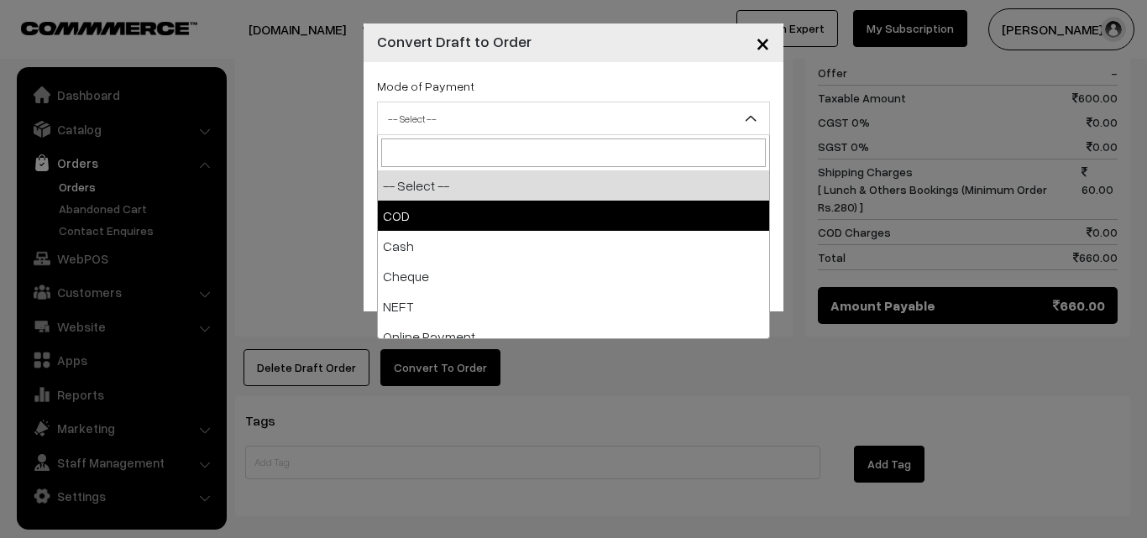
select select "1"
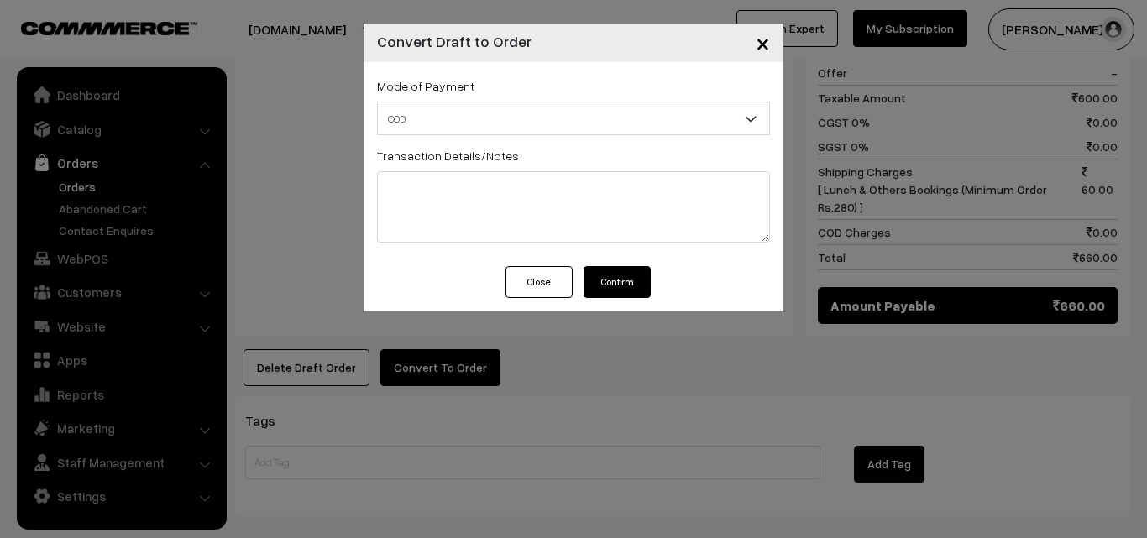
click at [599, 287] on button "Confirm" at bounding box center [617, 282] width 67 height 32
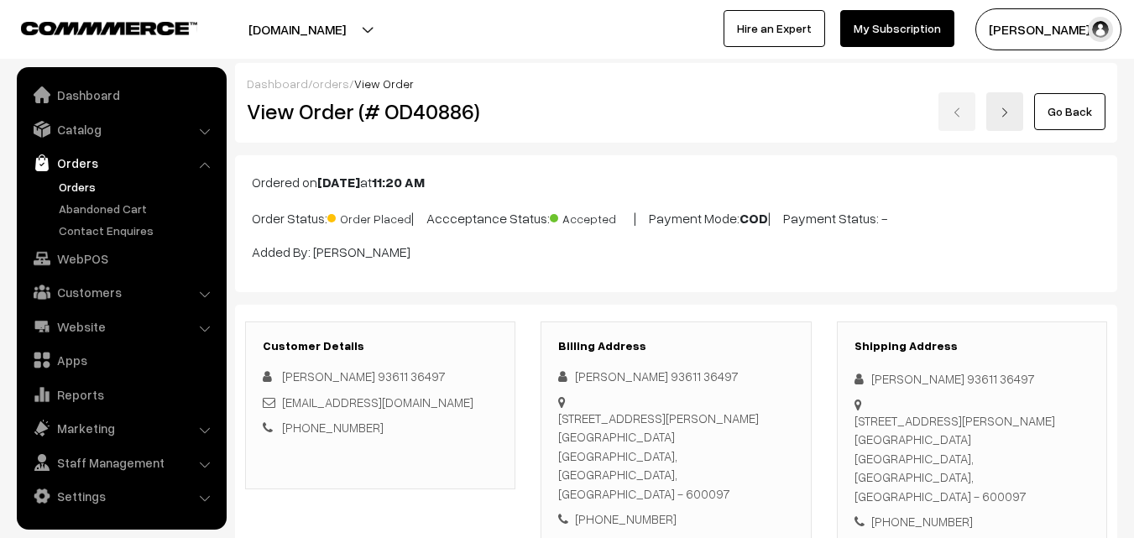
scroll to position [840, 0]
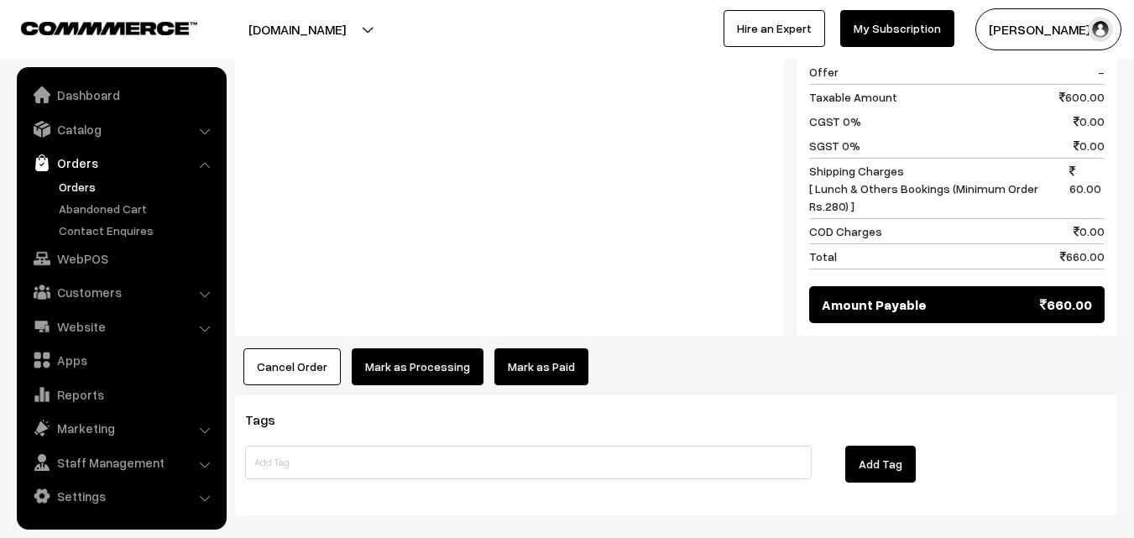
click at [397, 348] on button "Mark as Processing" at bounding box center [418, 366] width 132 height 37
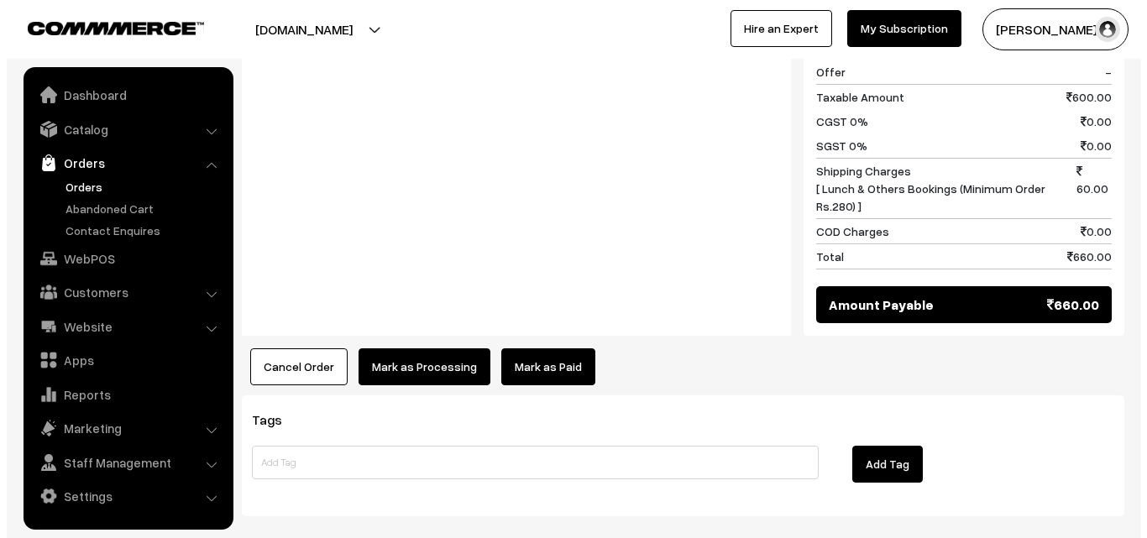
scroll to position [840, 0]
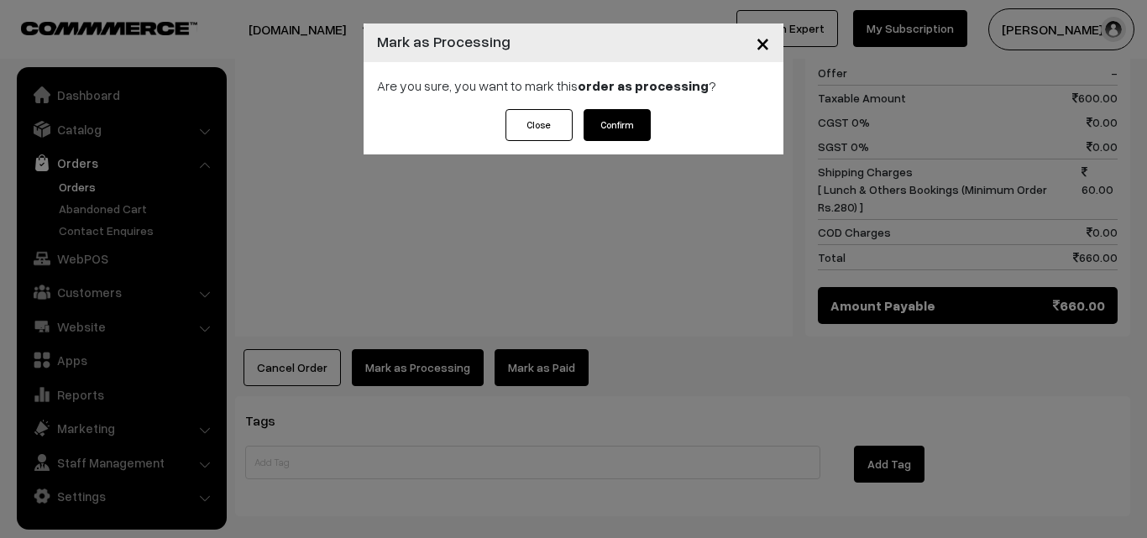
click at [619, 121] on button "Confirm" at bounding box center [617, 125] width 67 height 32
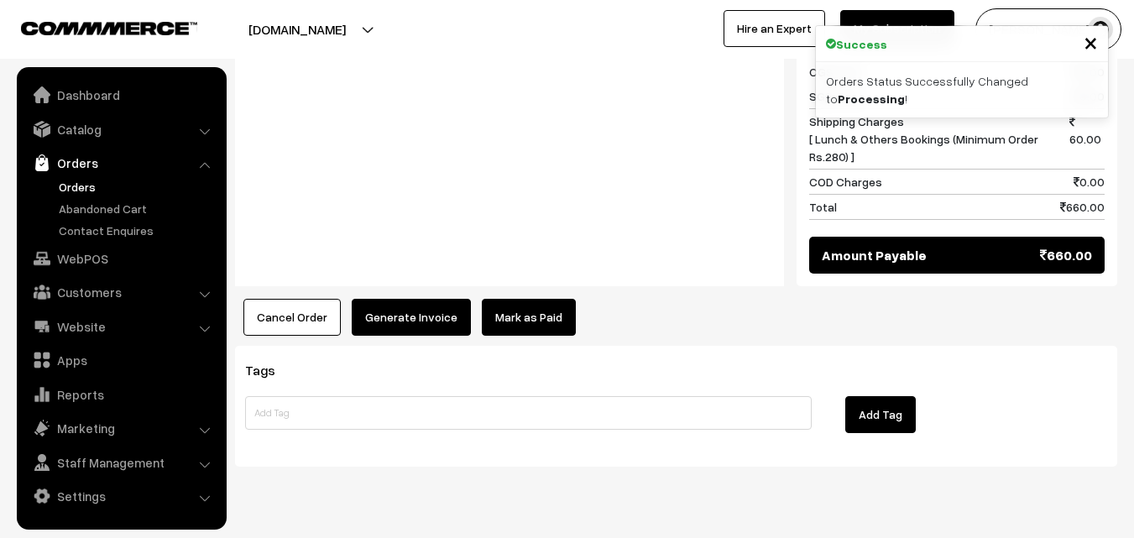
click at [414, 299] on button "Generate Invoice" at bounding box center [411, 317] width 119 height 37
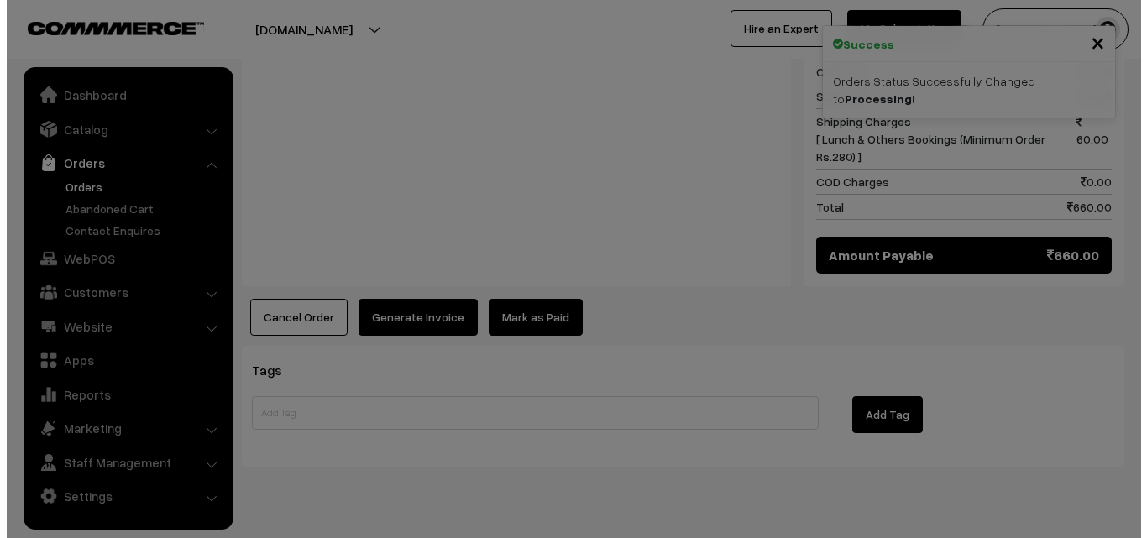
scroll to position [872, 0]
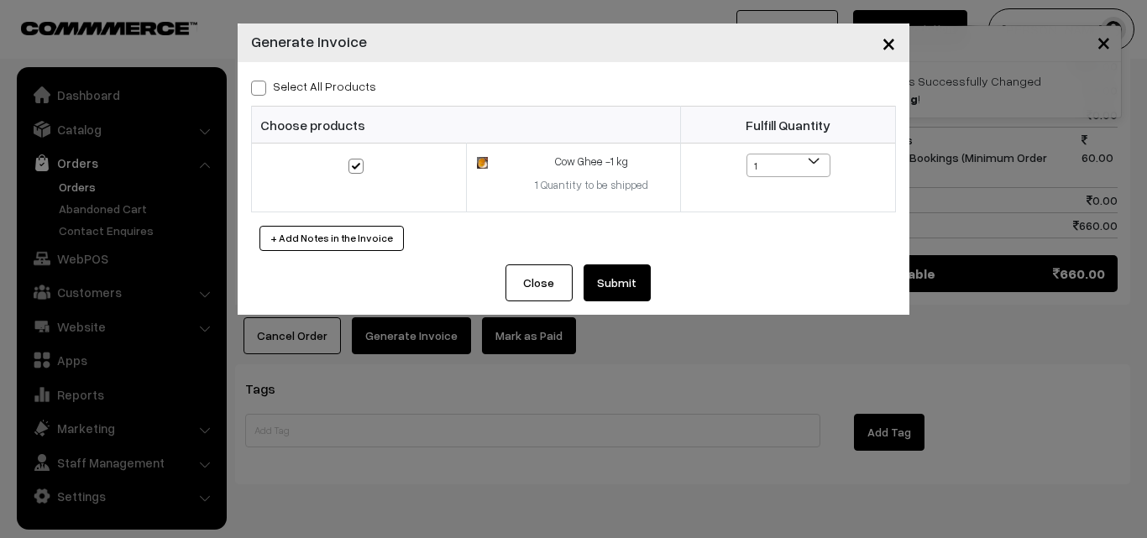
click at [597, 284] on button "Submit" at bounding box center [617, 282] width 67 height 37
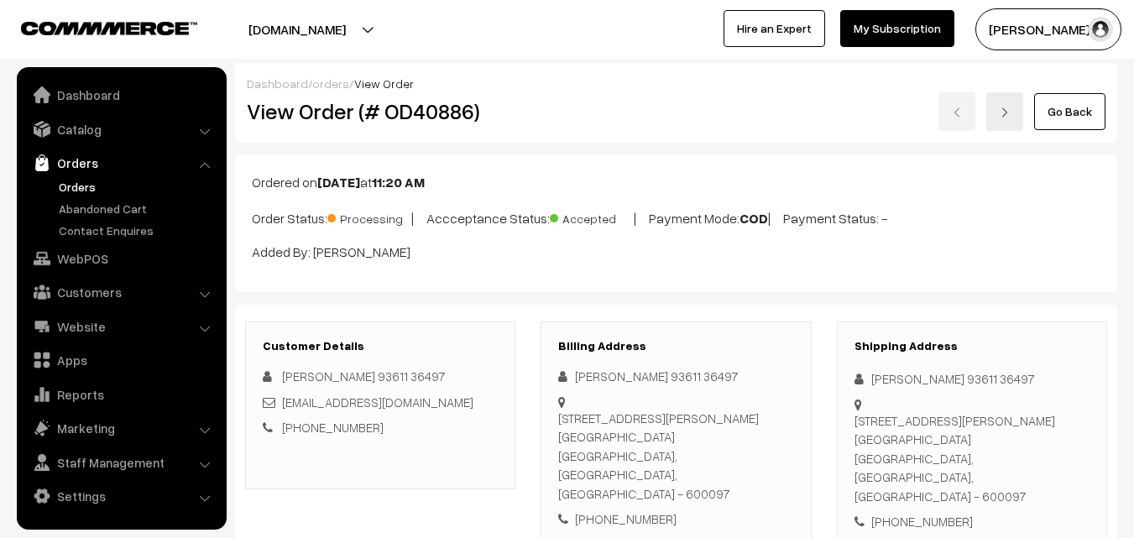
scroll to position [872, 0]
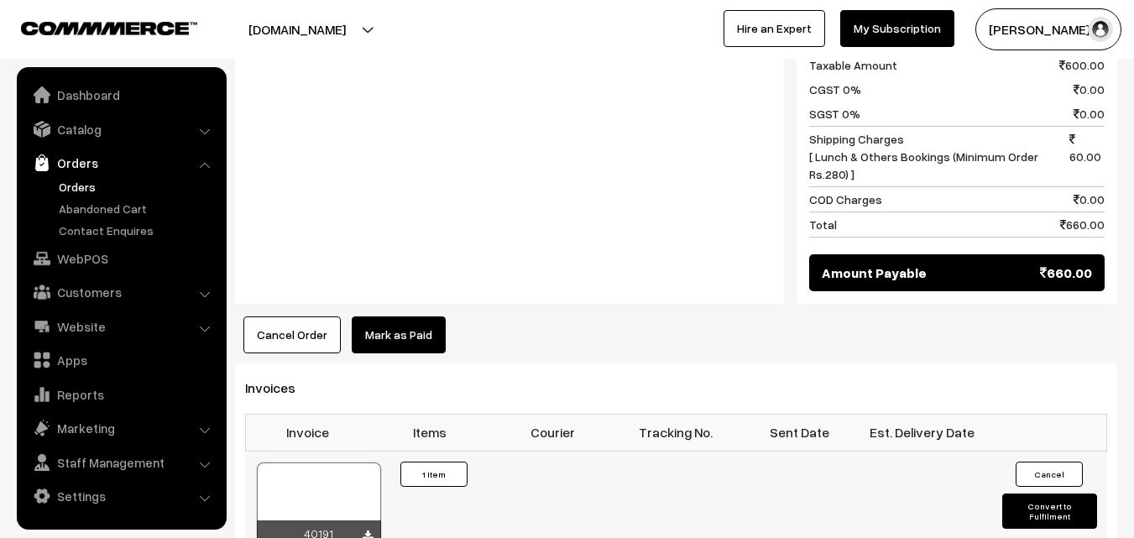
click at [334, 463] on div at bounding box center [319, 505] width 124 height 84
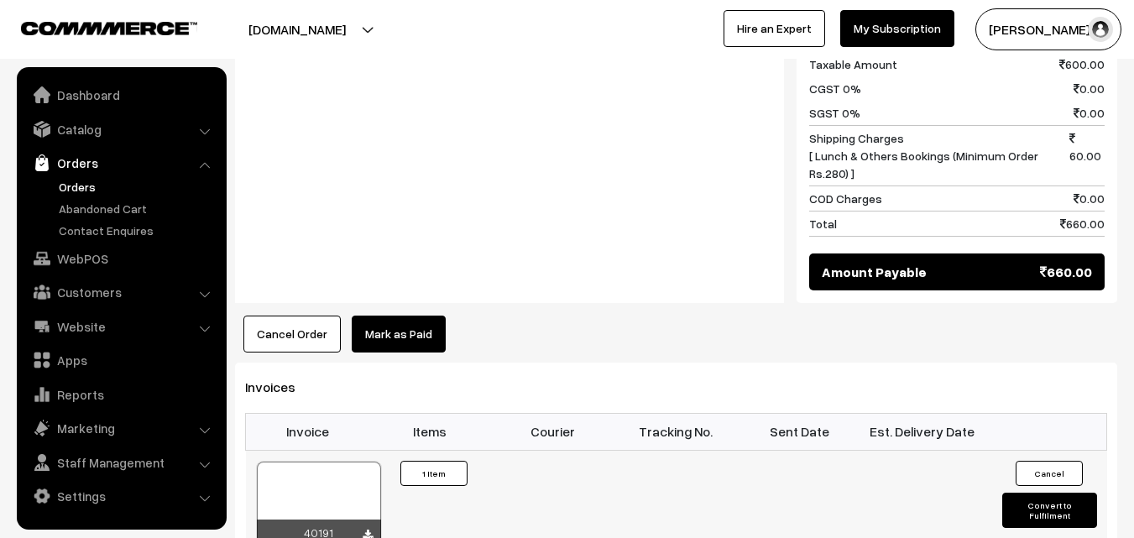
click at [343, 462] on div at bounding box center [319, 504] width 124 height 84
click at [106, 257] on link "WebPOS" at bounding box center [121, 258] width 200 height 30
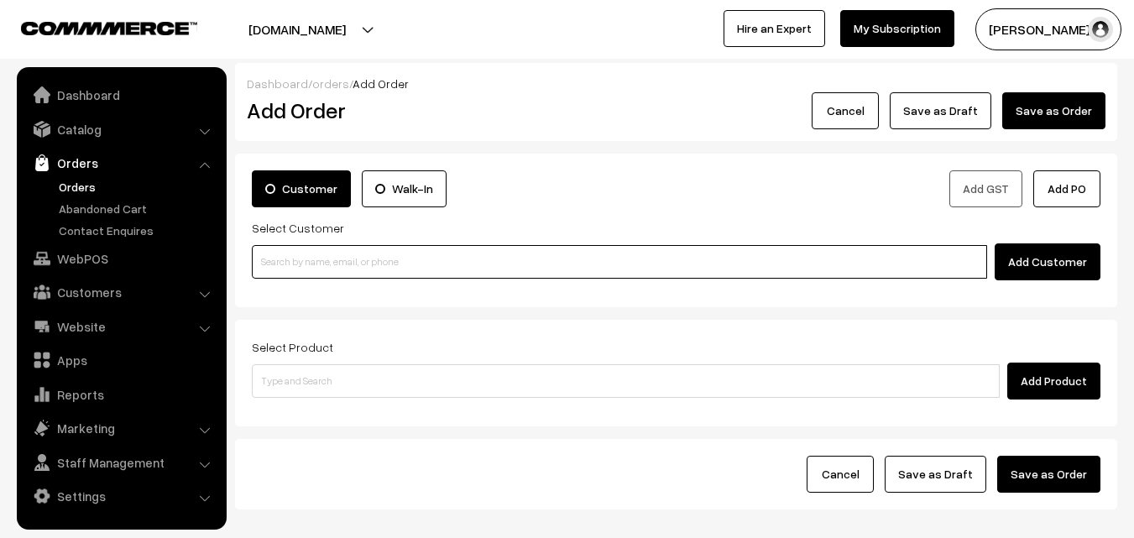
click at [318, 264] on input at bounding box center [620, 262] width 736 height 34
paste input "6380 878 486"
click at [305, 251] on input "6380 878 486" at bounding box center [620, 262] width 736 height 34
click at [287, 256] on input "6380 878486" at bounding box center [620, 262] width 736 height 34
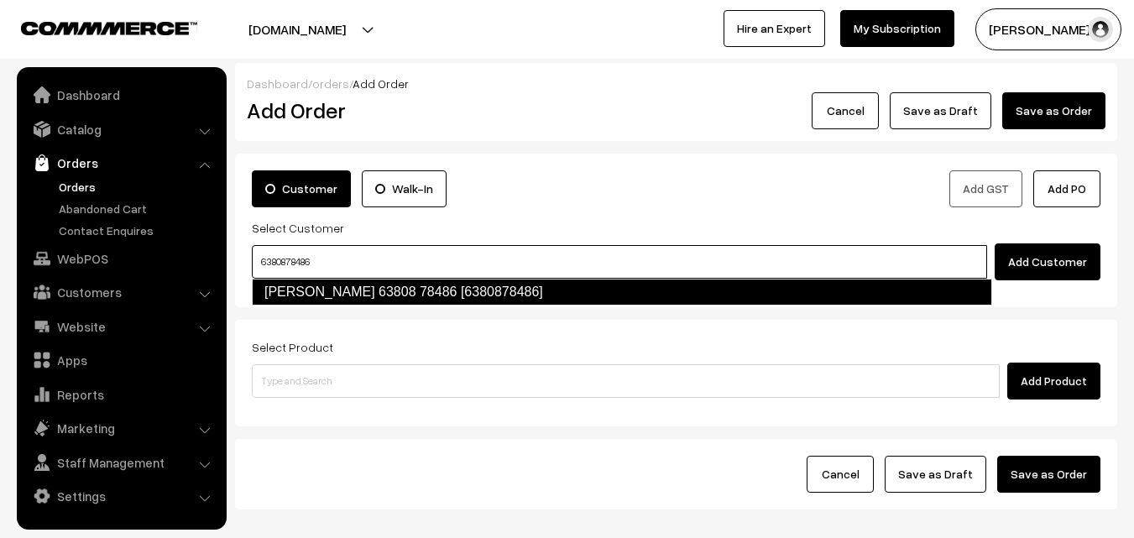
click at [294, 286] on link "Lakshmi Manivannan 63808 78486 [6380878486]" at bounding box center [622, 292] width 741 height 27
type input "6380878486"
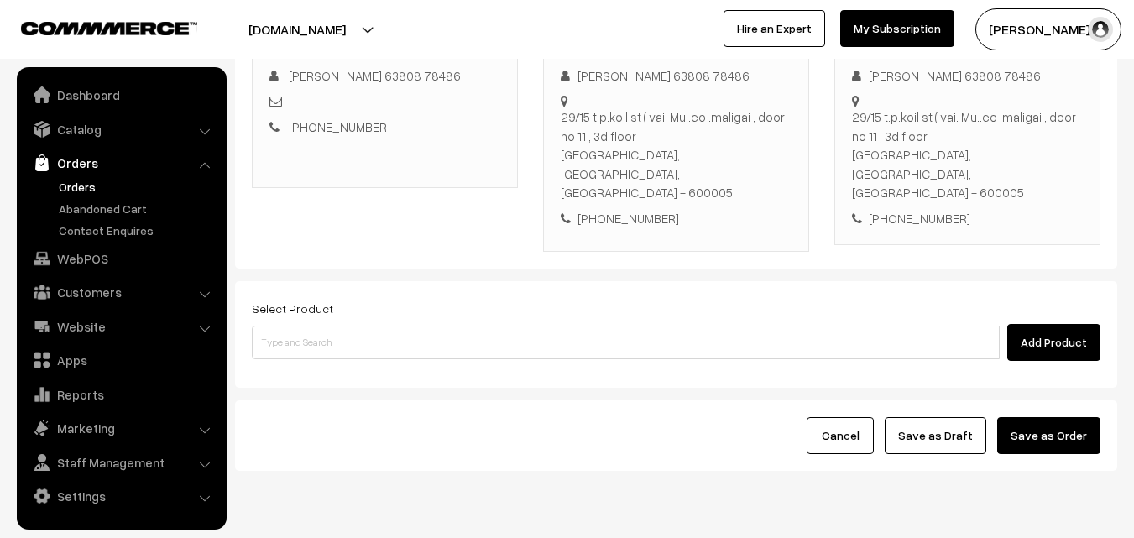
scroll to position [287, 0]
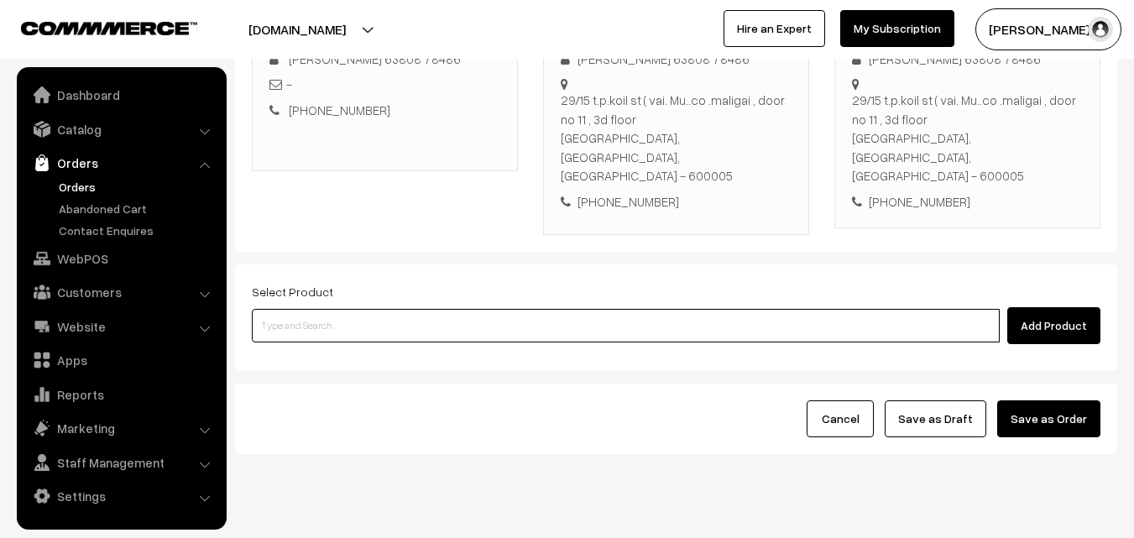
click at [470, 309] on input at bounding box center [626, 326] width 748 height 34
click at [484, 309] on input at bounding box center [626, 326] width 748 height 34
type input "oos"
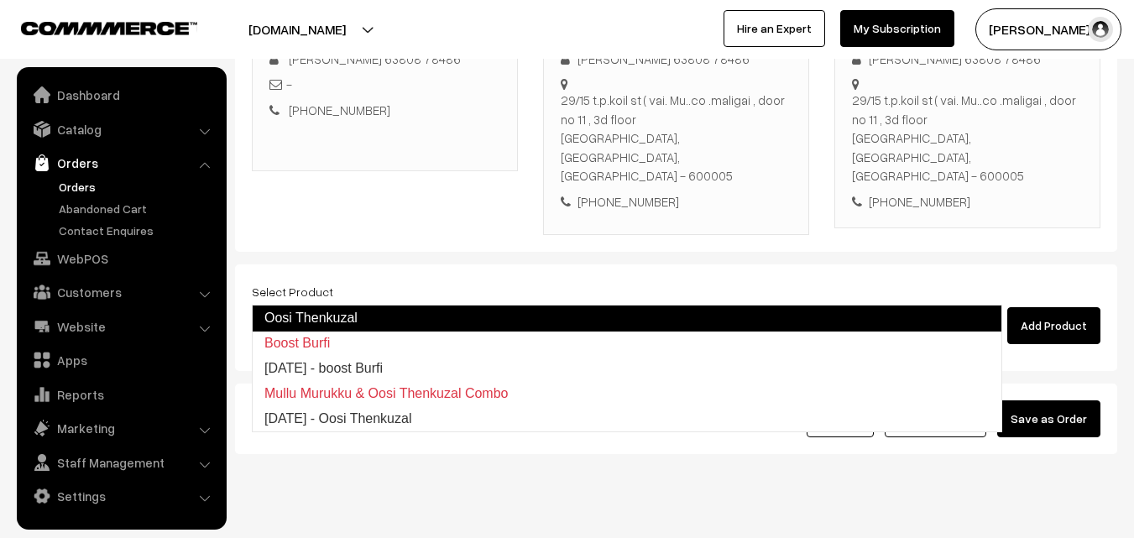
click at [428, 309] on input "oos" at bounding box center [626, 326] width 748 height 34
click at [445, 322] on link "Oosi Thenkuzal" at bounding box center [627, 318] width 751 height 27
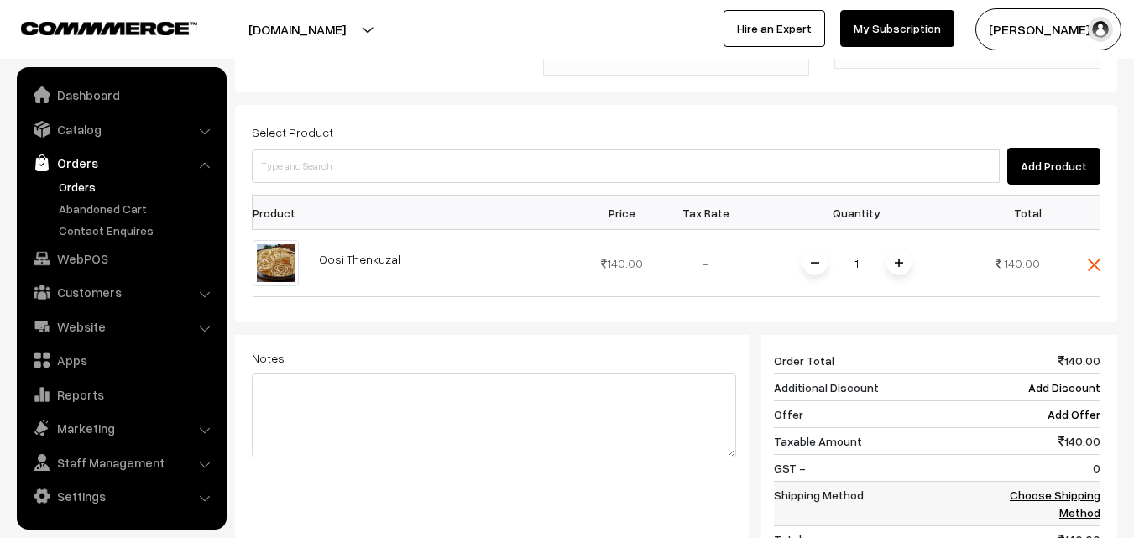
scroll to position [623, 0]
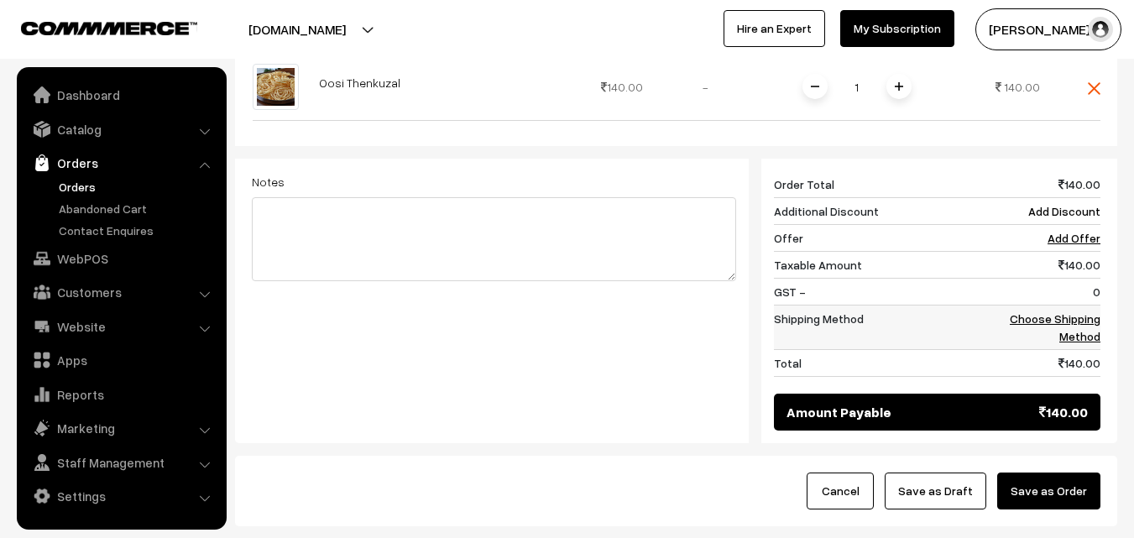
click at [1082, 312] on link "Choose Shipping Method" at bounding box center [1055, 328] width 91 height 32
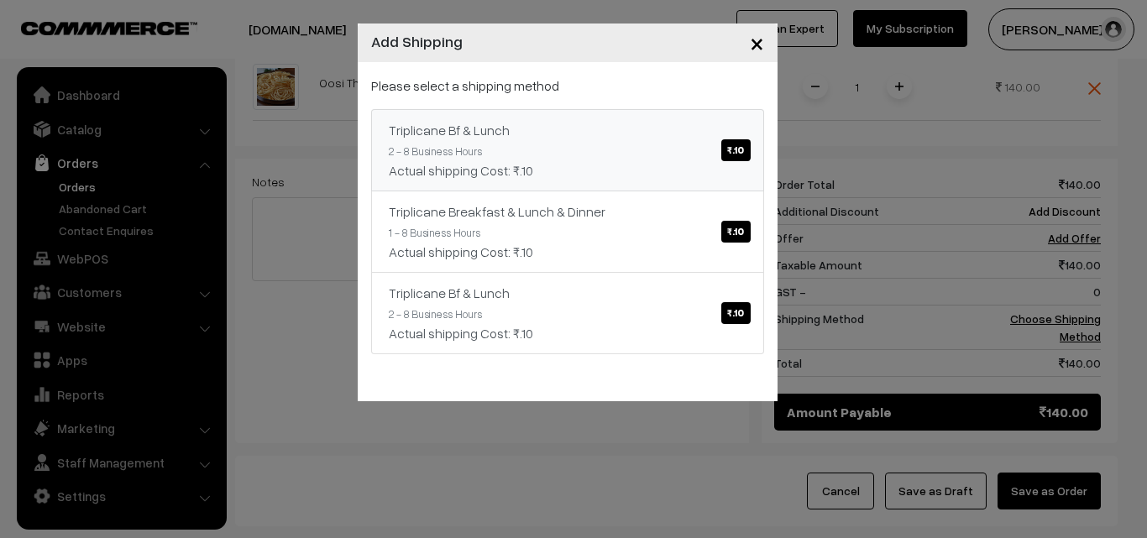
click at [606, 181] on link "Triplicane Bf & Lunch ₹.10 2 - 8 Business Hours Actual shipping Cost: ₹.10" at bounding box center [567, 150] width 393 height 82
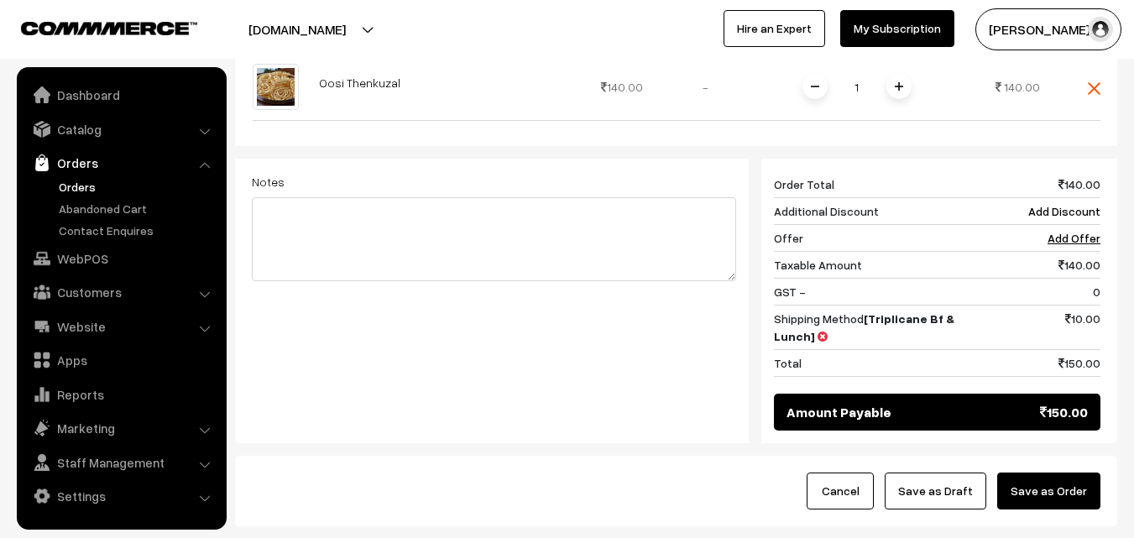
click at [959, 473] on button "Save as Draft" at bounding box center [936, 491] width 102 height 37
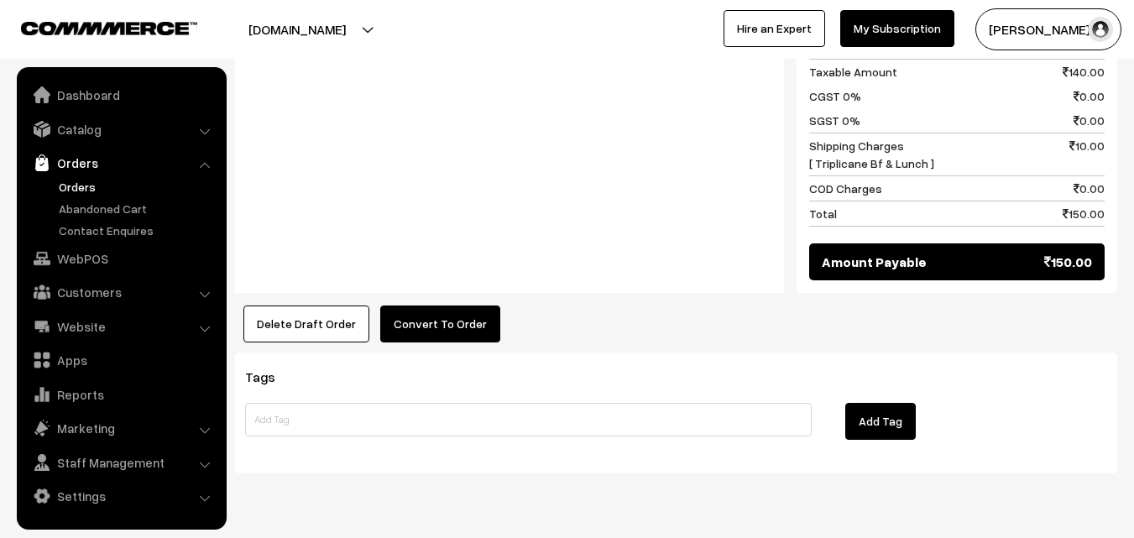
click at [434, 306] on button "Convert To Order" at bounding box center [440, 324] width 120 height 37
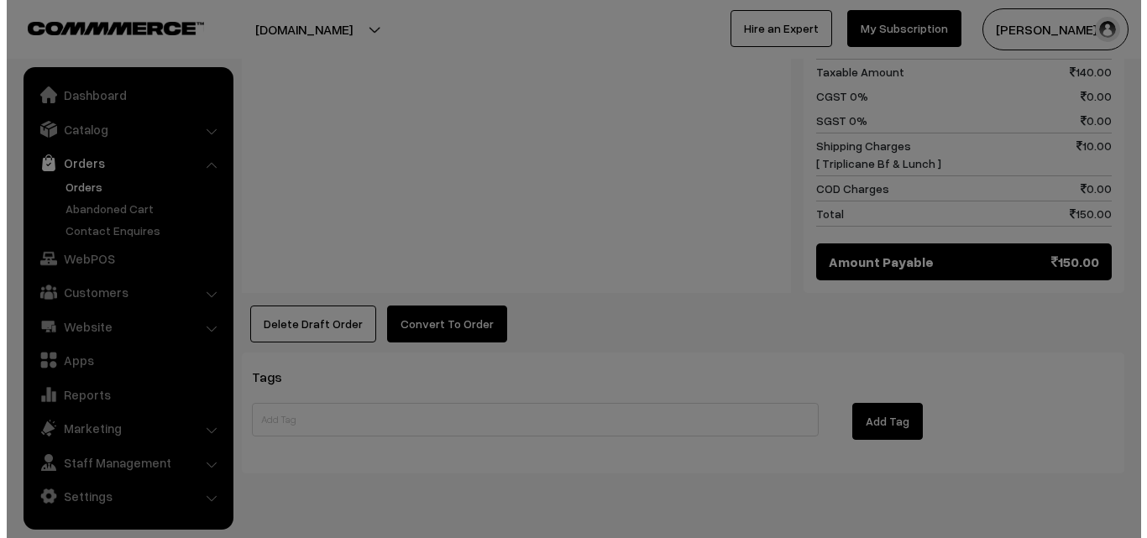
scroll to position [840, 0]
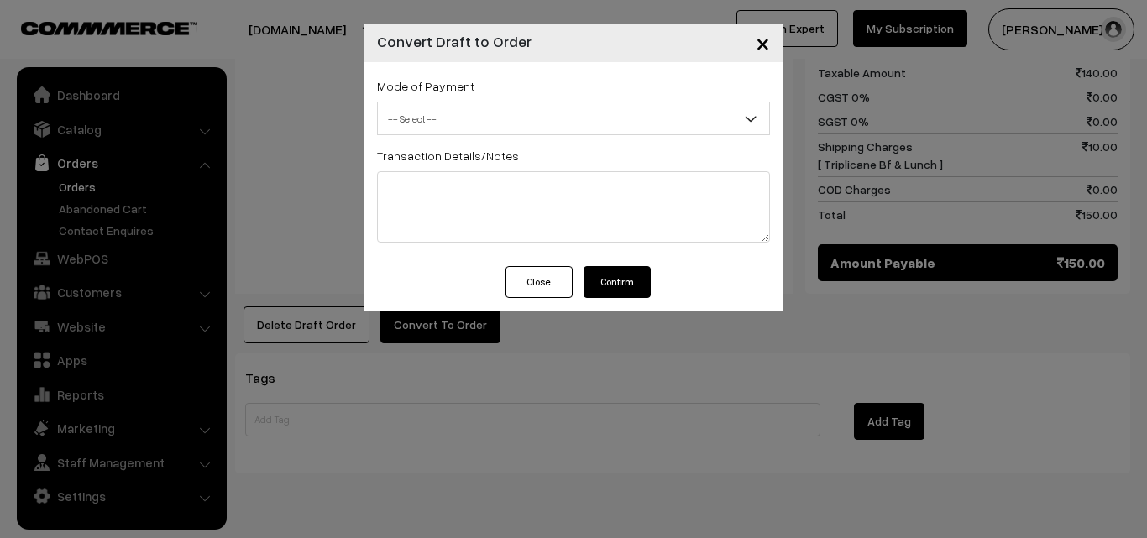
click at [443, 118] on span "-- Select --" at bounding box center [573, 118] width 391 height 29
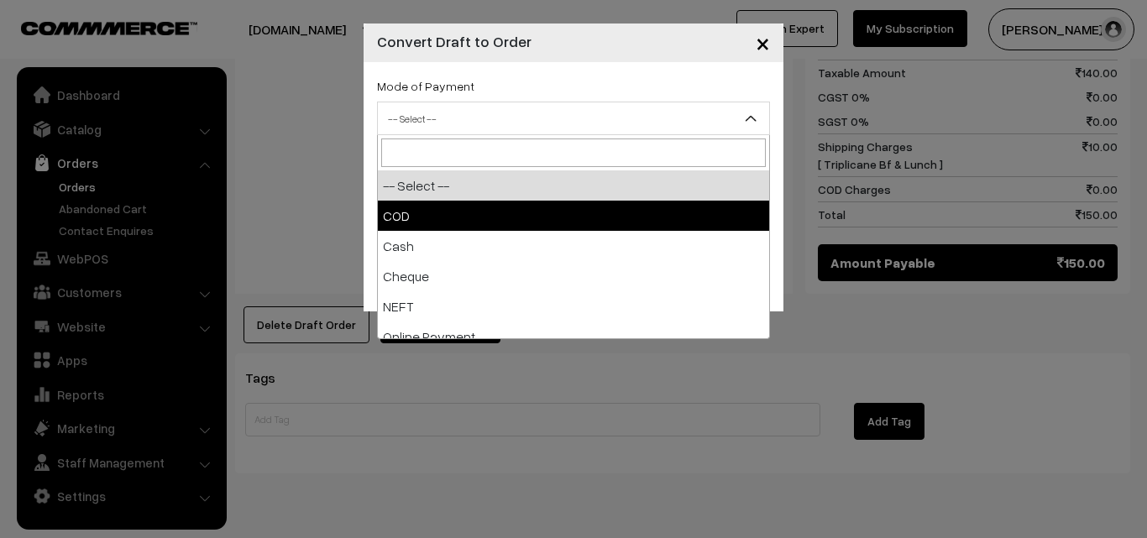
select select "1"
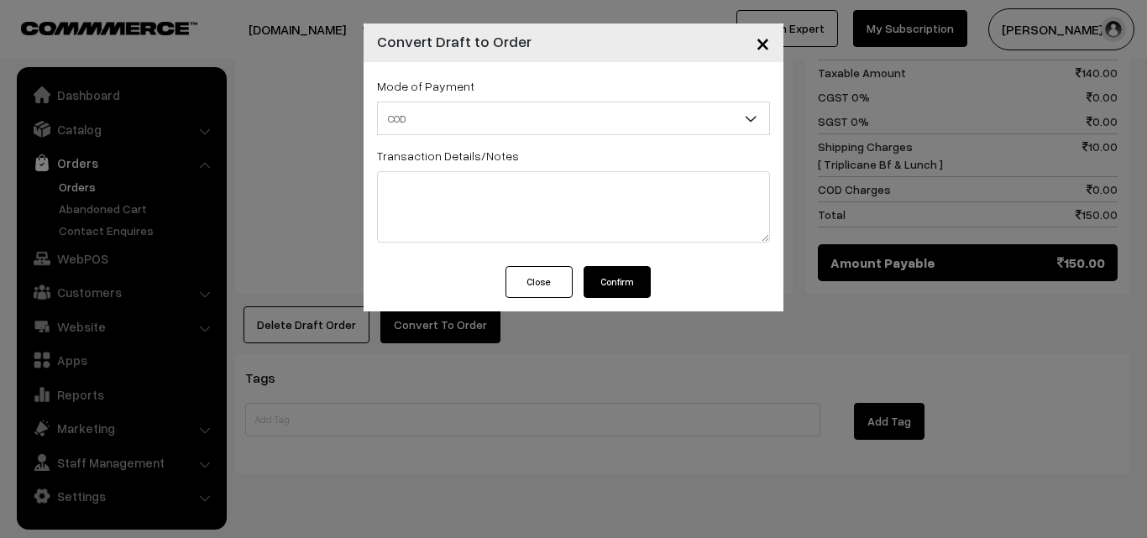
click at [626, 297] on button "Confirm" at bounding box center [617, 282] width 67 height 32
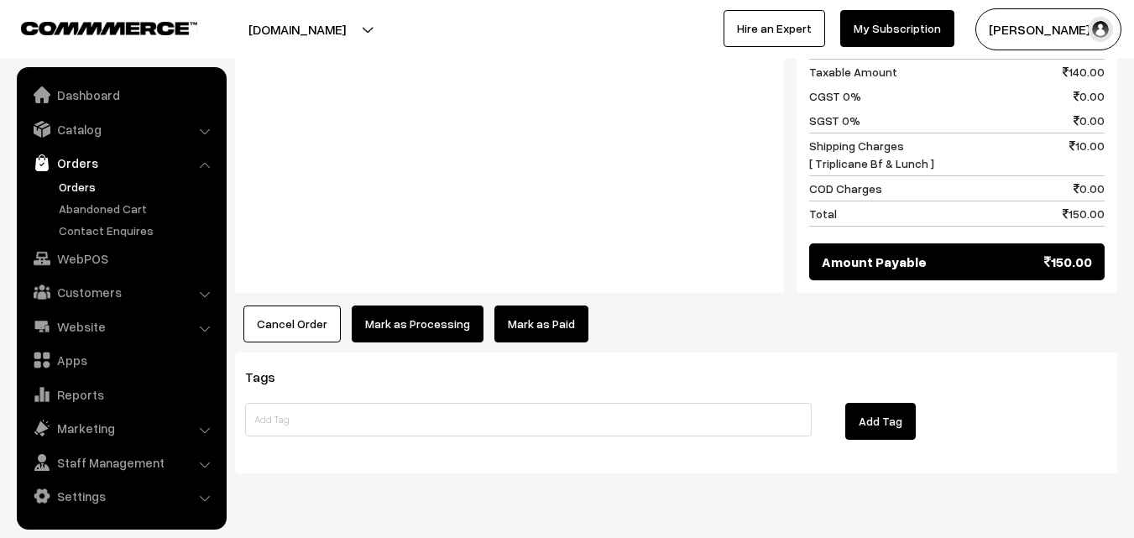
click at [412, 306] on button "Mark as Processing" at bounding box center [418, 324] width 132 height 37
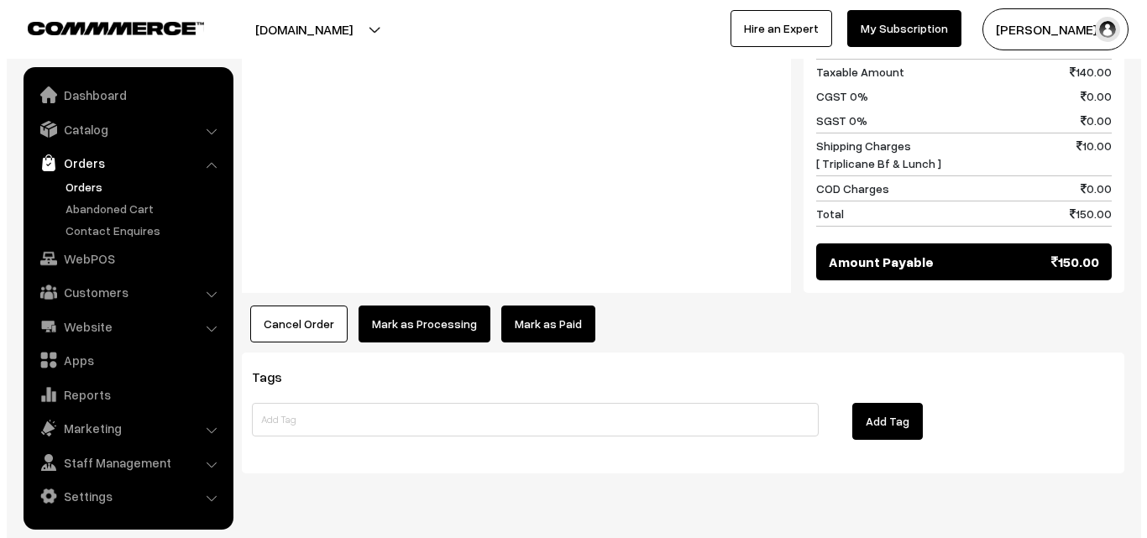
scroll to position [840, 0]
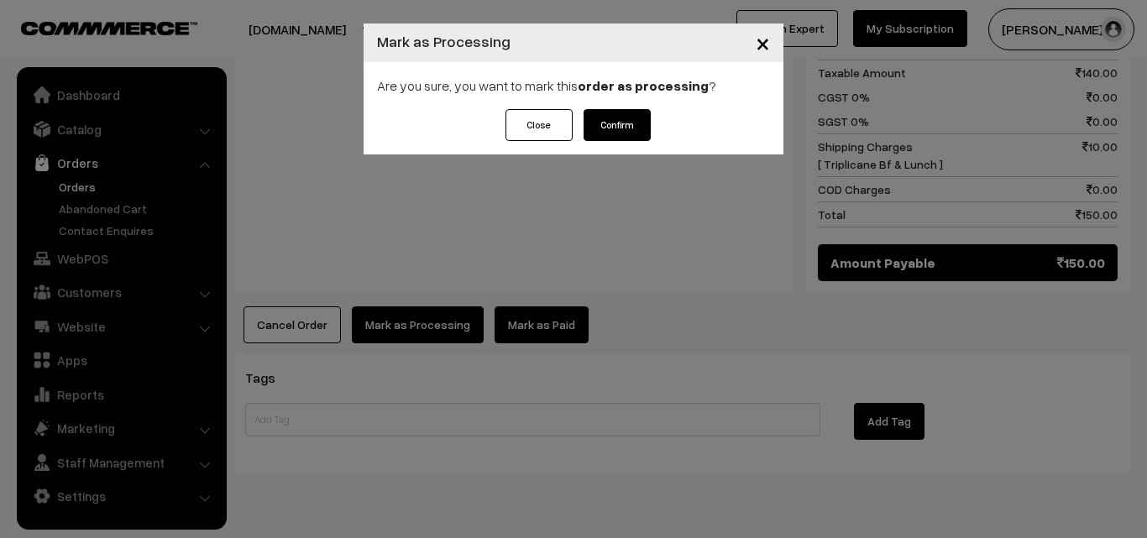
click at [605, 116] on button "Confirm" at bounding box center [617, 125] width 67 height 32
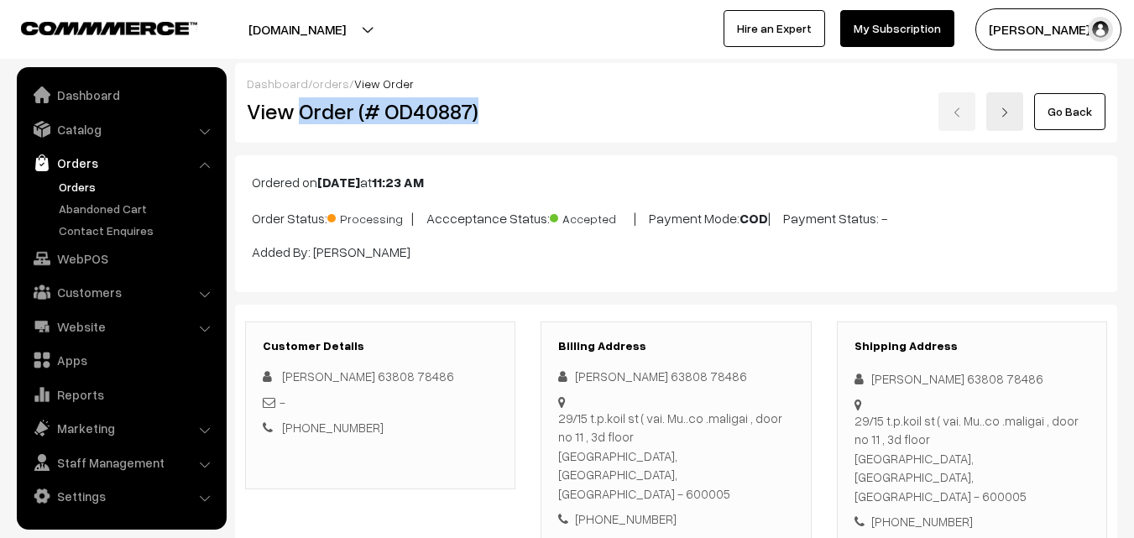
drag, startPoint x: 299, startPoint y: 114, endPoint x: 510, endPoint y: 113, distance: 210.8
click at [510, 113] on h2 "View Order (# OD40887)" at bounding box center [382, 111] width 270 height 26
copy h2 "Order (# OD40887)"
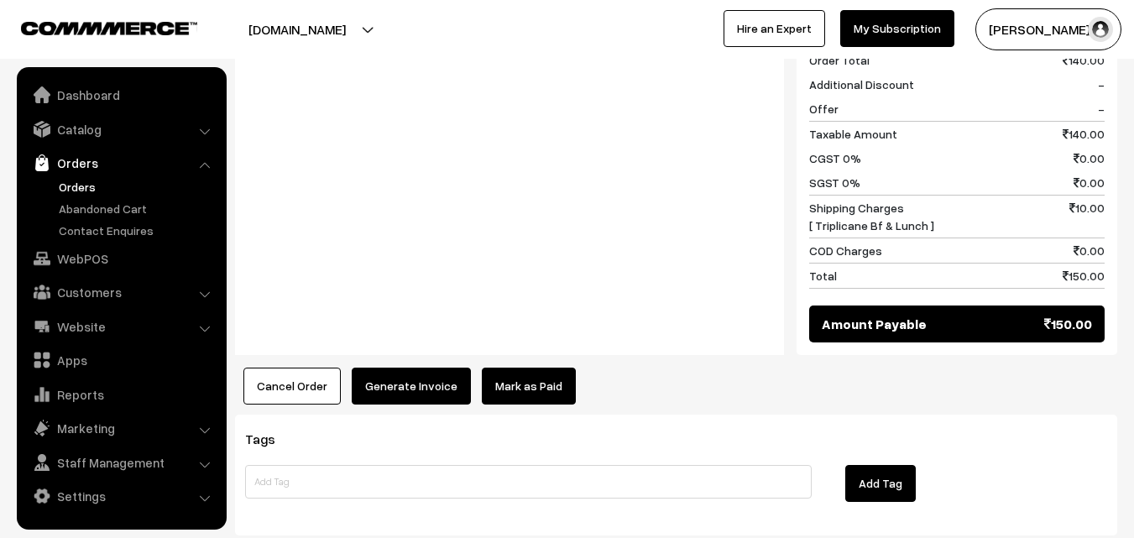
scroll to position [840, 0]
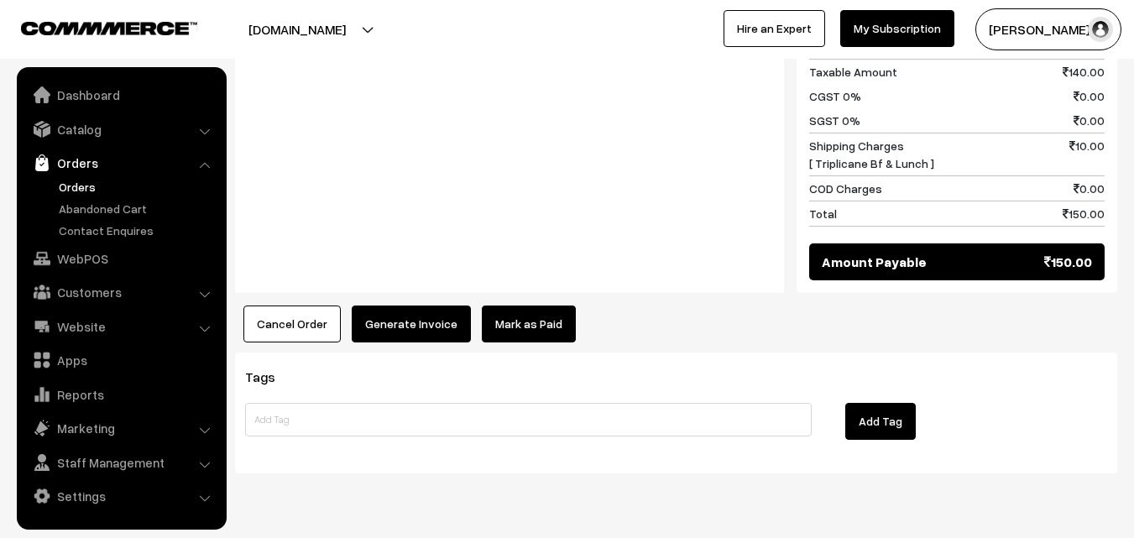
click at [427, 244] on div "Notes -" at bounding box center [509, 118] width 549 height 351
click at [396, 306] on button "Generate Invoice" at bounding box center [411, 324] width 119 height 37
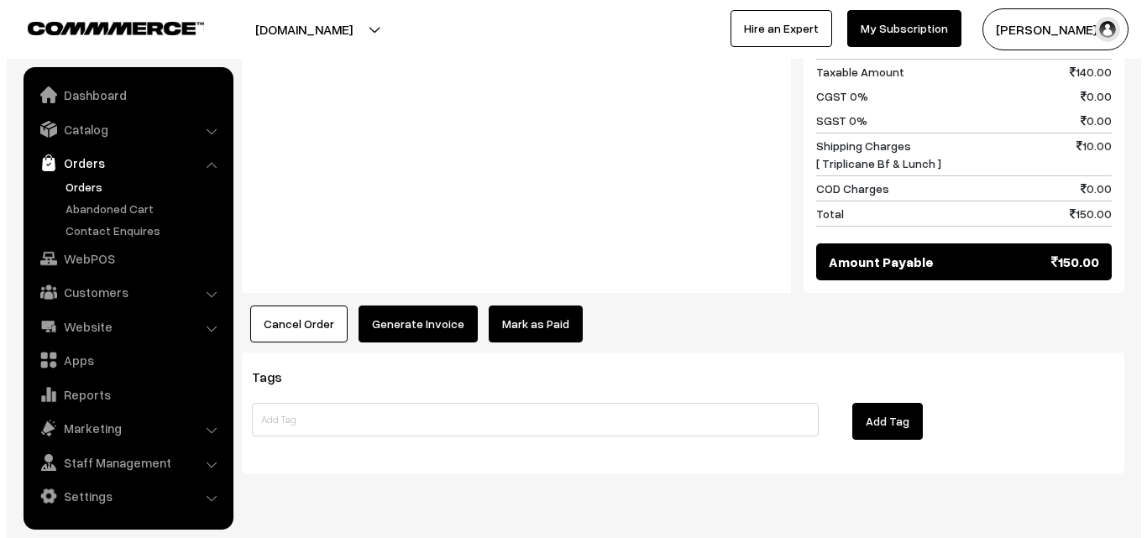
scroll to position [840, 0]
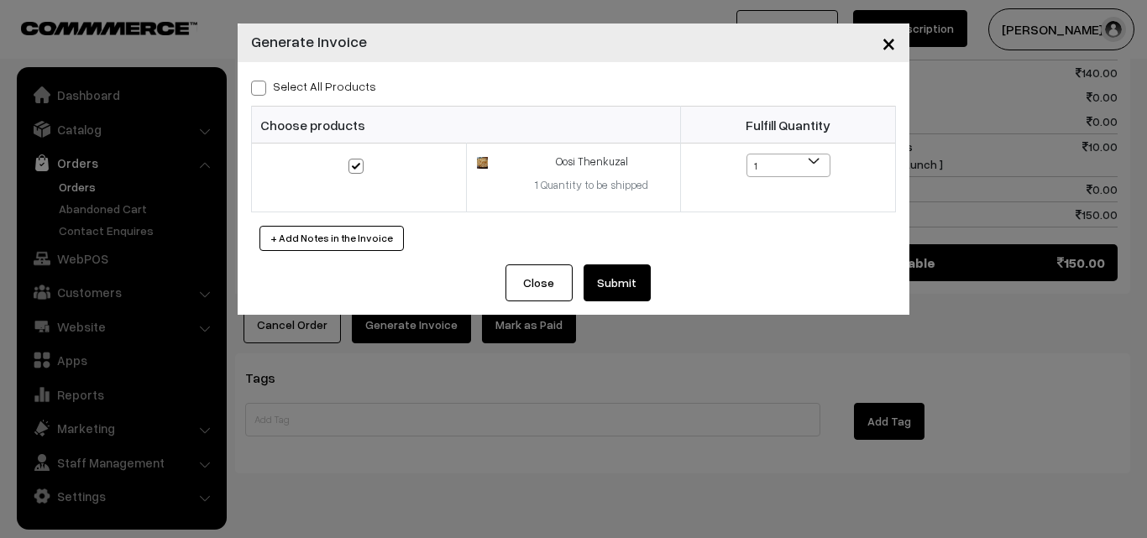
click at [624, 285] on button "Submit" at bounding box center [617, 282] width 67 height 37
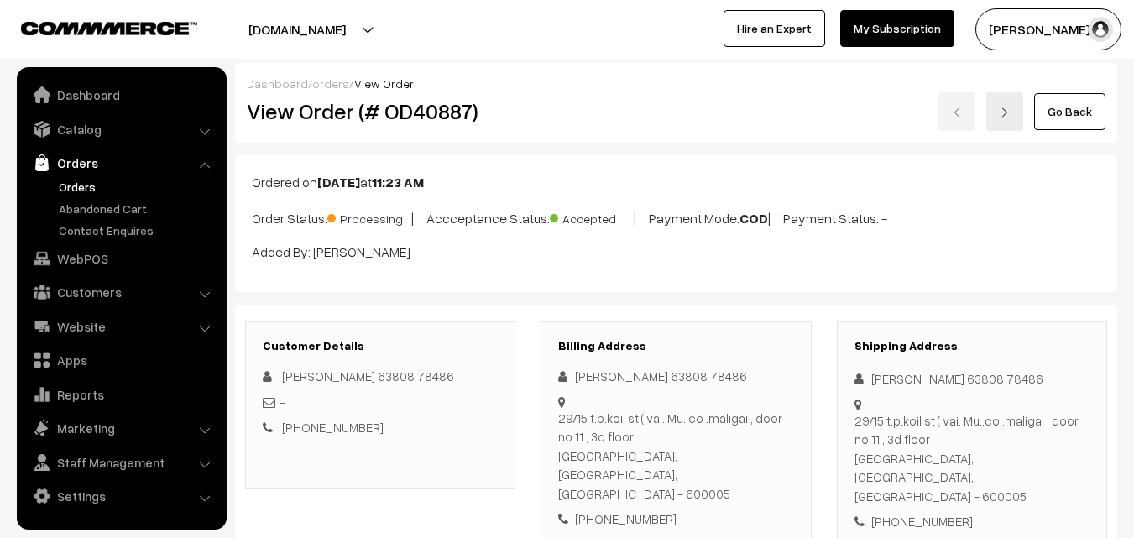
scroll to position [840, 0]
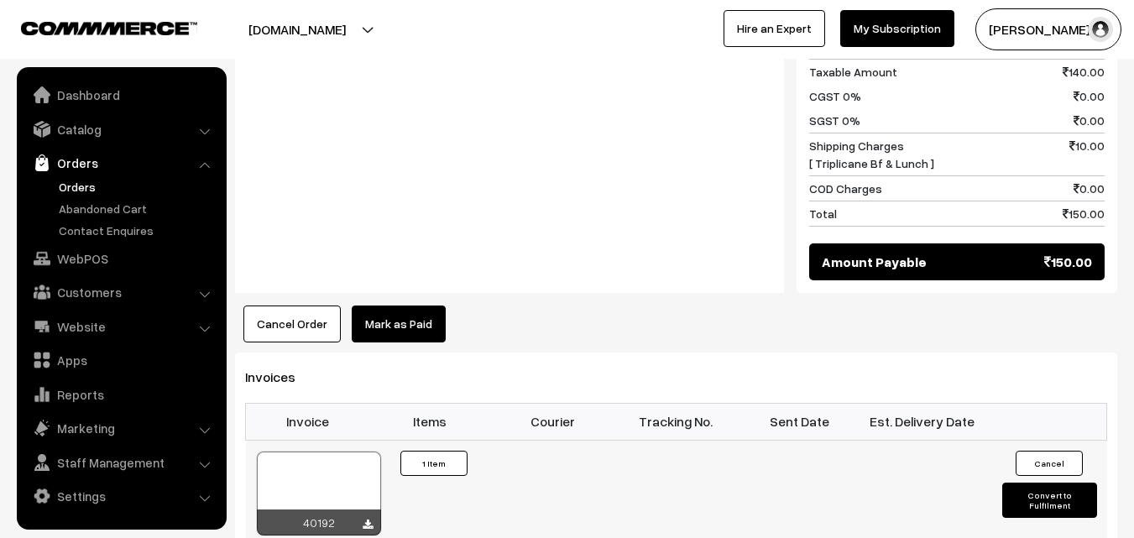
click at [311, 451] on div "40192" at bounding box center [319, 494] width 126 height 86
click at [291, 452] on div at bounding box center [319, 494] width 124 height 84
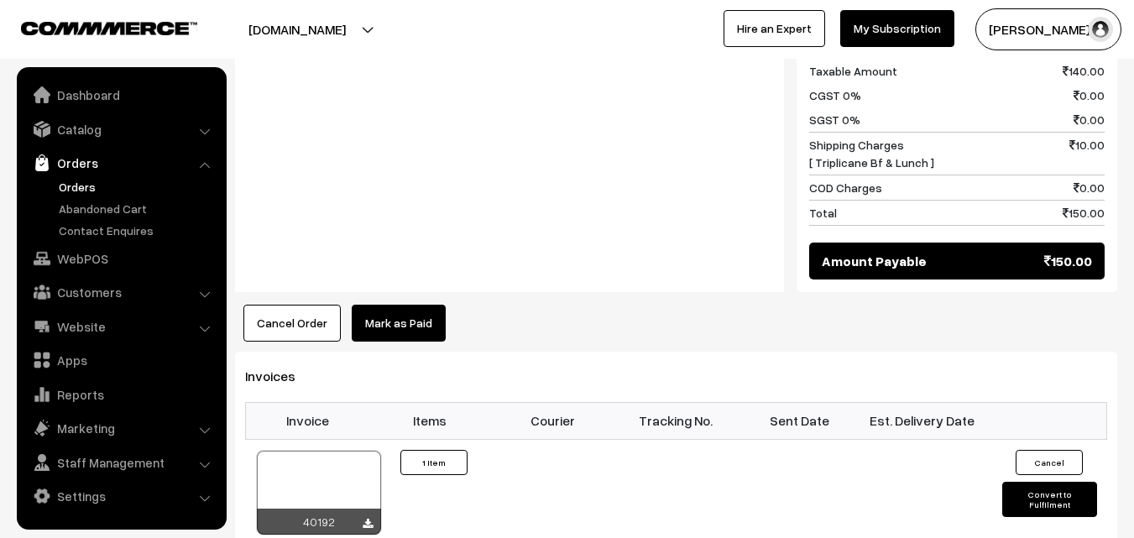
click at [81, 186] on link "Orders" at bounding box center [138, 187] width 166 height 18
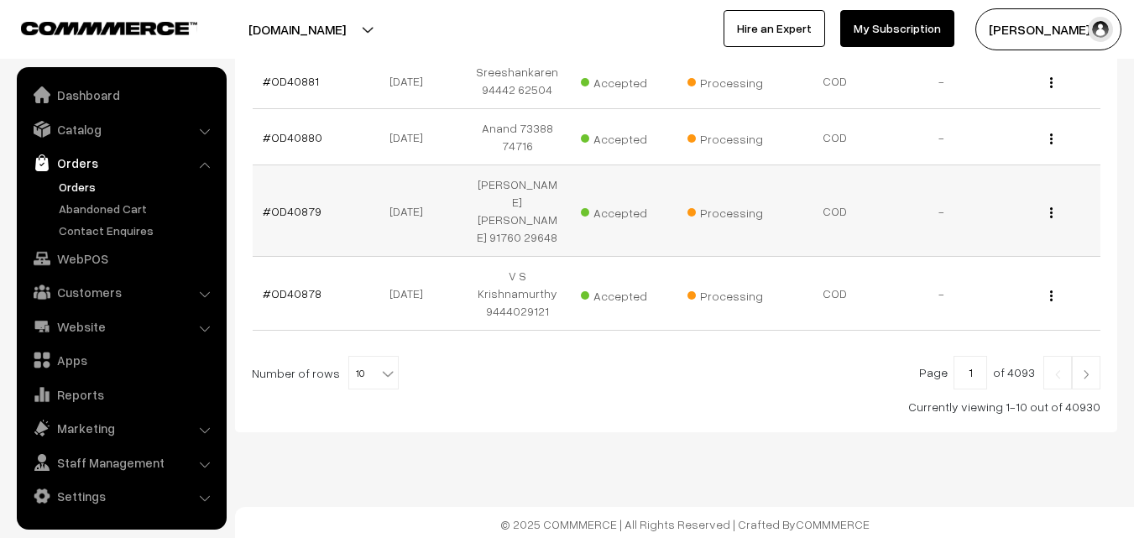
scroll to position [672, 0]
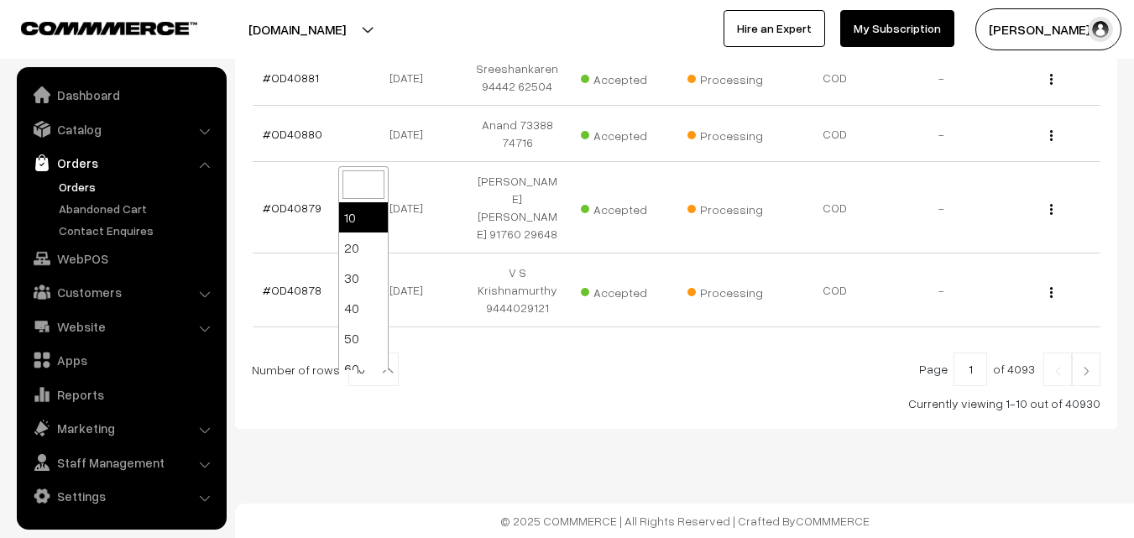
click at [368, 382] on span "10" at bounding box center [373, 370] width 49 height 34
select select "60"
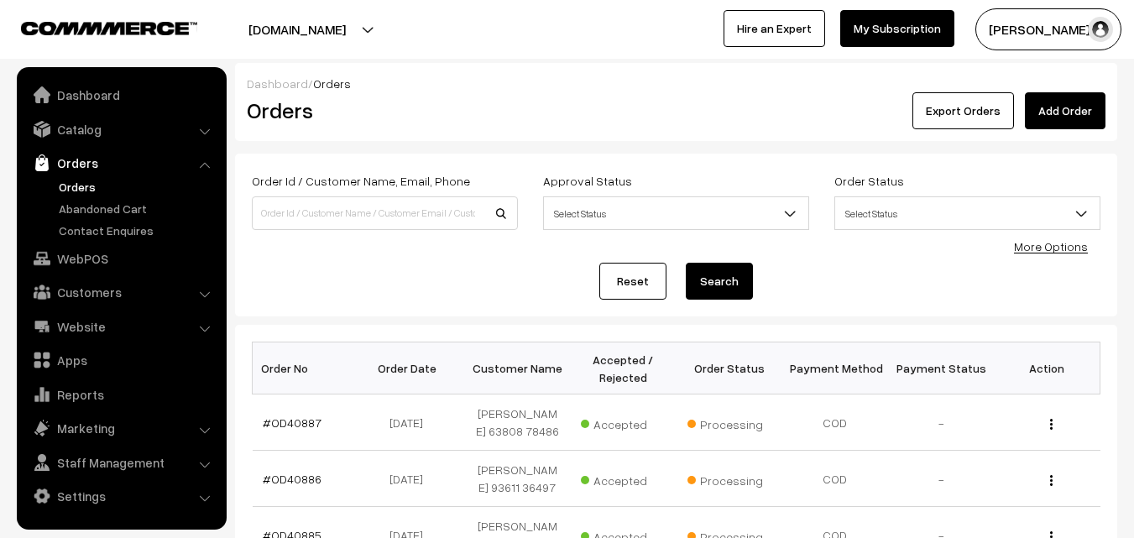
click at [71, 186] on link "Orders" at bounding box center [138, 187] width 166 height 18
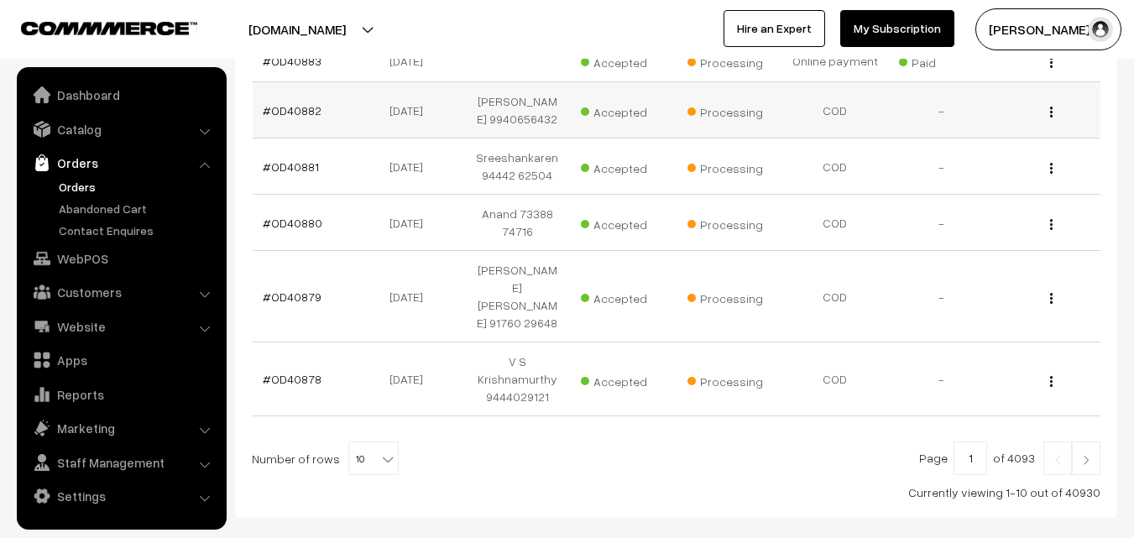
scroll to position [588, 0]
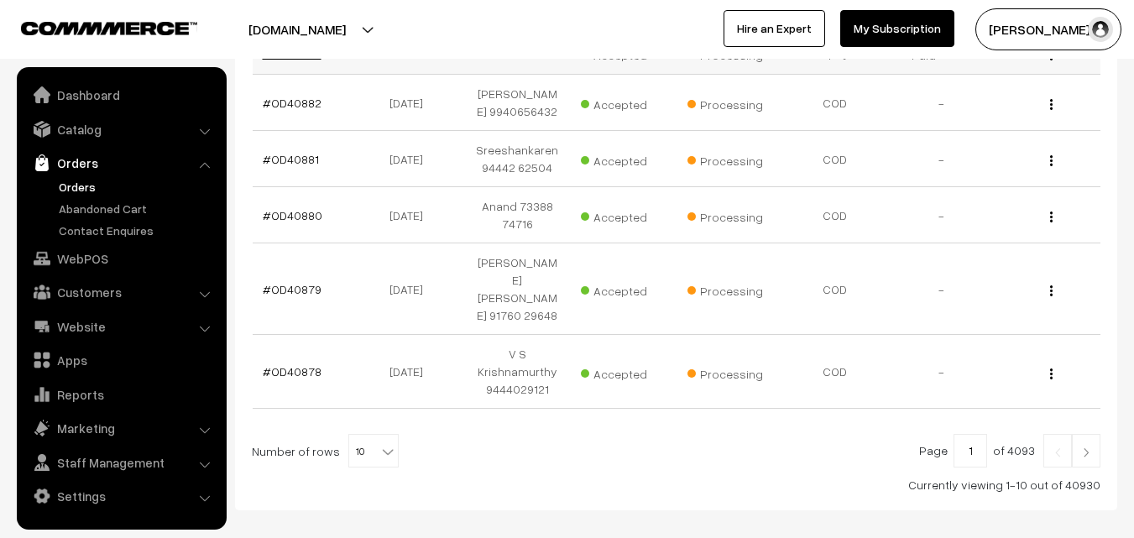
click at [278, 60] on link "#OD40883" at bounding box center [292, 53] width 59 height 14
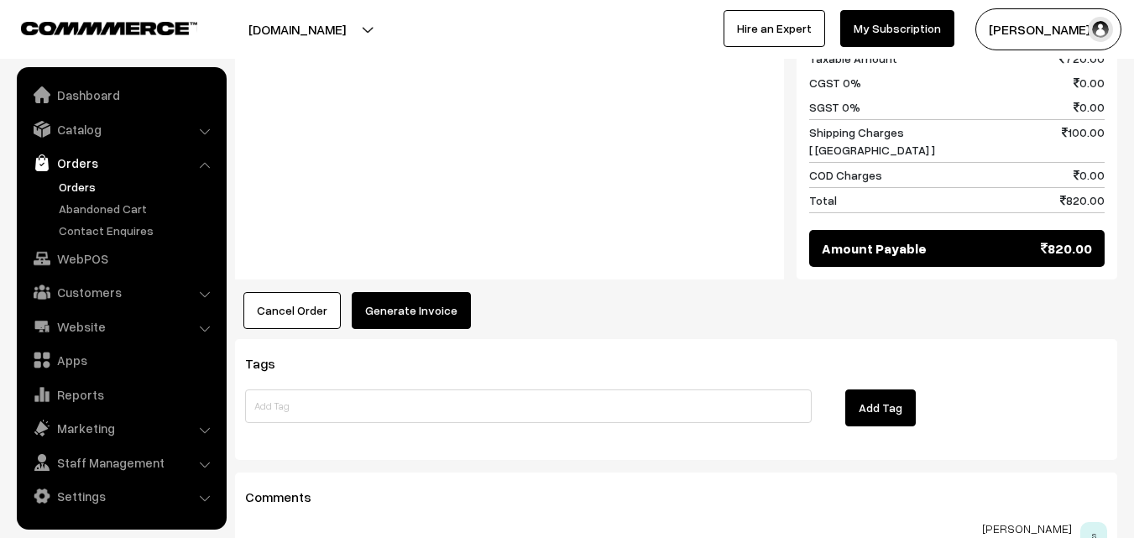
click at [397, 292] on button "Generate Invoice" at bounding box center [411, 310] width 119 height 37
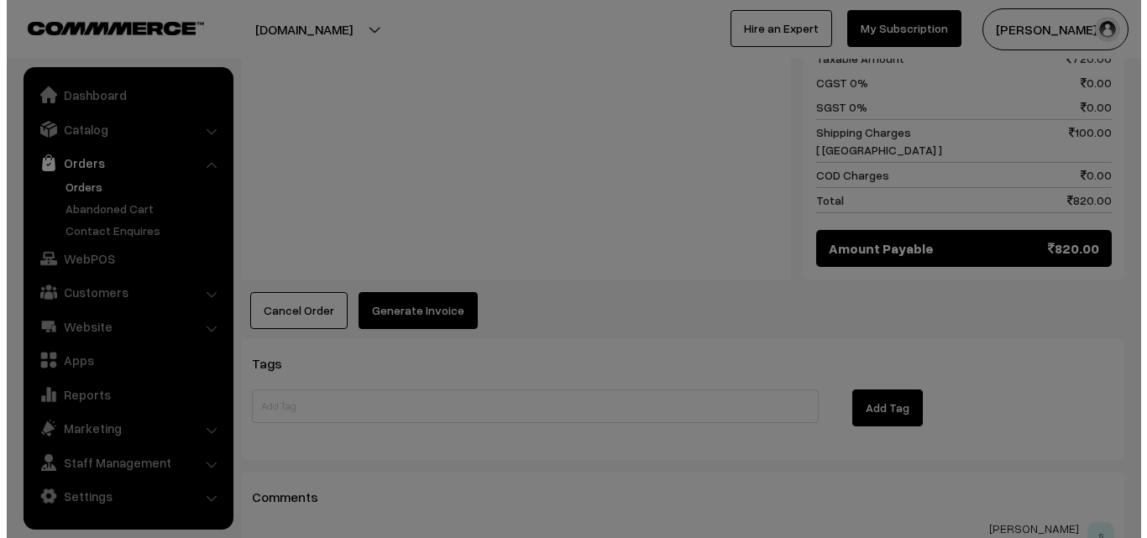
scroll to position [841, 0]
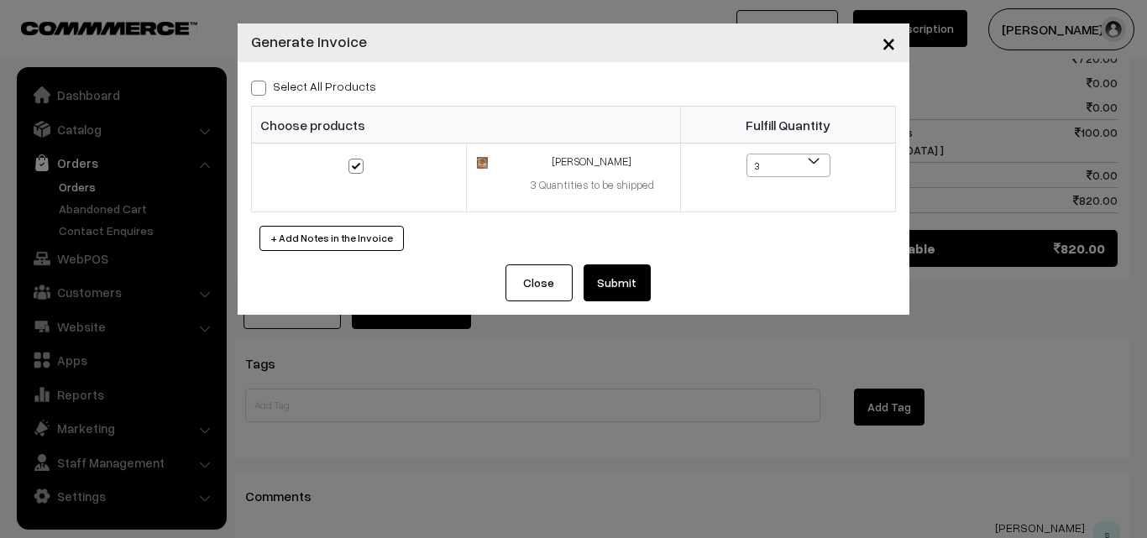
click at [572, 270] on button "Close" at bounding box center [538, 282] width 67 height 37
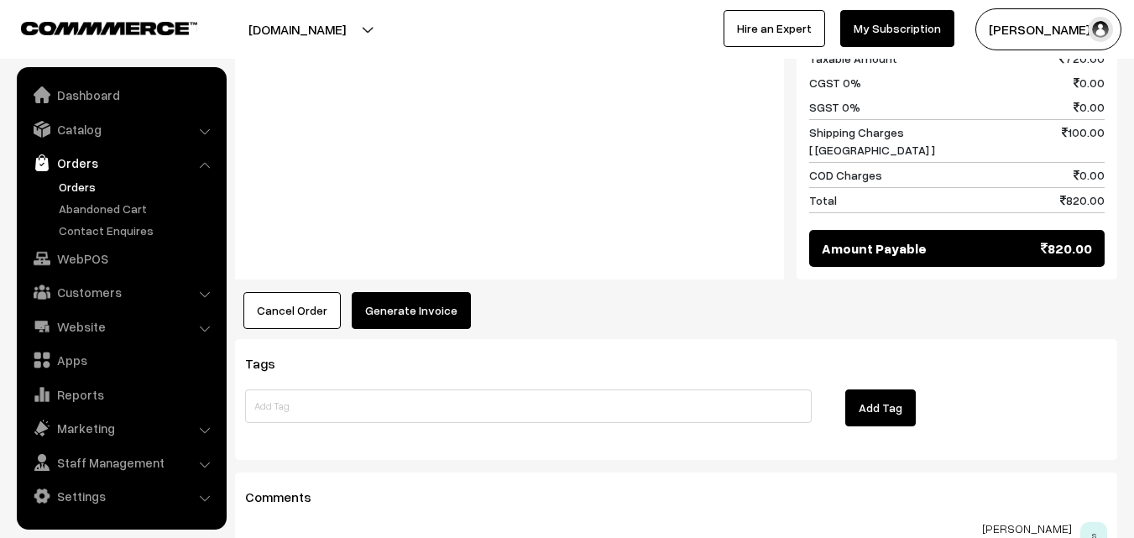
click at [445, 292] on button "Generate Invoice" at bounding box center [411, 310] width 119 height 37
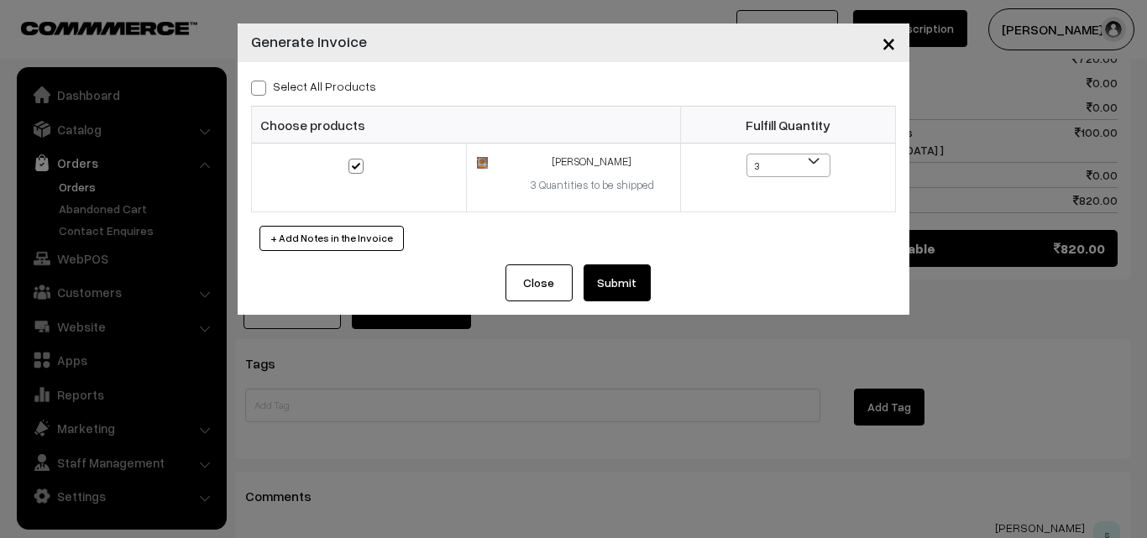
click at [602, 270] on button "Submit" at bounding box center [617, 282] width 67 height 37
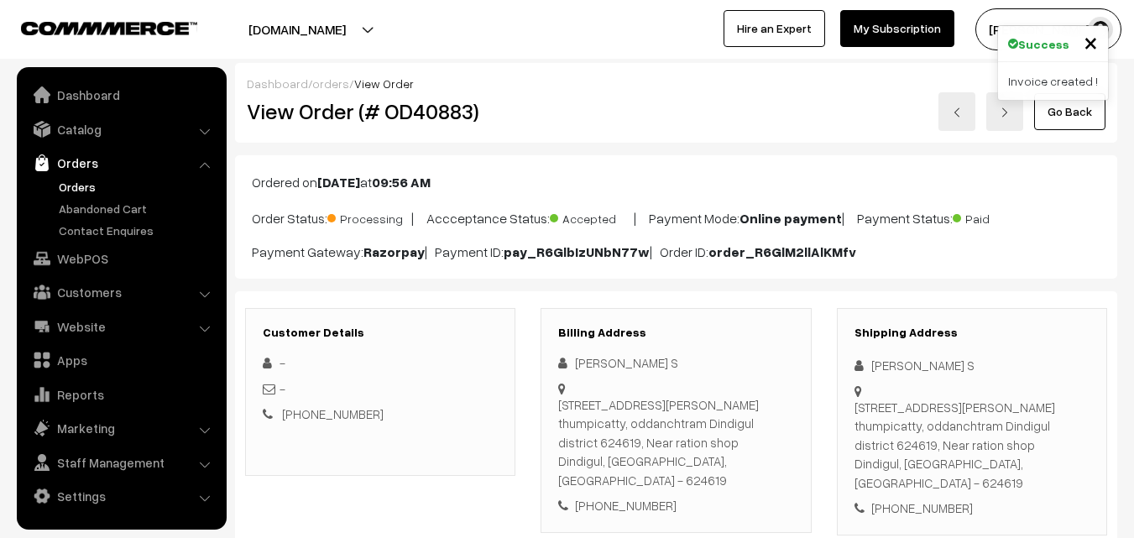
scroll to position [840, 0]
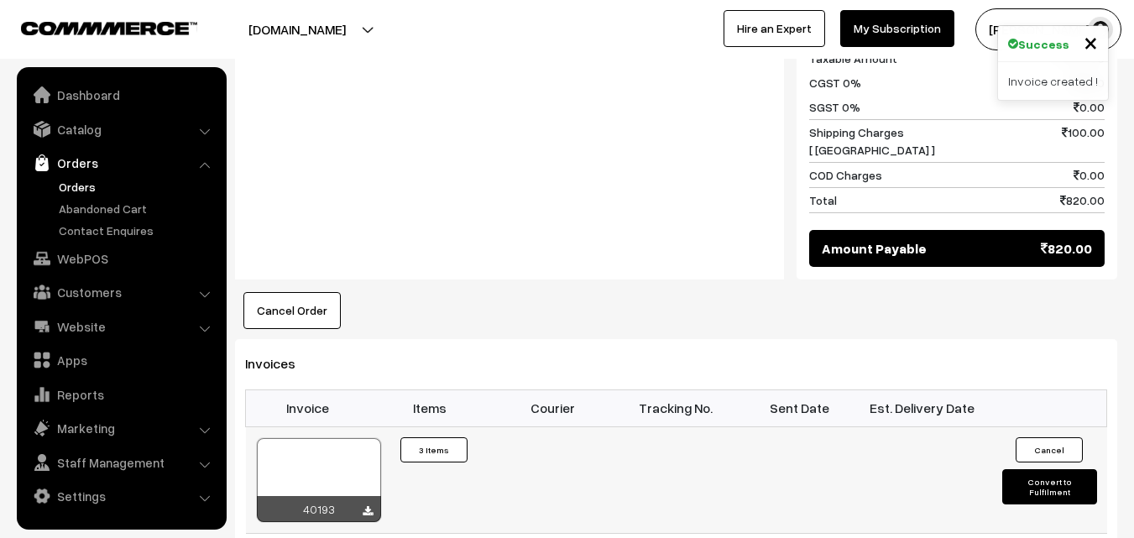
click at [314, 442] on div at bounding box center [319, 480] width 124 height 84
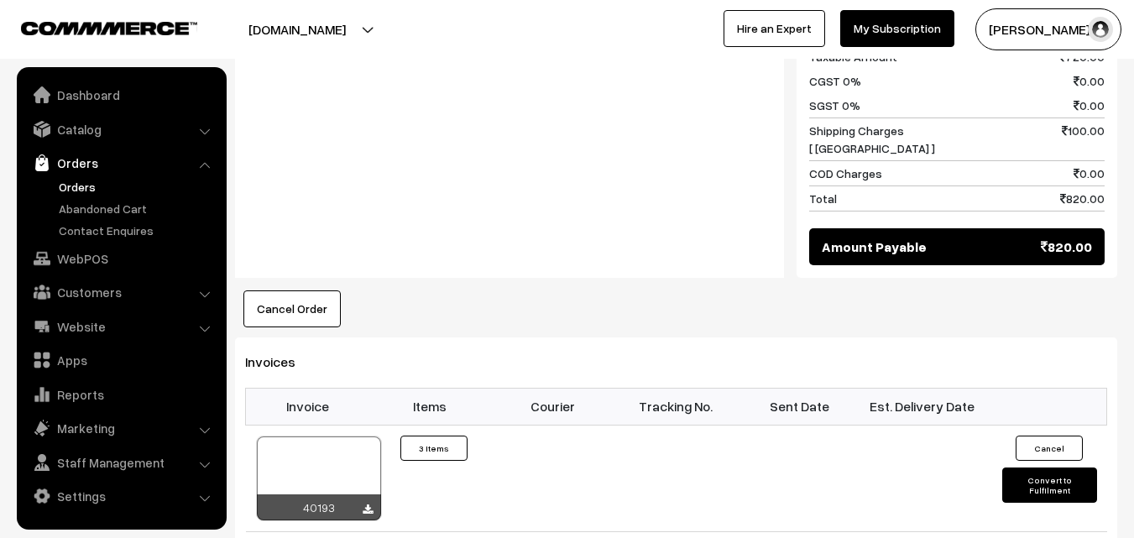
click at [84, 195] on link "Orders" at bounding box center [138, 187] width 166 height 18
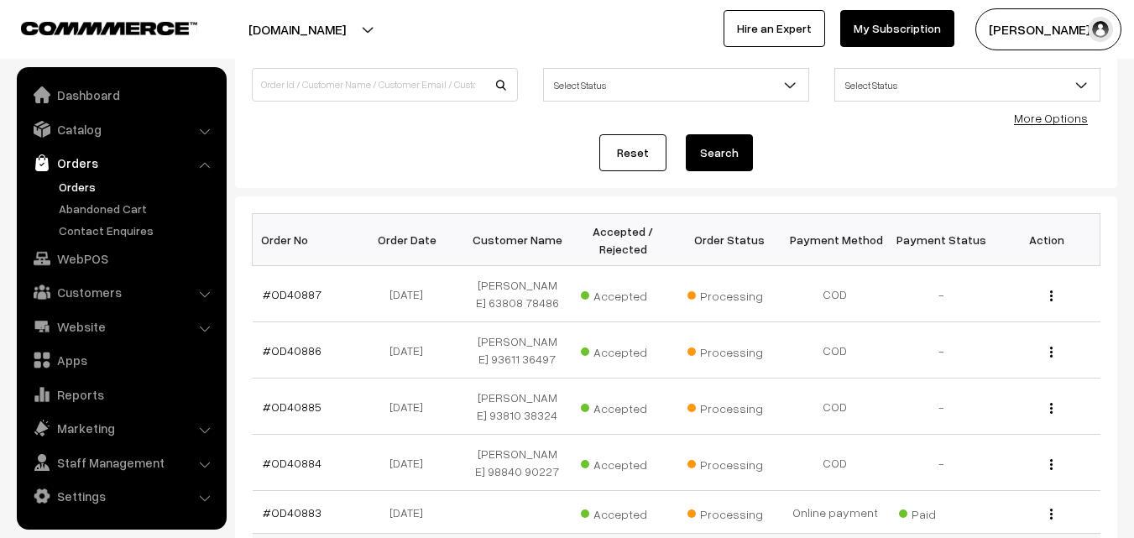
scroll to position [420, 0]
